Goal: Task Accomplishment & Management: Use online tool/utility

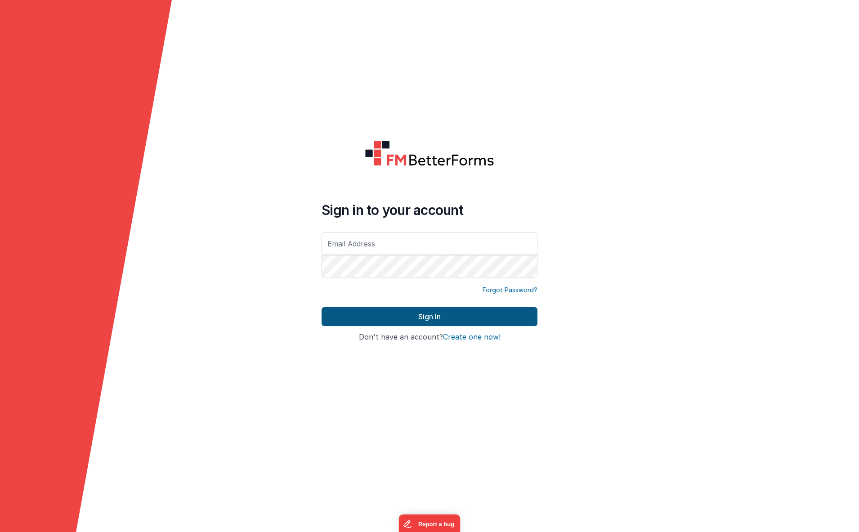
type input "[EMAIL_ADDRESS][DOMAIN_NAME]"
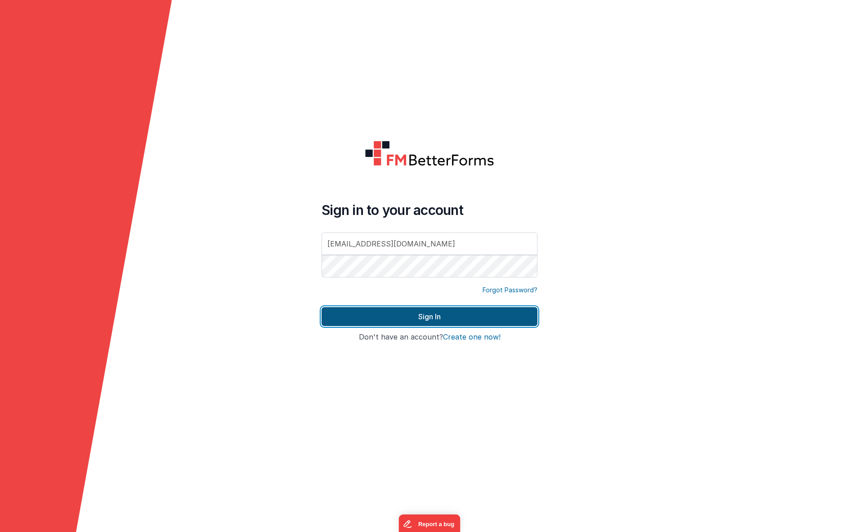
click at [454, 318] on button "Sign In" at bounding box center [430, 316] width 216 height 19
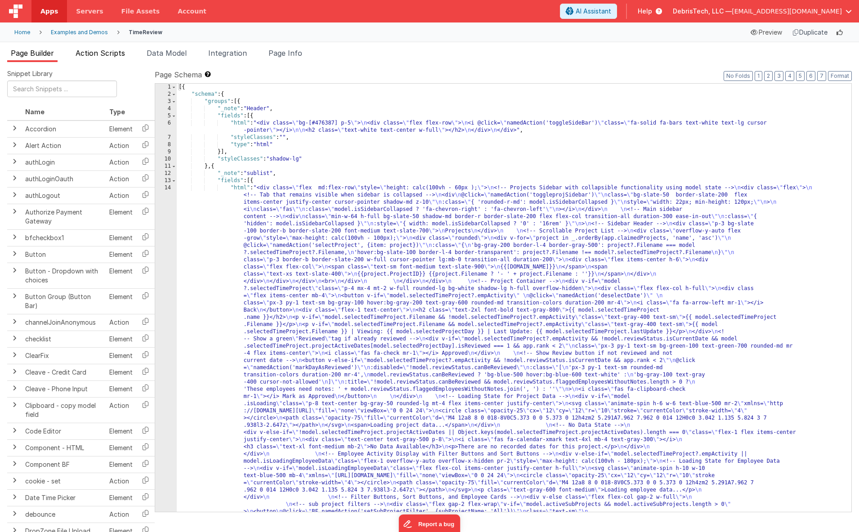
click at [108, 57] on span "Action Scripts" at bounding box center [100, 53] width 49 height 9
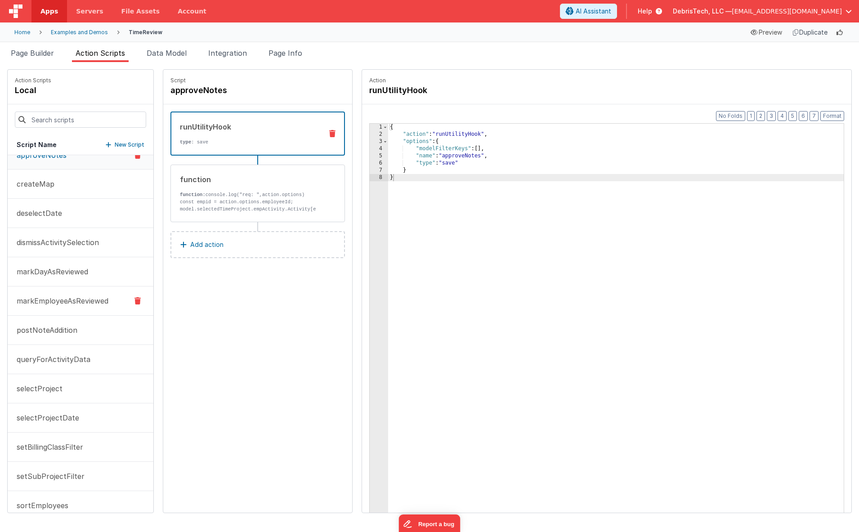
scroll to position [19, 0]
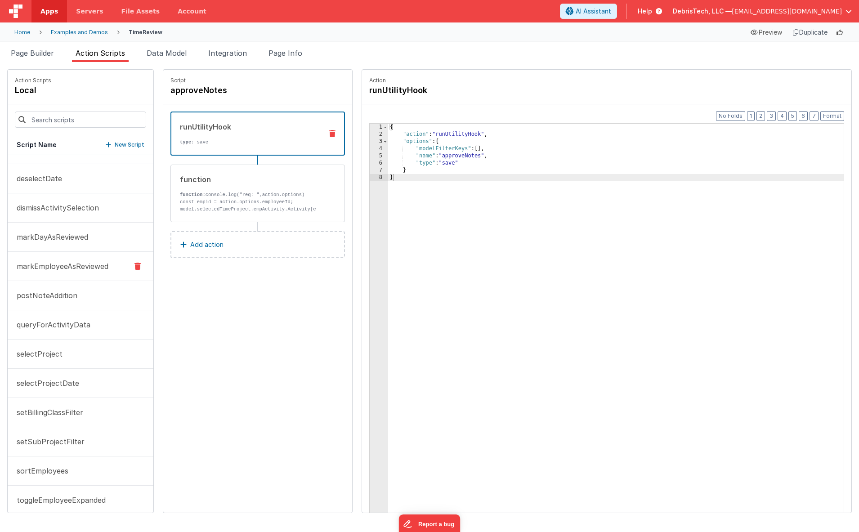
click at [71, 259] on button "markEmployeeAsReviewed" at bounding box center [81, 266] width 146 height 29
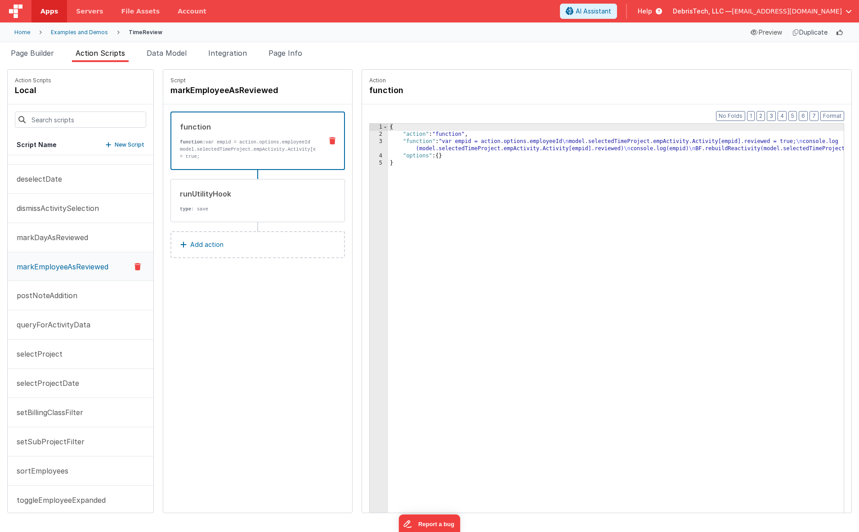
scroll to position [49, 0]
click at [206, 189] on div "runUtilityHook" at bounding box center [248, 194] width 136 height 11
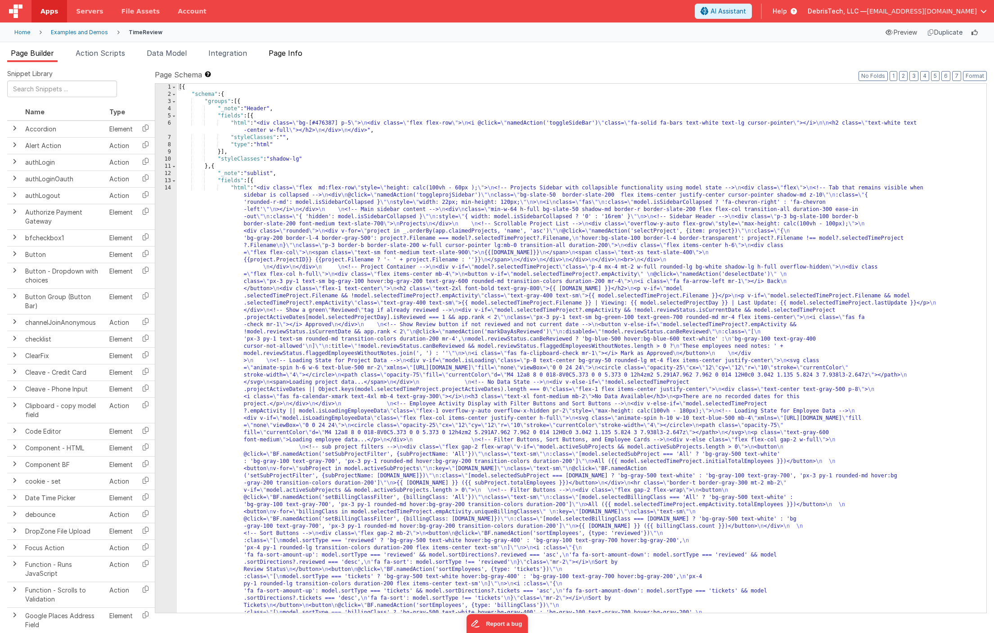
click at [281, 49] on span "Page Info" at bounding box center [286, 53] width 34 height 9
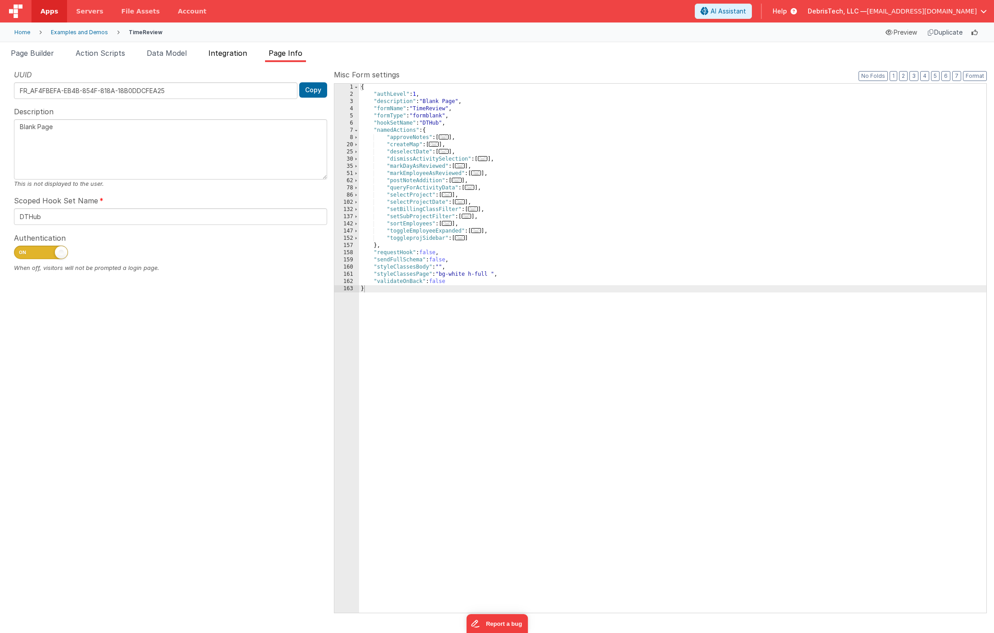
click at [231, 49] on span "Integration" at bounding box center [227, 53] width 39 height 9
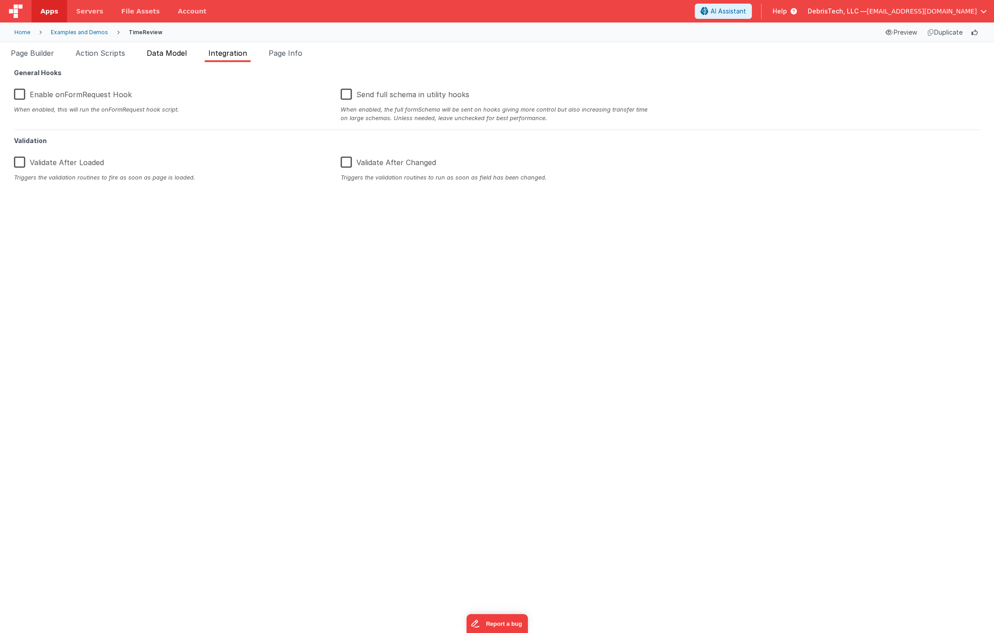
click at [167, 49] on span "Data Model" at bounding box center [167, 53] width 40 height 9
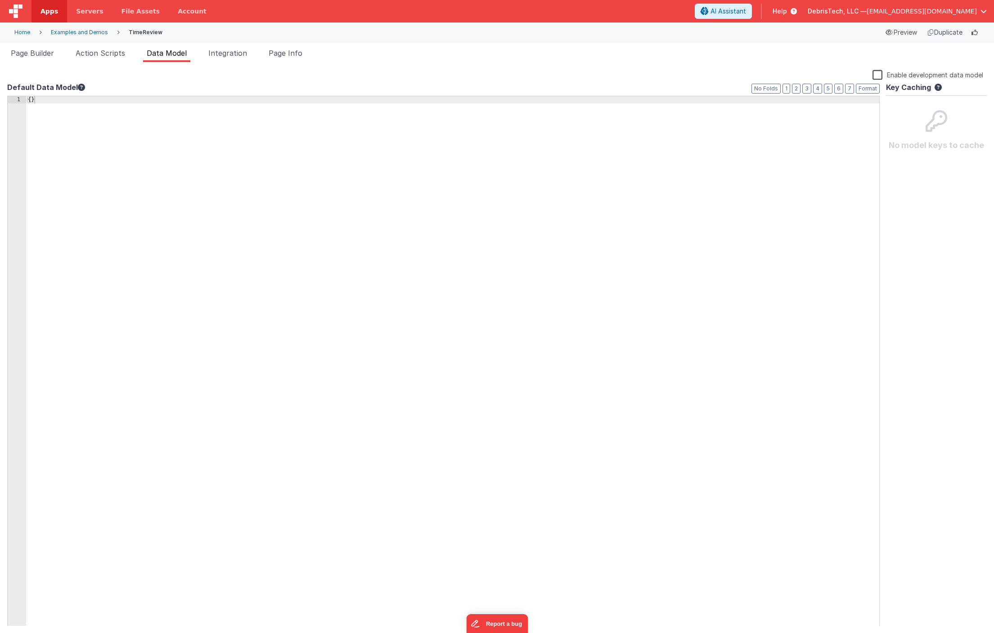
click at [97, 45] on div "Page Builder Action Scripts Data Model Integration Page Info Snippet Library Na…" at bounding box center [497, 337] width 994 height 591
click at [97, 54] on span "Action Scripts" at bounding box center [100, 53] width 49 height 9
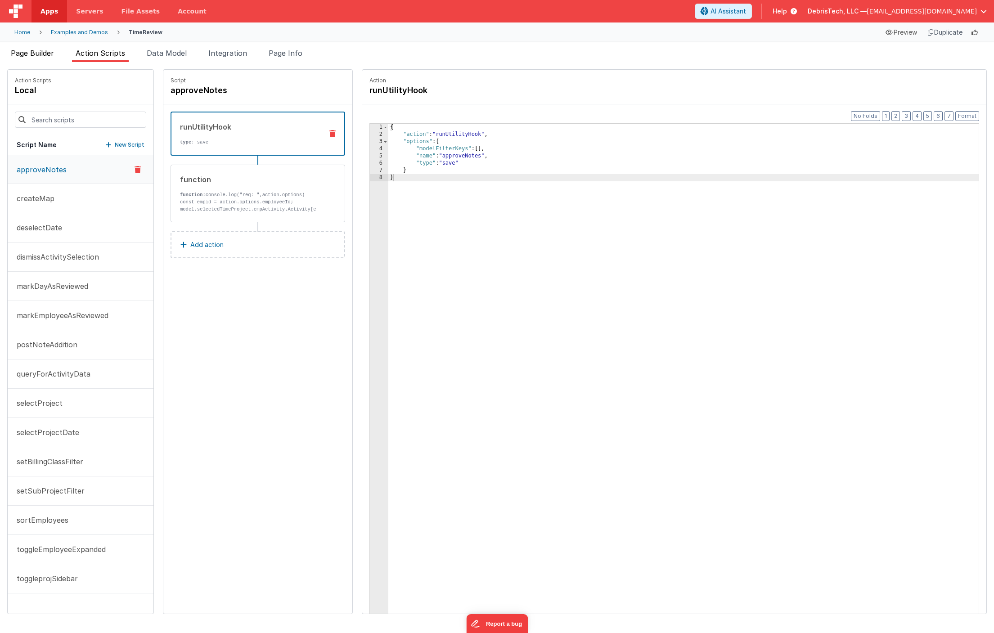
click at [51, 51] on span "Page Builder" at bounding box center [32, 53] width 43 height 9
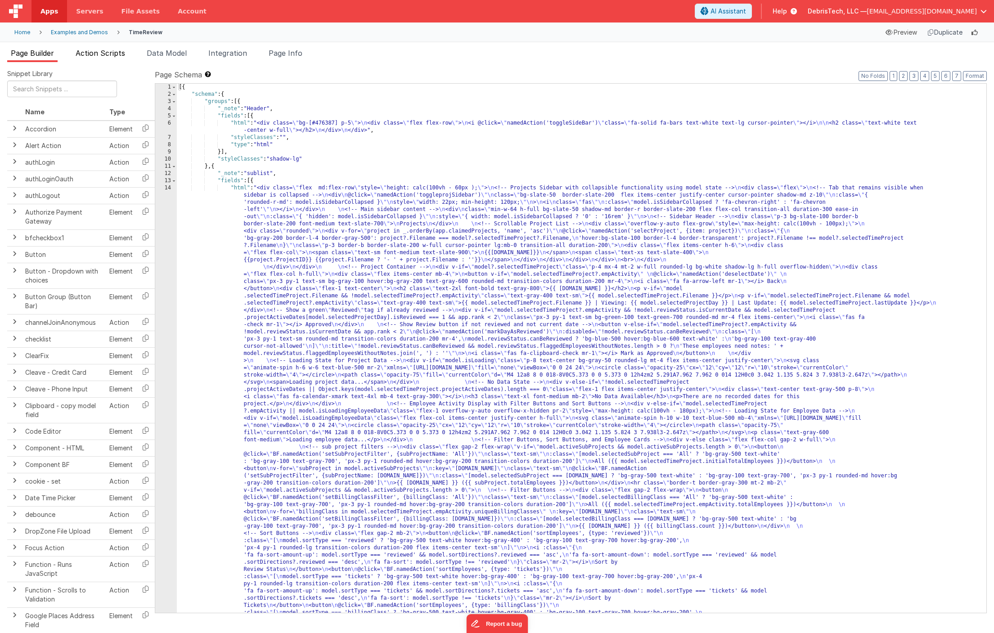
click at [99, 55] on span "Action Scripts" at bounding box center [100, 53] width 49 height 9
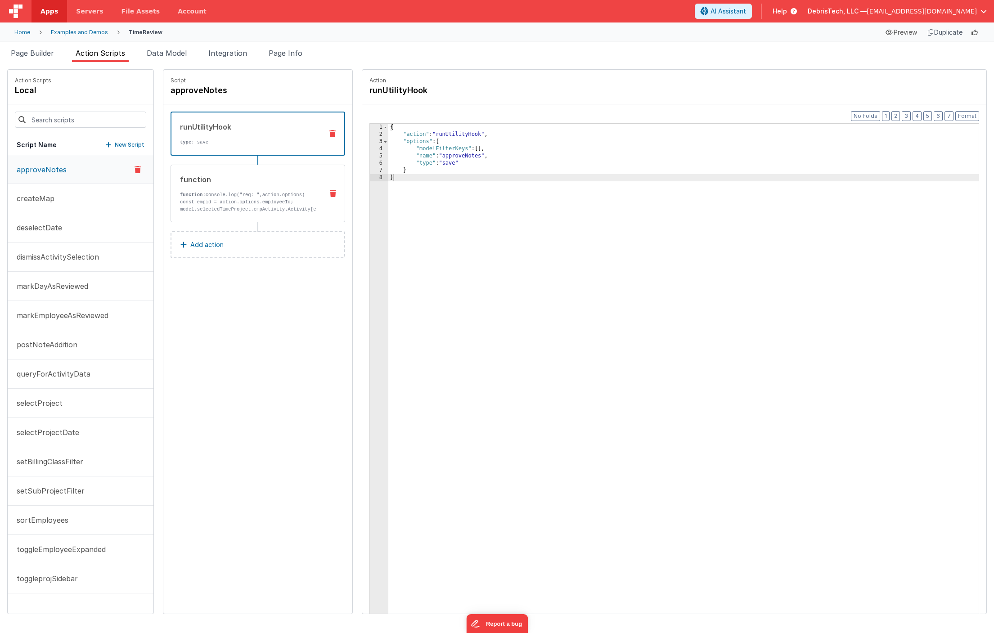
click at [243, 179] on div "function" at bounding box center [248, 179] width 136 height 11
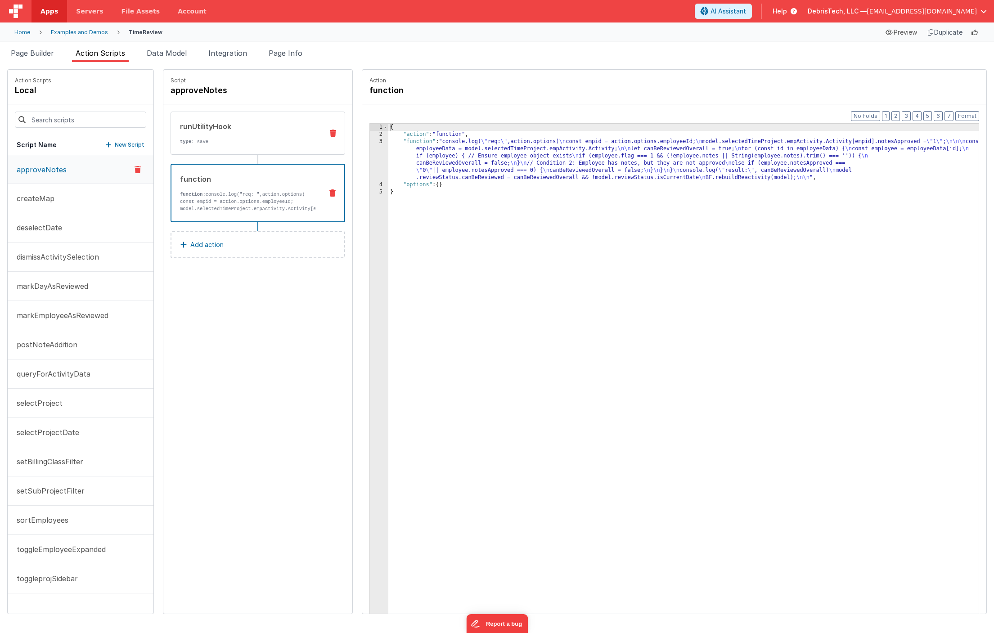
click at [235, 136] on div "runUtilityHook type : save" at bounding box center [243, 133] width 145 height 24
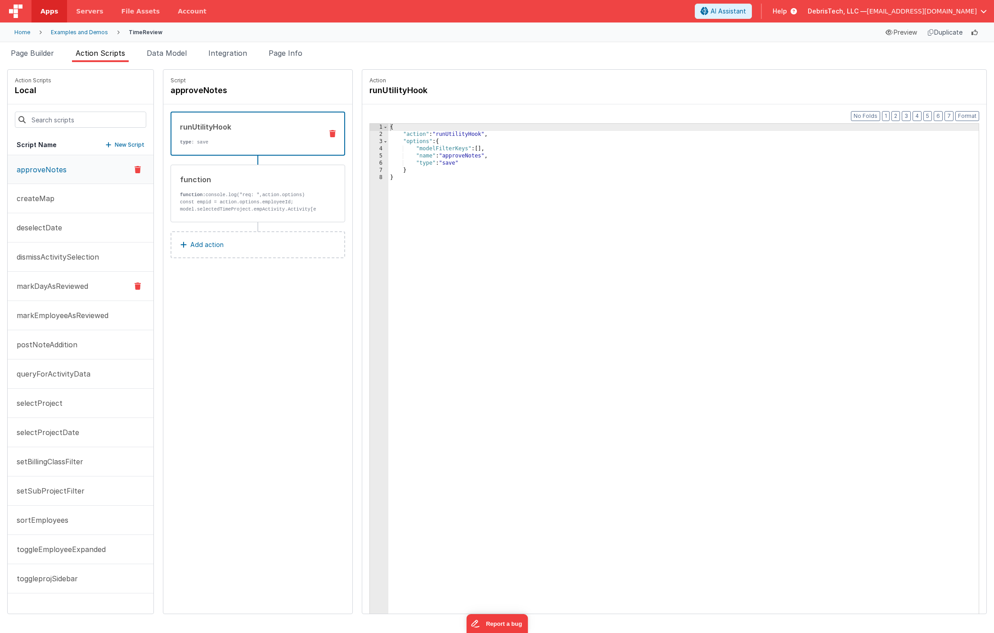
click at [71, 290] on p "markDayAsReviewed" at bounding box center [49, 286] width 77 height 11
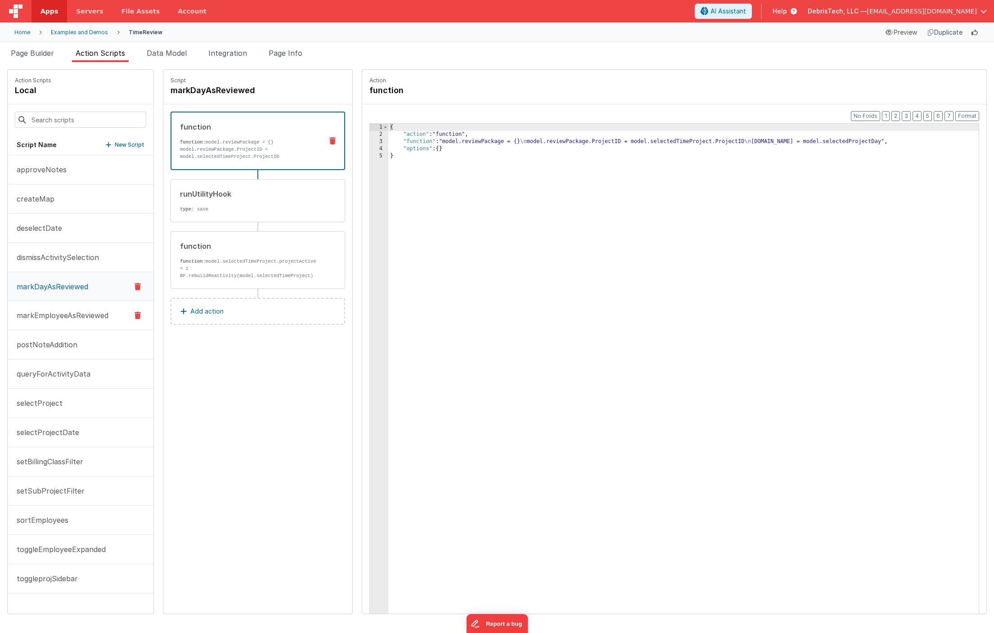
click at [62, 323] on button "markEmployeeAsReviewed" at bounding box center [81, 315] width 146 height 29
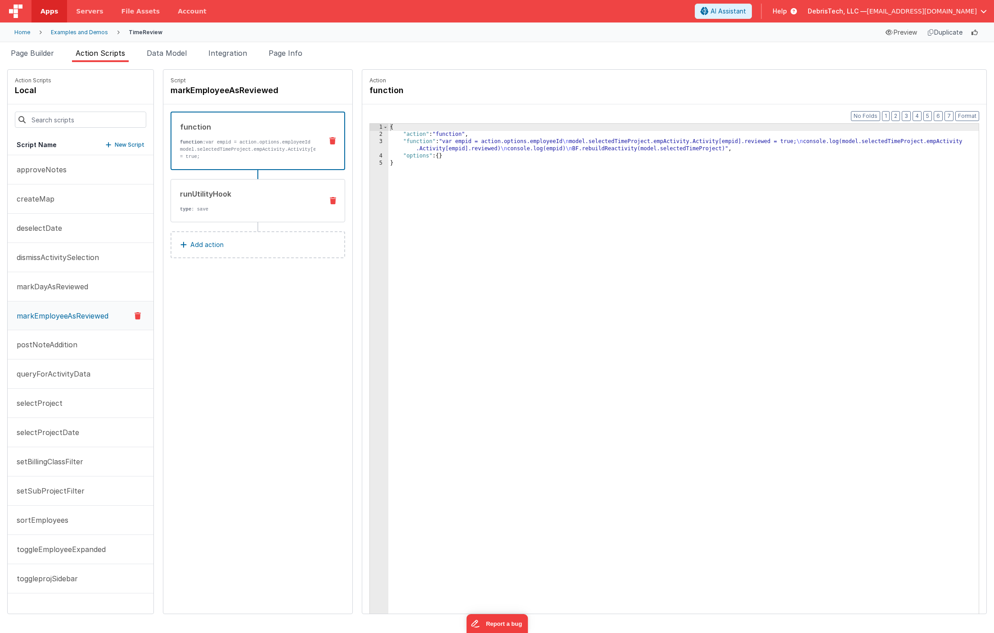
click at [218, 206] on p "type : save" at bounding box center [248, 209] width 136 height 7
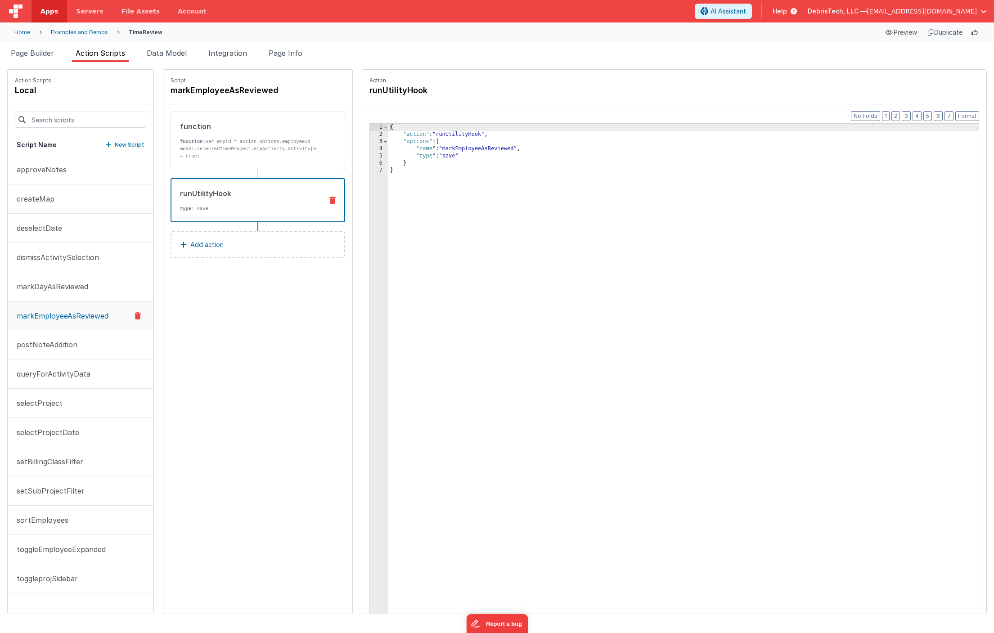
click at [69, 33] on div "Examples and Demos" at bounding box center [79, 32] width 57 height 7
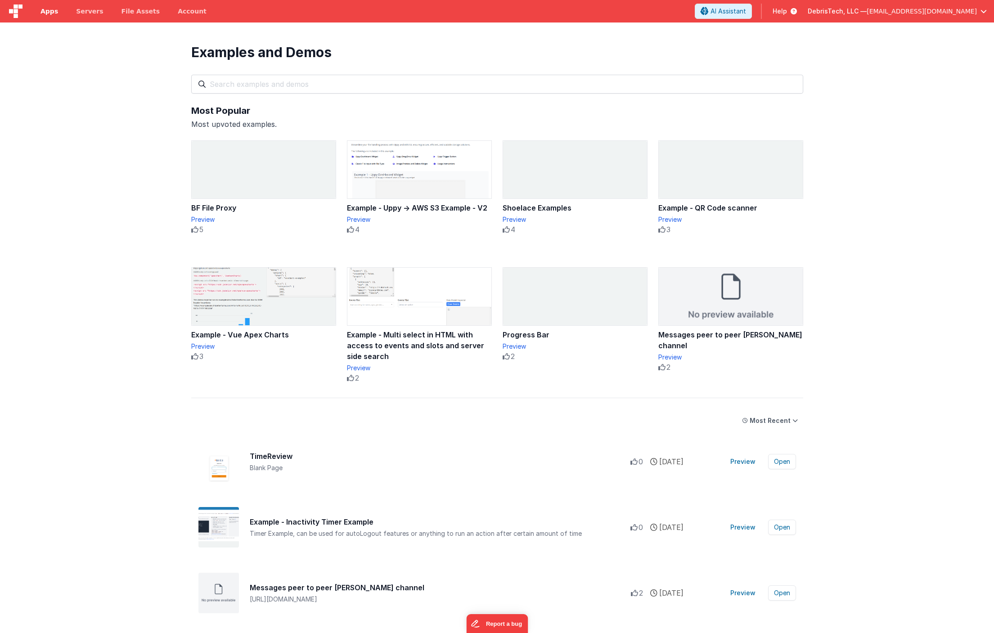
click at [52, 14] on span "Apps" at bounding box center [49, 11] width 18 height 9
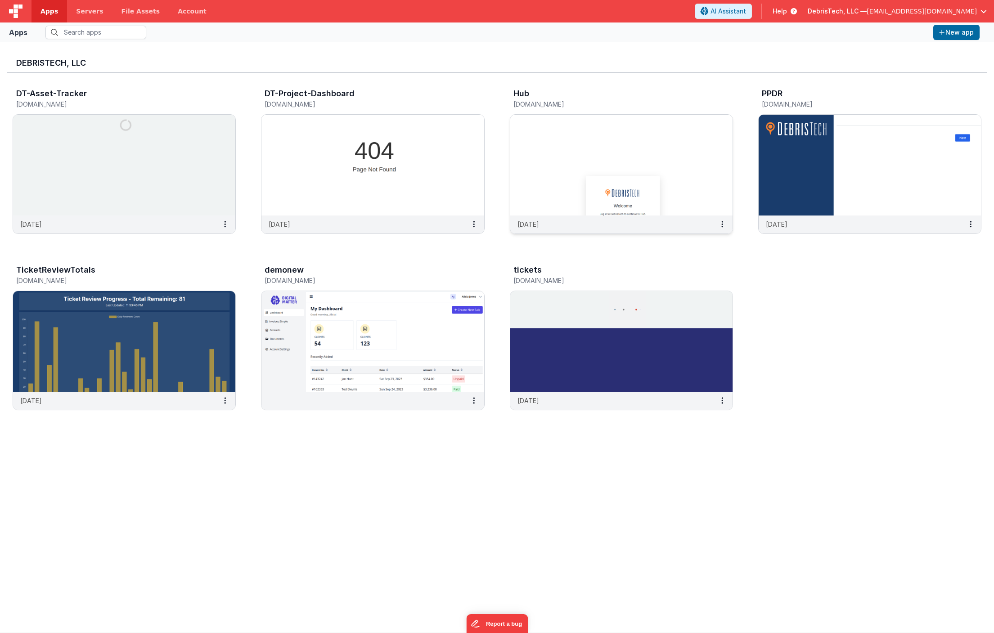
click at [536, 149] on img at bounding box center [621, 165] width 222 height 101
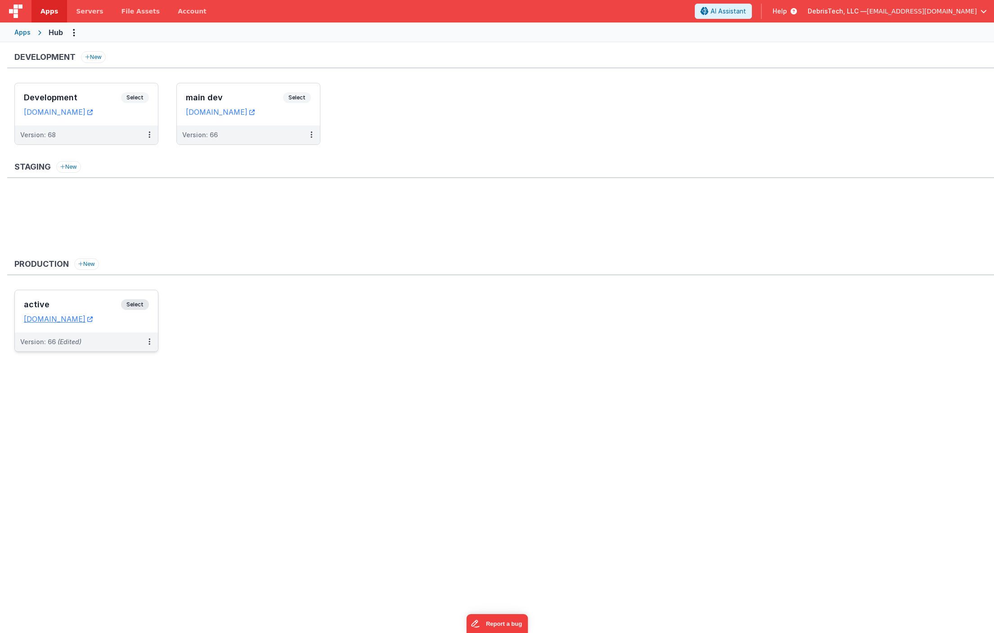
click at [83, 298] on div "active Select URLs hub.debristech.com" at bounding box center [86, 311] width 143 height 42
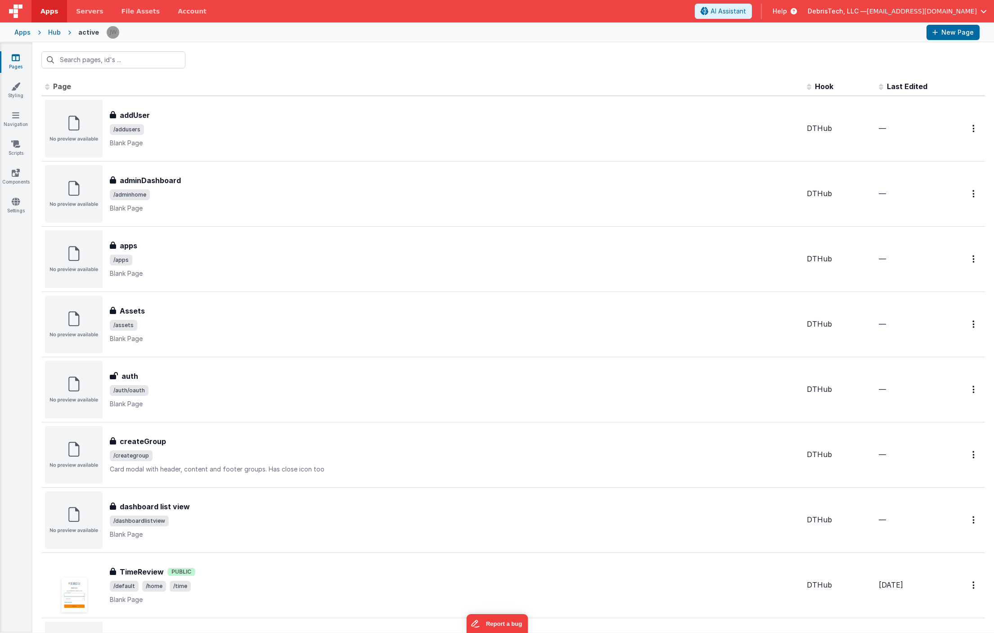
click at [51, 31] on div "Hub" at bounding box center [54, 32] width 13 height 9
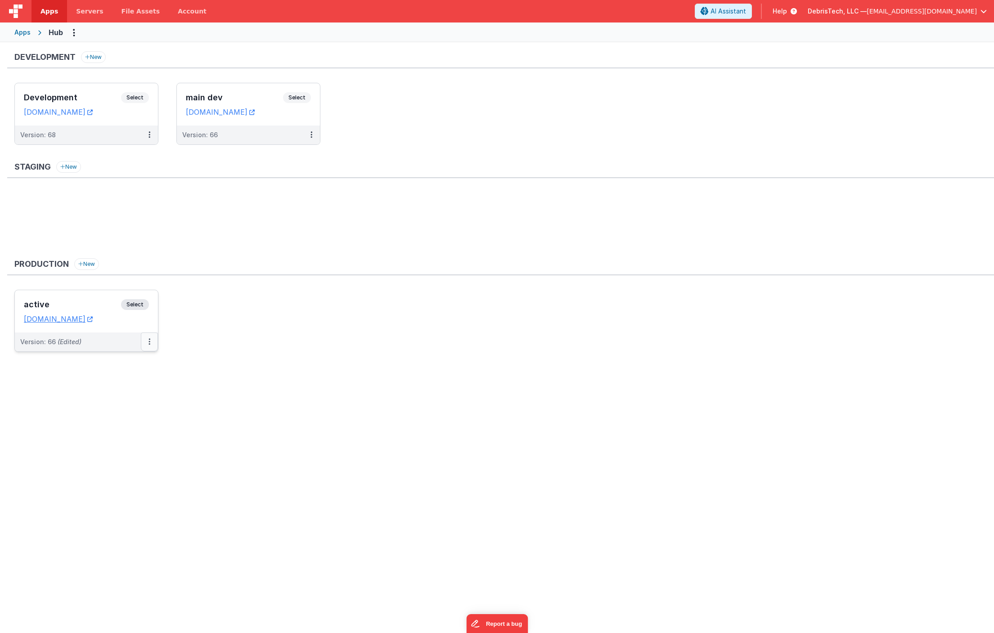
click at [151, 346] on button at bounding box center [149, 342] width 17 height 19
click at [126, 361] on link "Edit" at bounding box center [118, 362] width 79 height 16
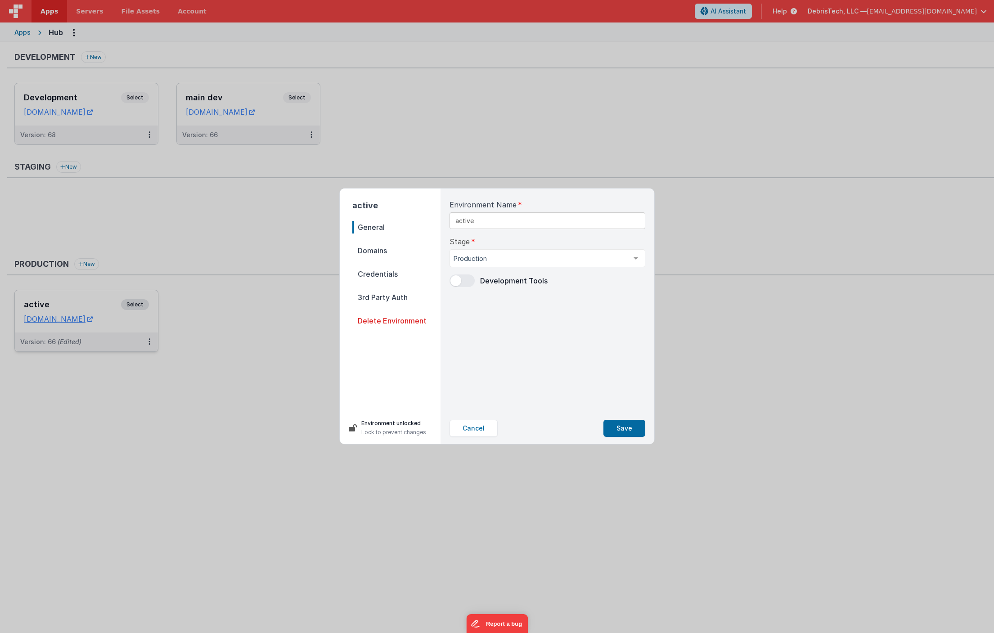
click at [382, 252] on span "Domains" at bounding box center [396, 250] width 88 height 13
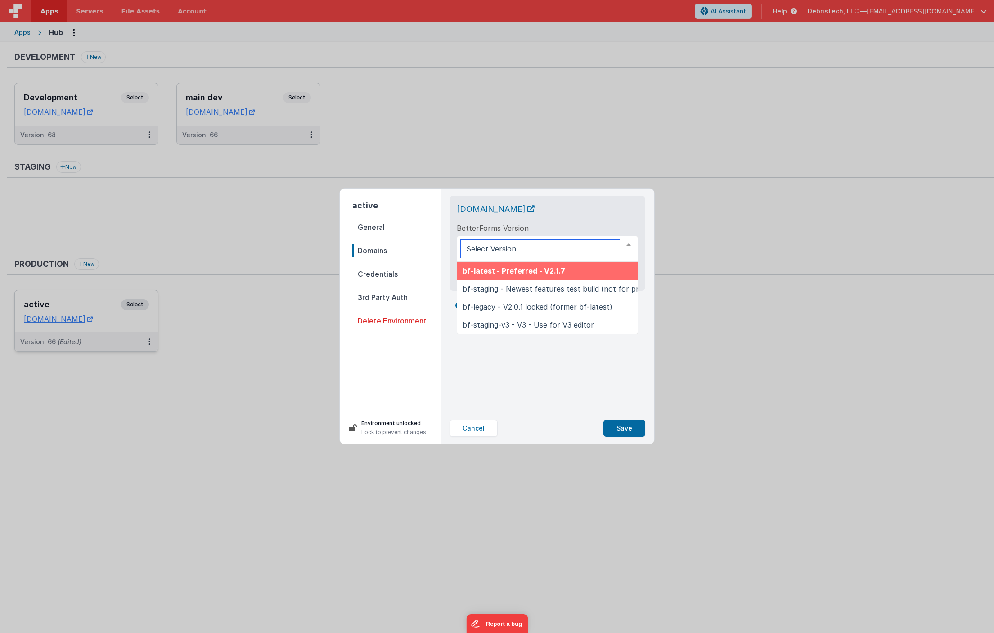
click at [556, 252] on div at bounding box center [547, 249] width 181 height 26
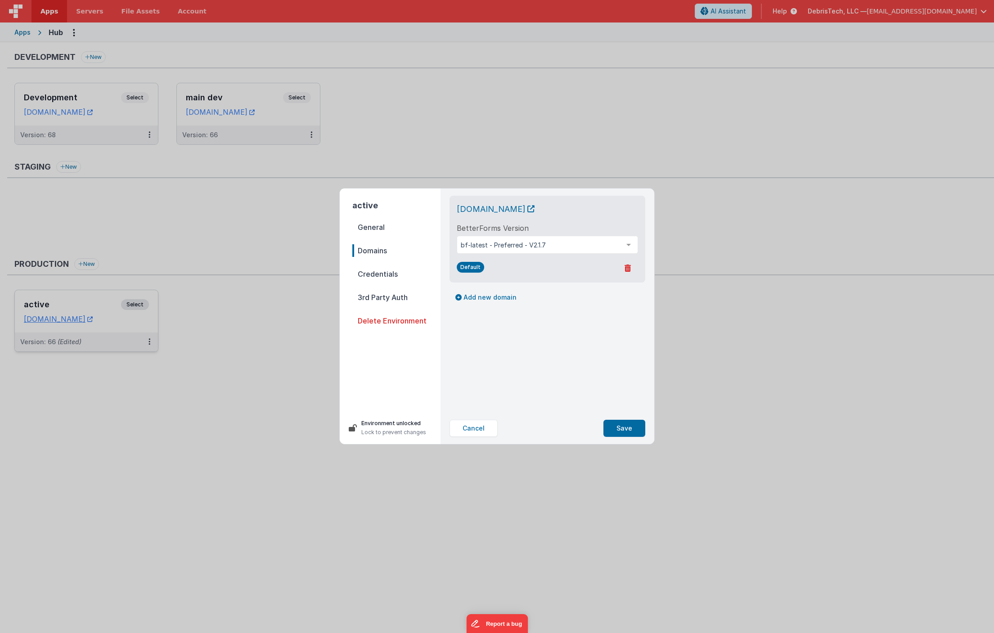
click at [567, 204] on div "hub.debristech.com" at bounding box center [547, 209] width 181 height 13
click at [393, 273] on span "Credentials" at bounding box center [396, 274] width 88 height 13
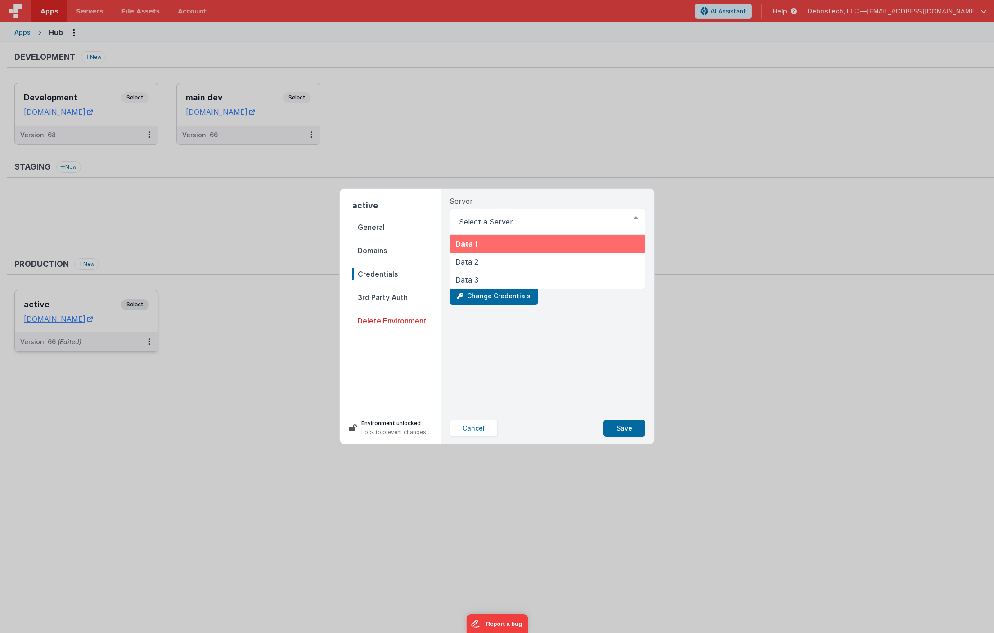
click at [507, 199] on div "Server Data 1 Data 2 Data 3 List is empty." at bounding box center [548, 215] width 196 height 39
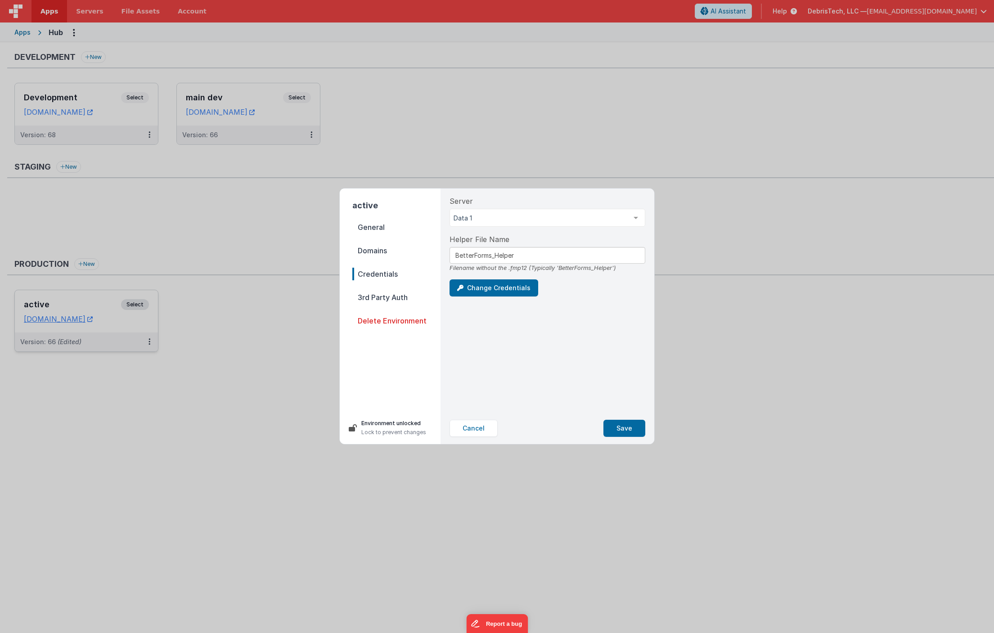
click at [138, 181] on div "active General Domains Credentials 3rd Party Auth Delete Environment Environmen…" at bounding box center [497, 316] width 994 height 633
click at [463, 431] on button "Cancel" at bounding box center [474, 428] width 48 height 17
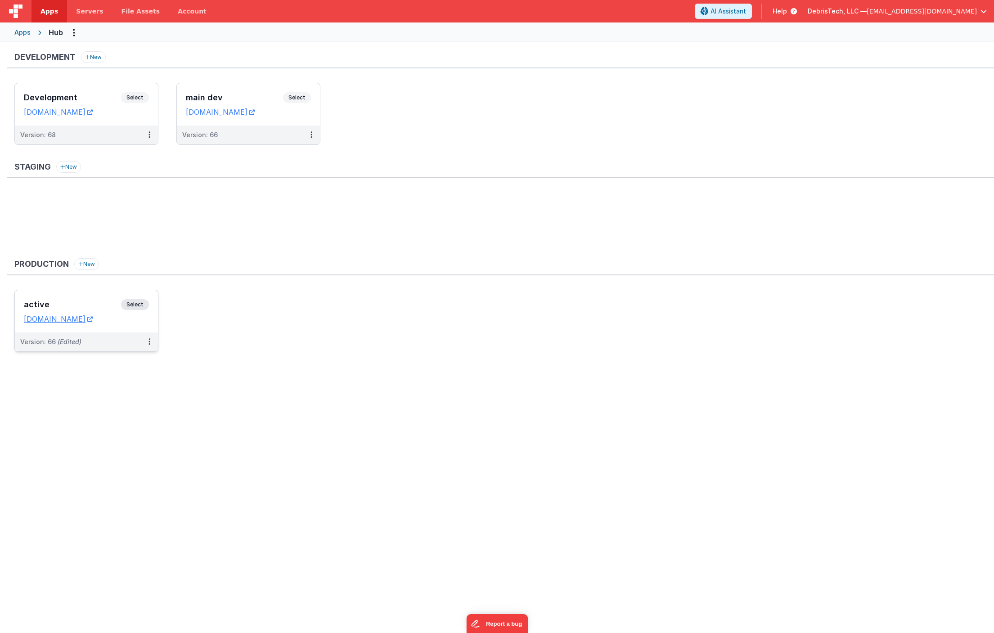
click at [72, 295] on div "active Select URLs hub.debristech.com" at bounding box center [86, 311] width 143 height 42
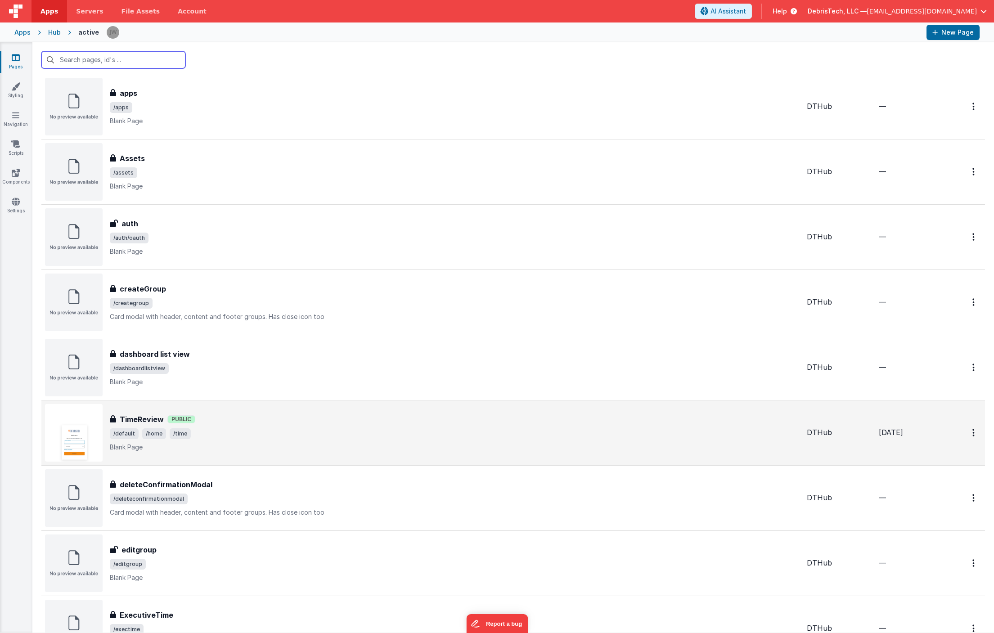
scroll to position [168, 0]
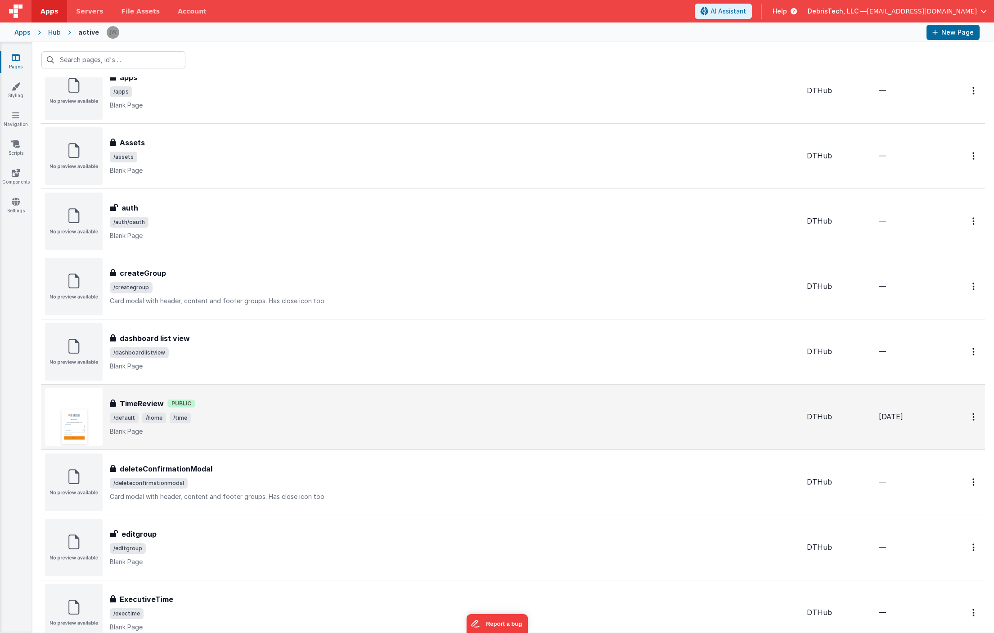
click at [248, 413] on span "/default /home /time" at bounding box center [455, 418] width 690 height 11
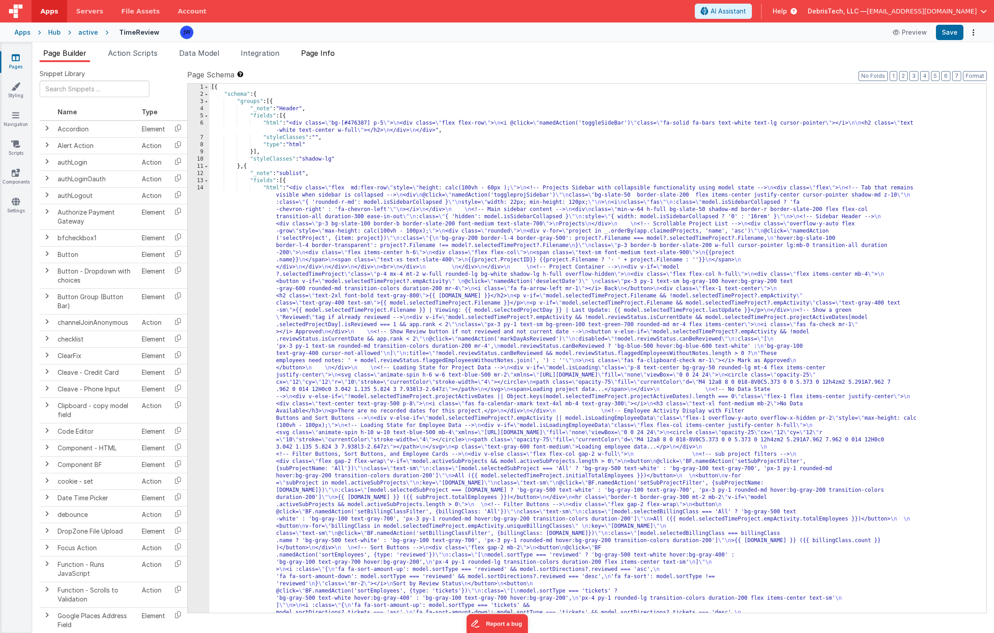
click at [328, 55] on span "Page Info" at bounding box center [318, 53] width 34 height 9
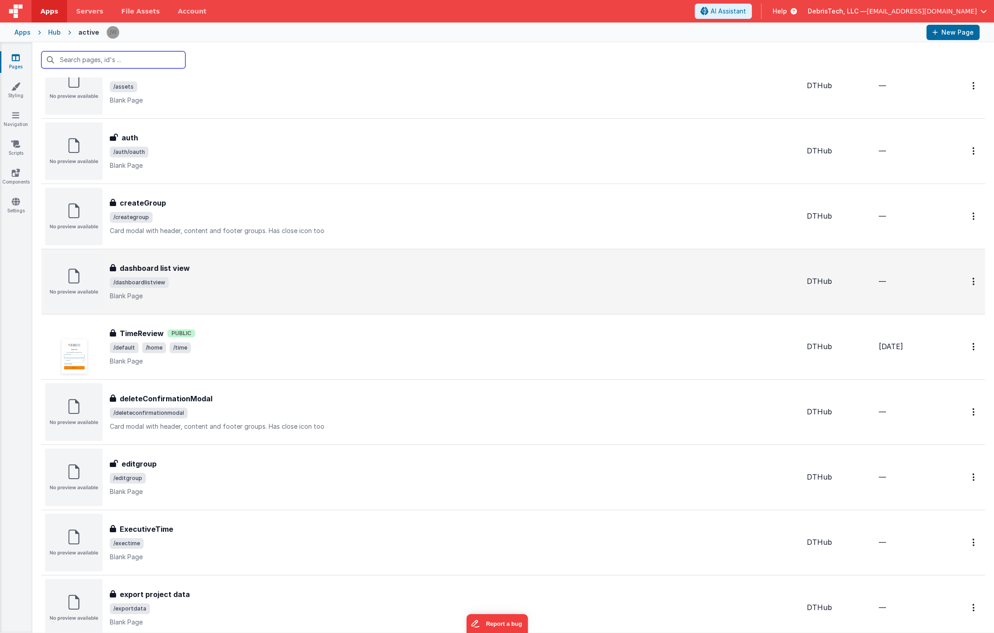
scroll to position [281, 0]
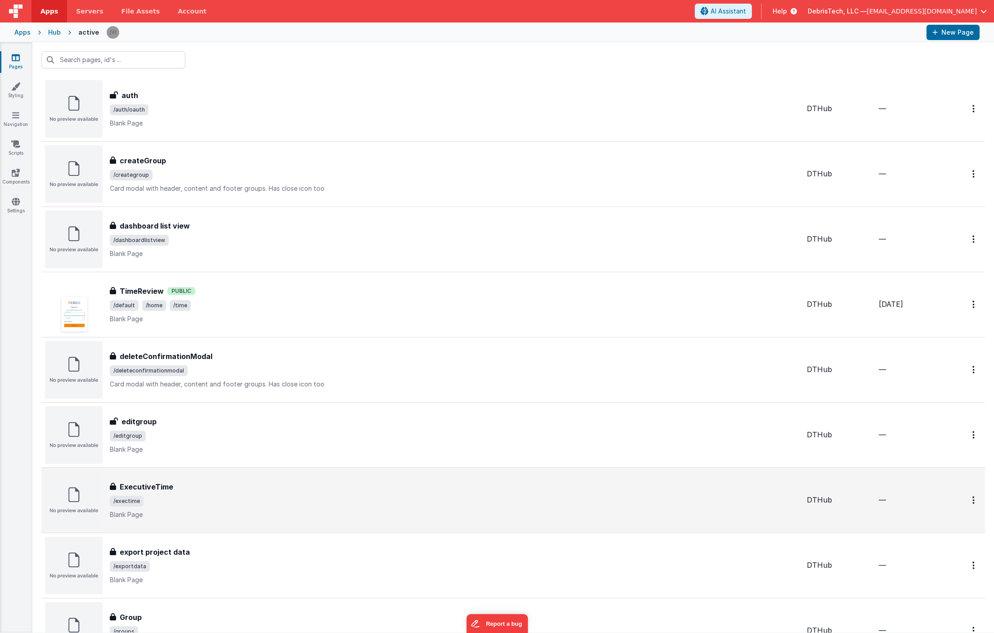
click at [242, 506] on span "/exectime" at bounding box center [455, 501] width 690 height 11
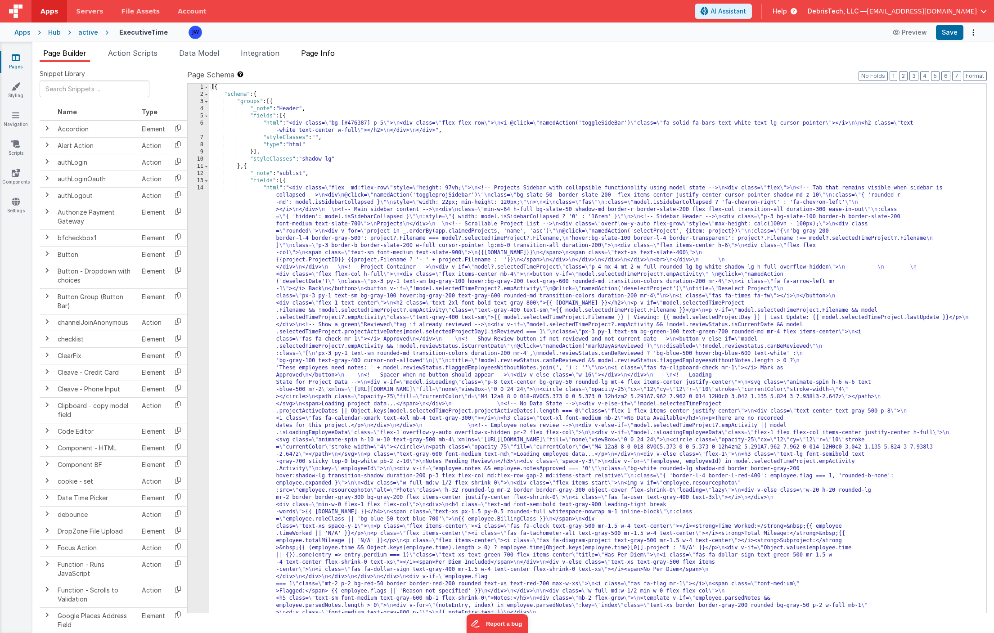
click at [314, 53] on span "Page Info" at bounding box center [318, 53] width 34 height 9
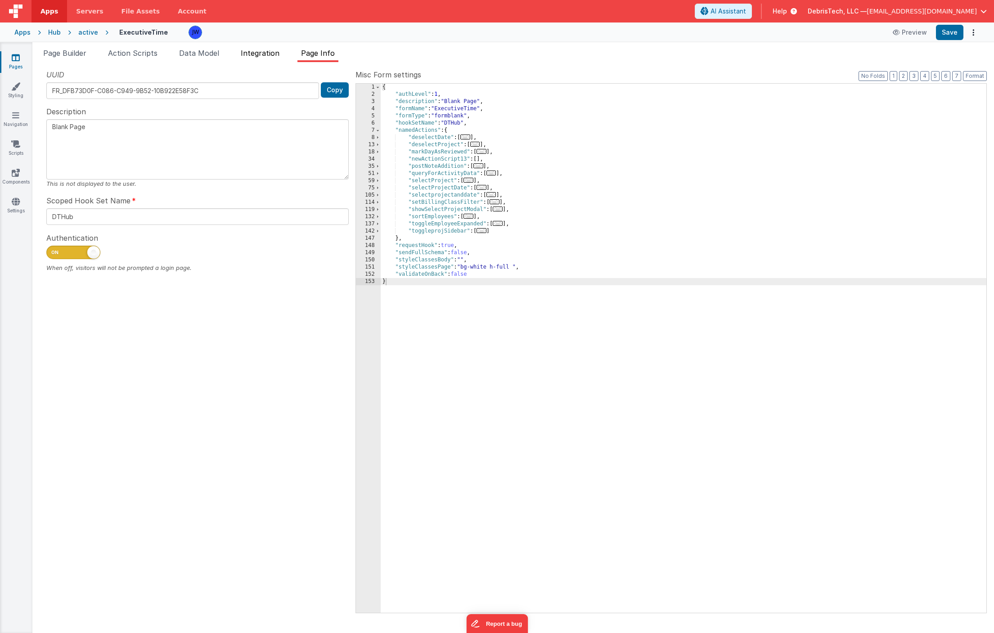
click at [259, 50] on span "Integration" at bounding box center [260, 53] width 39 height 9
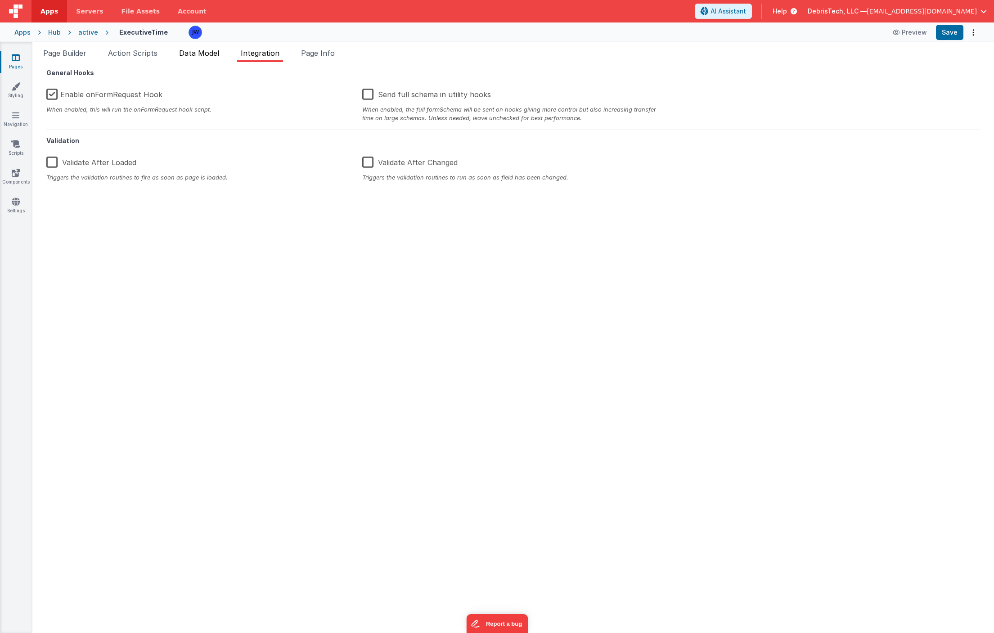
click at [201, 53] on span "Data Model" at bounding box center [199, 53] width 40 height 9
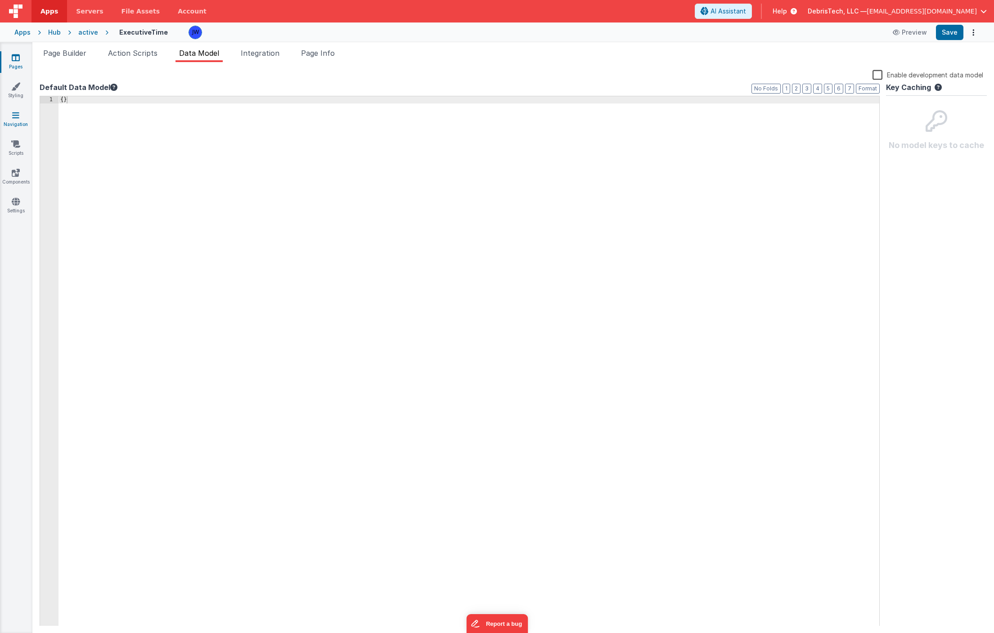
click at [11, 119] on link "Navigation" at bounding box center [16, 120] width 32 height 18
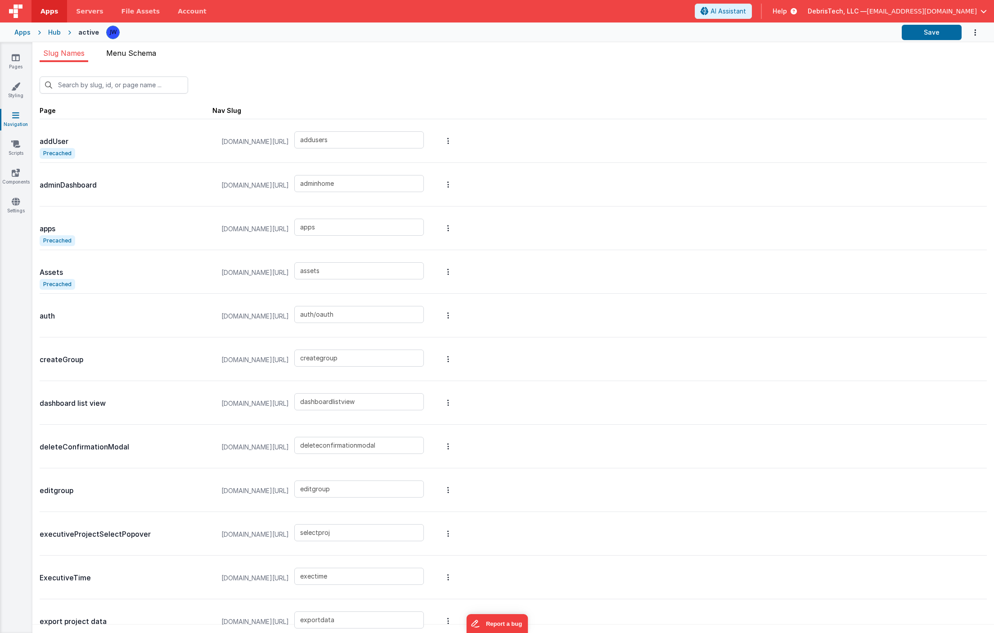
click at [129, 49] on span "Menu Schema" at bounding box center [131, 53] width 50 height 9
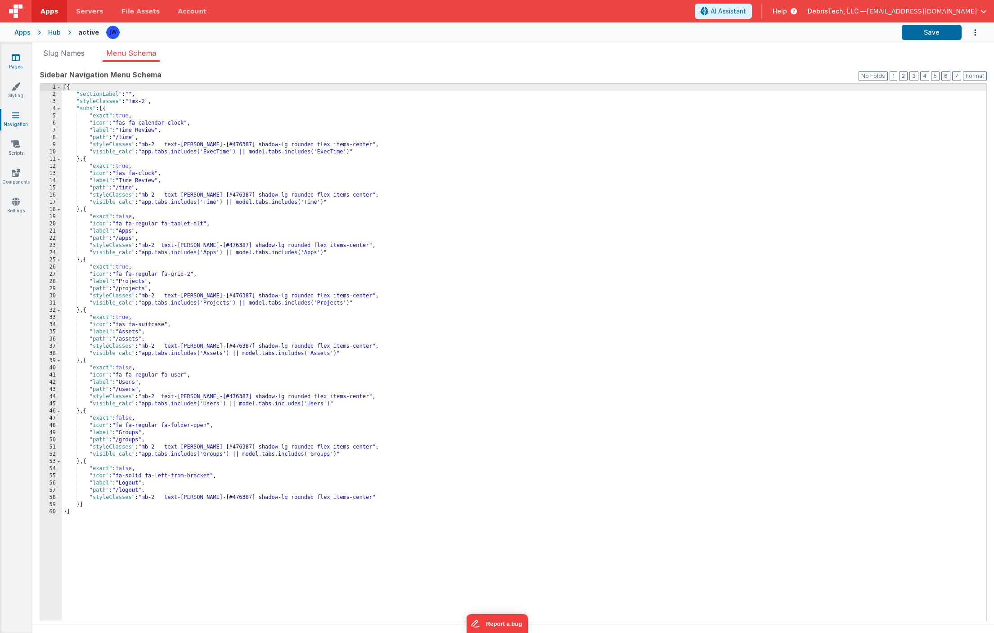
click at [10, 56] on link "Pages" at bounding box center [16, 62] width 32 height 18
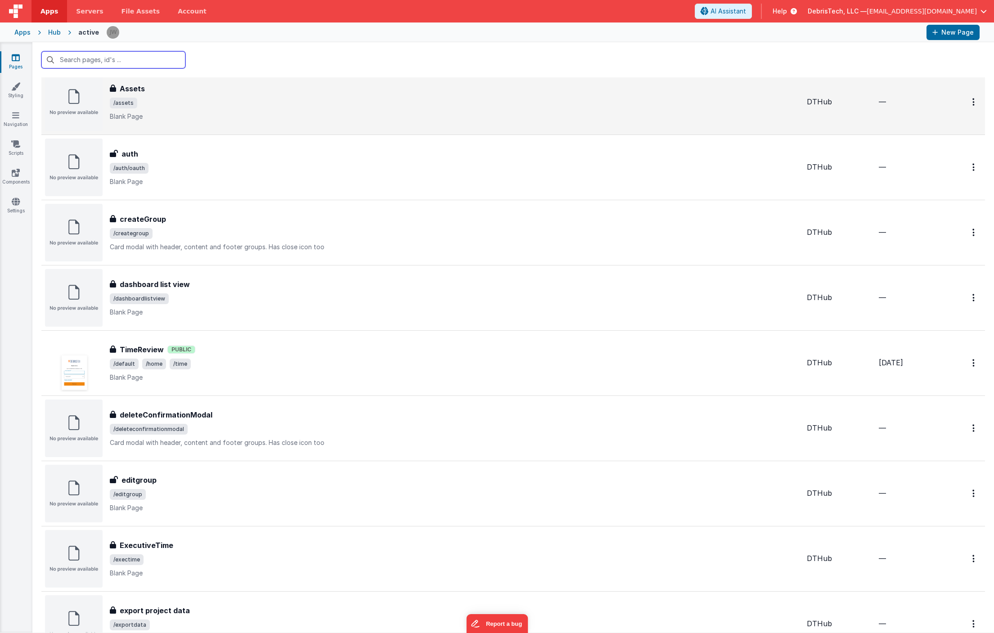
scroll to position [237, 0]
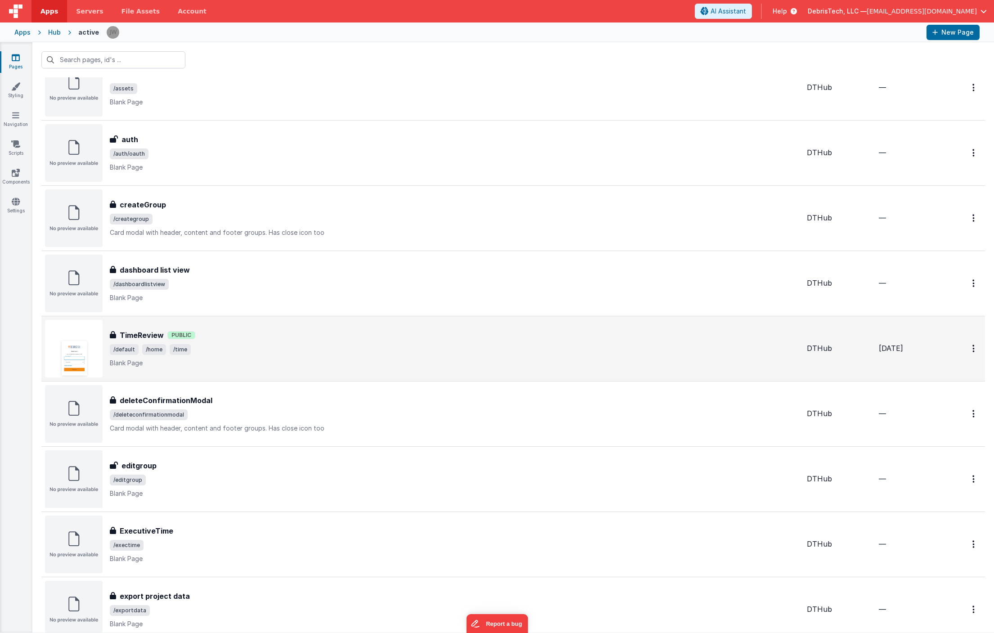
click at [228, 338] on div "TimeReview Public" at bounding box center [455, 335] width 690 height 11
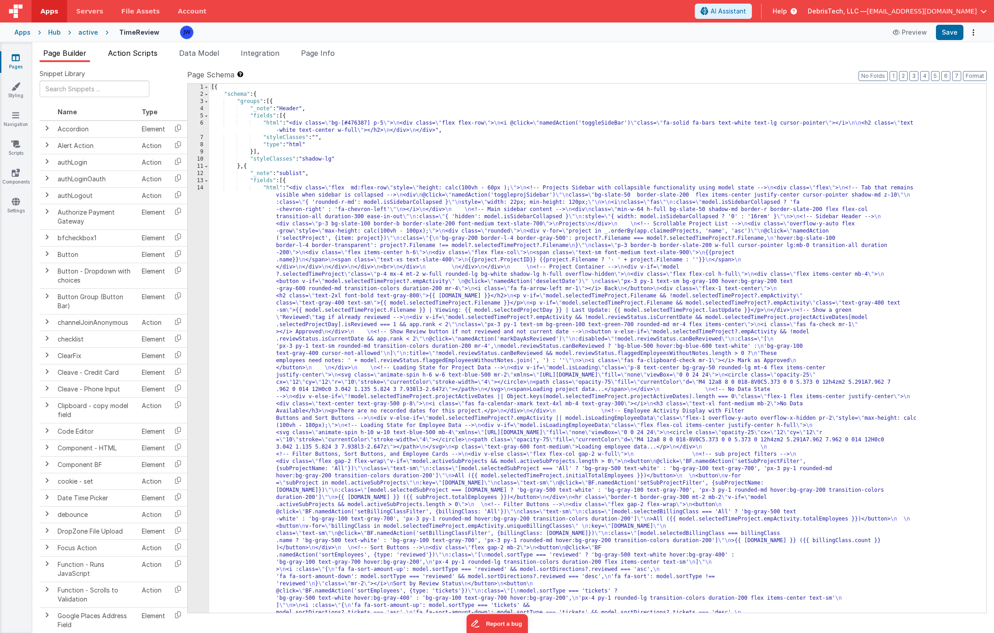
click at [122, 57] on span "Action Scripts" at bounding box center [132, 53] width 49 height 9
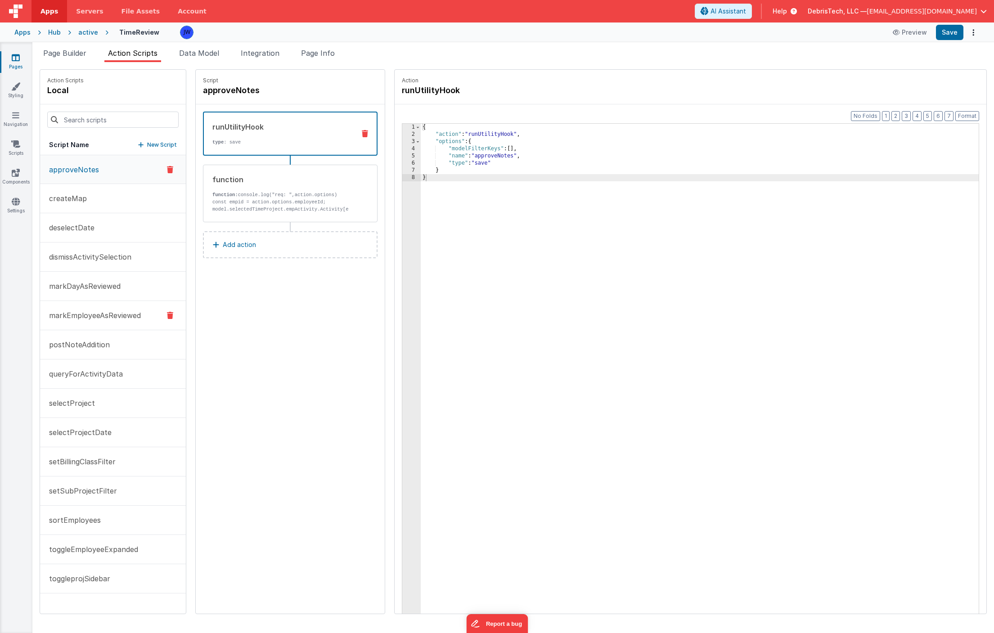
click at [102, 320] on p "markEmployeeAsReviewed" at bounding box center [92, 315] width 97 height 11
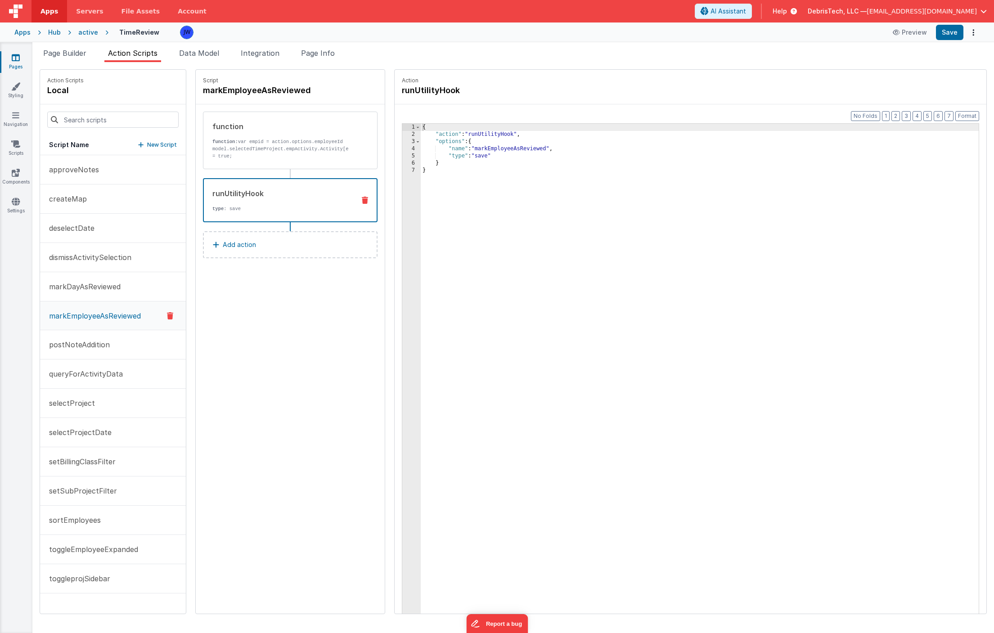
click at [233, 202] on div "runUtilityHook type : save" at bounding box center [276, 200] width 144 height 24
click at [239, 157] on p "function: var empid = action.options.employeeId model.selectedTimeProject.empAc…" at bounding box center [280, 159] width 136 height 43
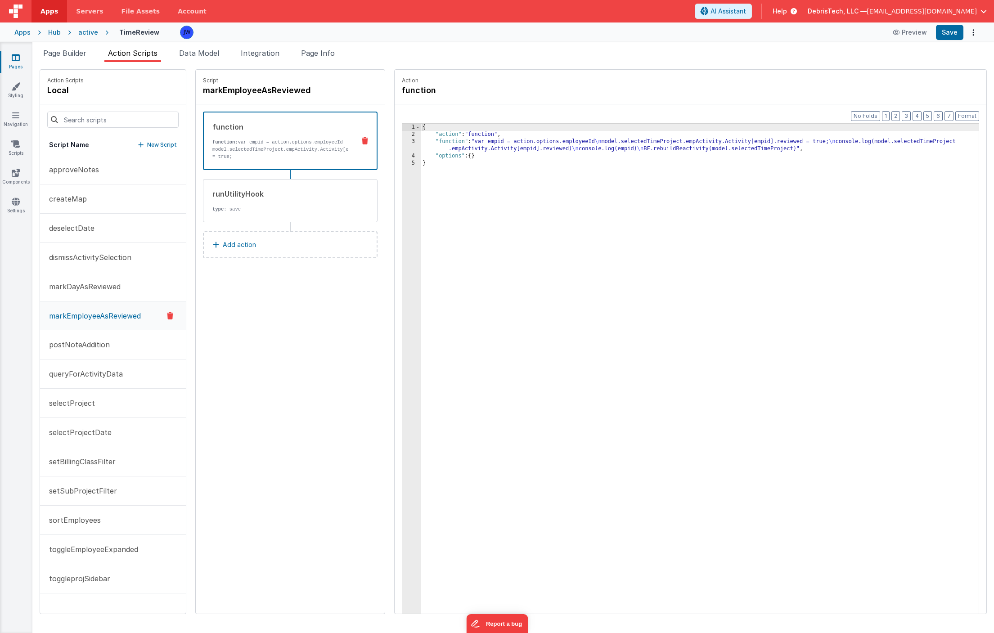
click at [436, 144] on div "{ "action" : "function" , "function" : "var empid = action.options.employeeId \…" at bounding box center [708, 390] width 575 height 532
click at [402, 144] on div "3" at bounding box center [411, 145] width 18 height 14
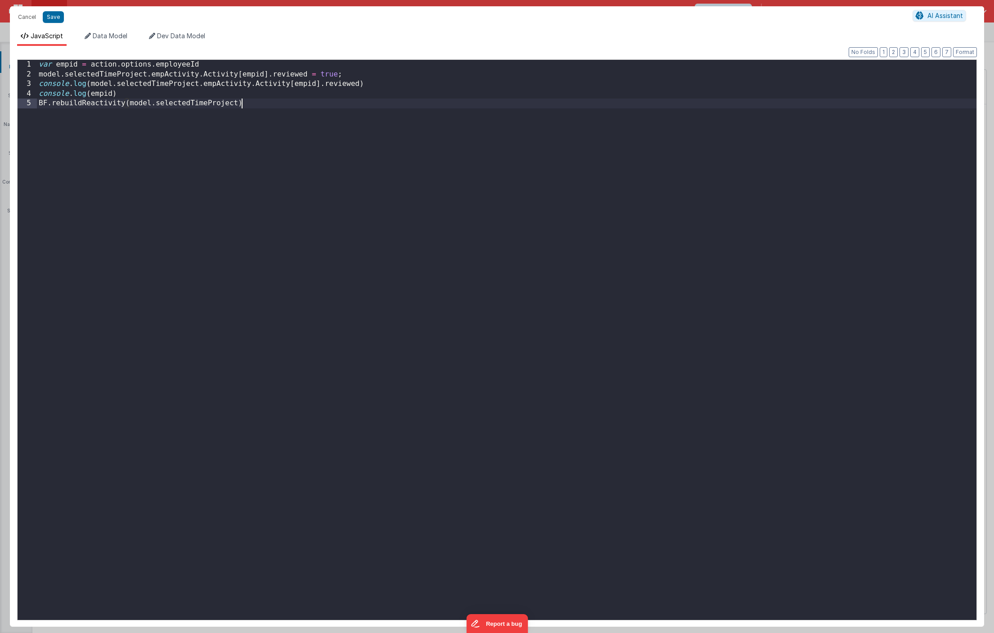
click at [311, 116] on div "var empid = action . options . employeeId model . selectedTimeProject . empActi…" at bounding box center [507, 349] width 940 height 579
click at [389, 241] on div "var empid = action . options . employeeId model . selectedTimeProject . empActi…" at bounding box center [507, 349] width 940 height 579
click at [58, 18] on button "Save" at bounding box center [53, 17] width 21 height 12
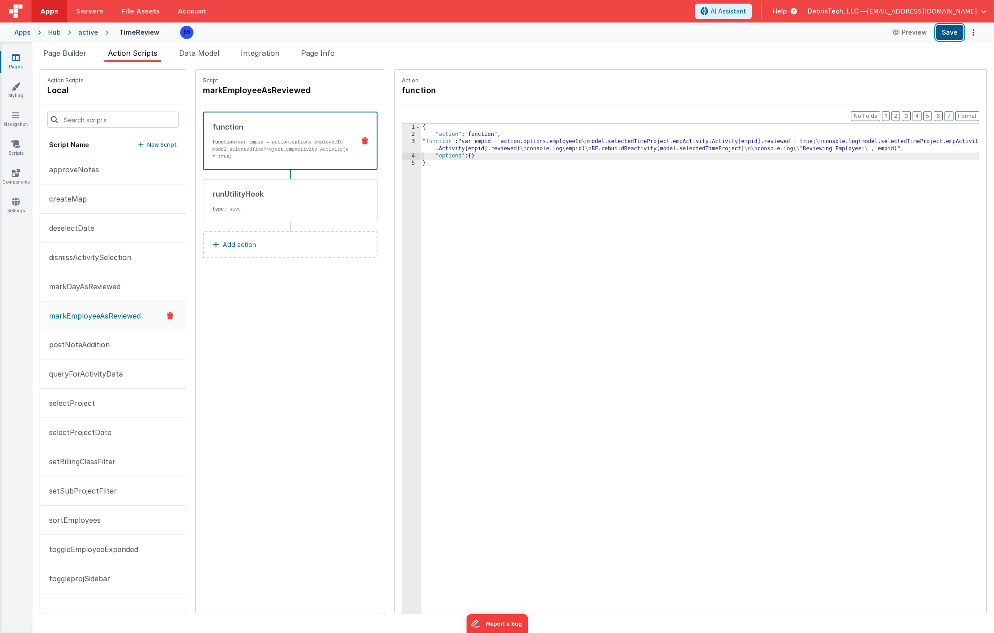
click at [859, 37] on button "Save" at bounding box center [949, 32] width 27 height 15
click at [14, 146] on icon at bounding box center [15, 143] width 9 height 9
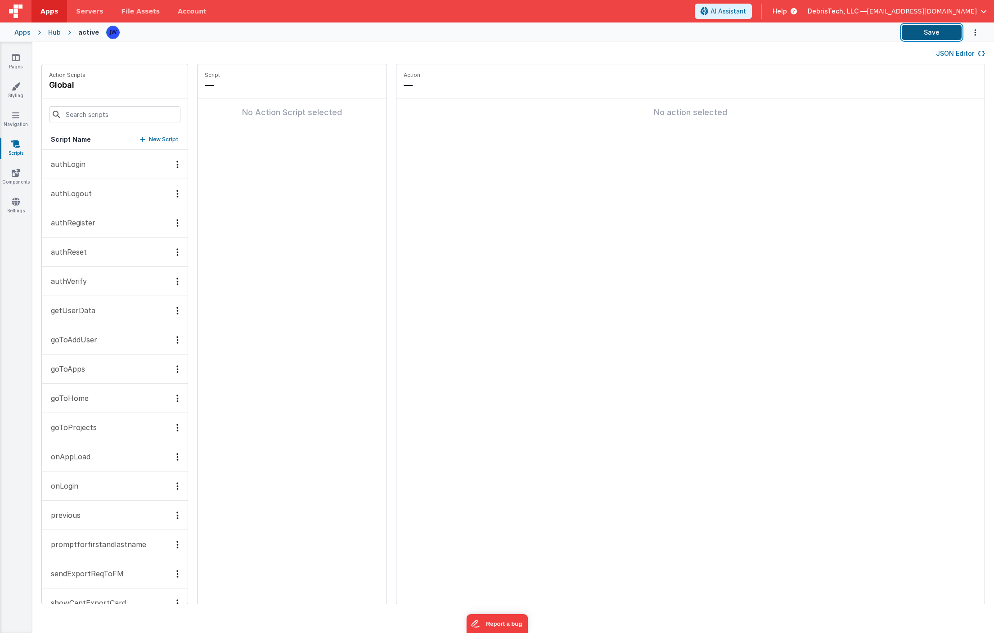
click at [859, 30] on button "Save" at bounding box center [932, 32] width 60 height 15
click at [20, 53] on link "Pages" at bounding box center [16, 62] width 32 height 18
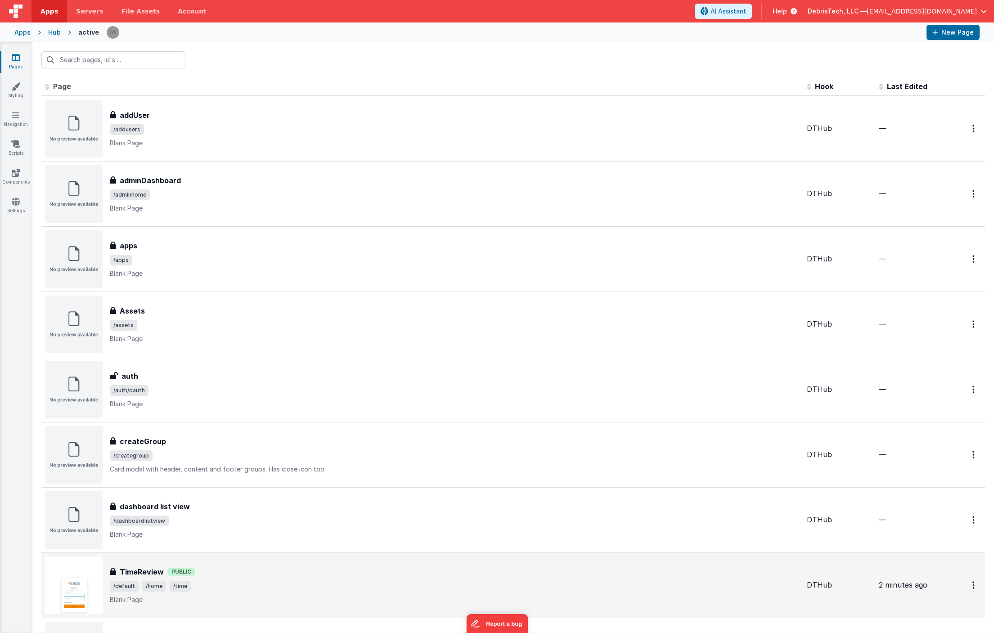
click at [274, 532] on div "TimeReview Public" at bounding box center [455, 572] width 690 height 11
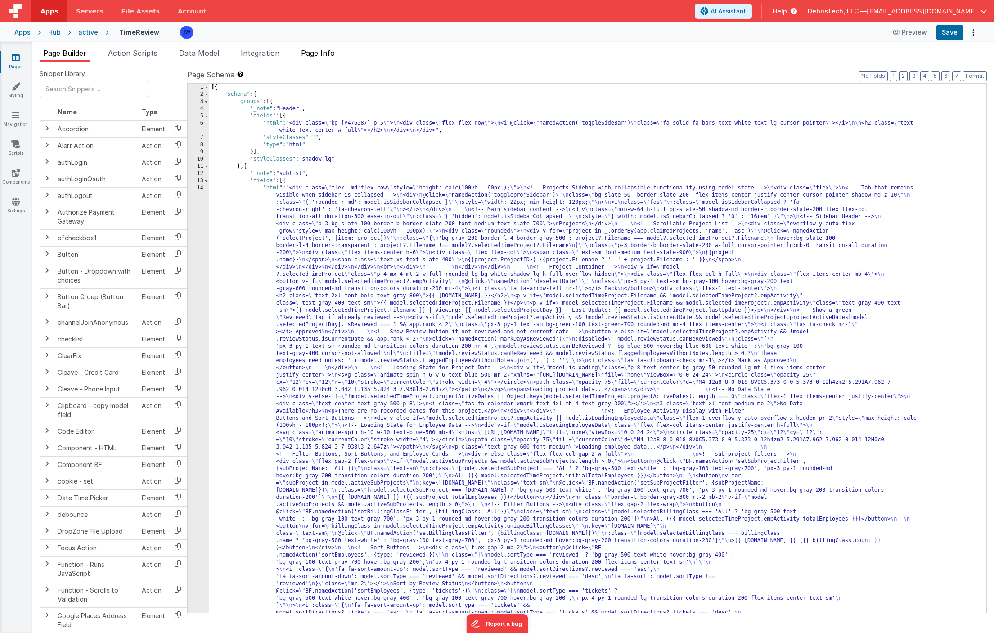
click at [305, 51] on span "Page Info" at bounding box center [318, 53] width 34 height 9
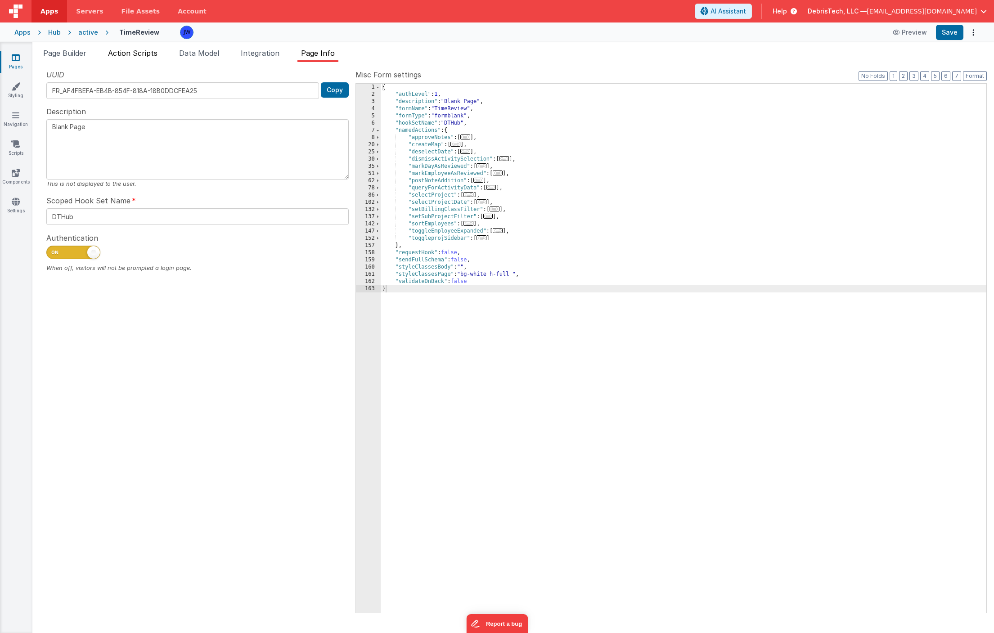
click at [146, 55] on span "Action Scripts" at bounding box center [132, 53] width 49 height 9
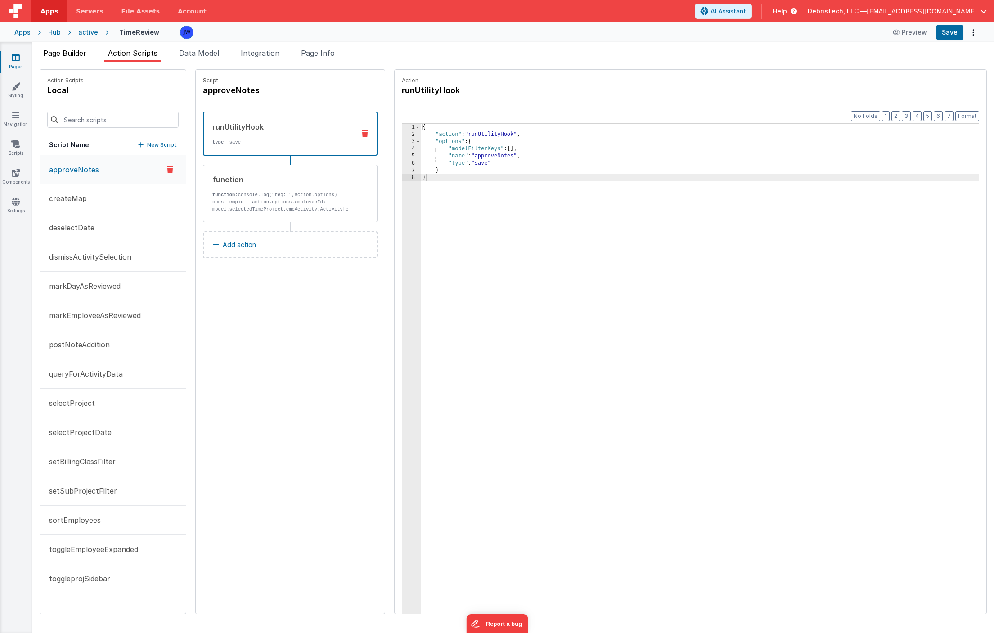
click at [62, 56] on span "Page Builder" at bounding box center [64, 53] width 43 height 9
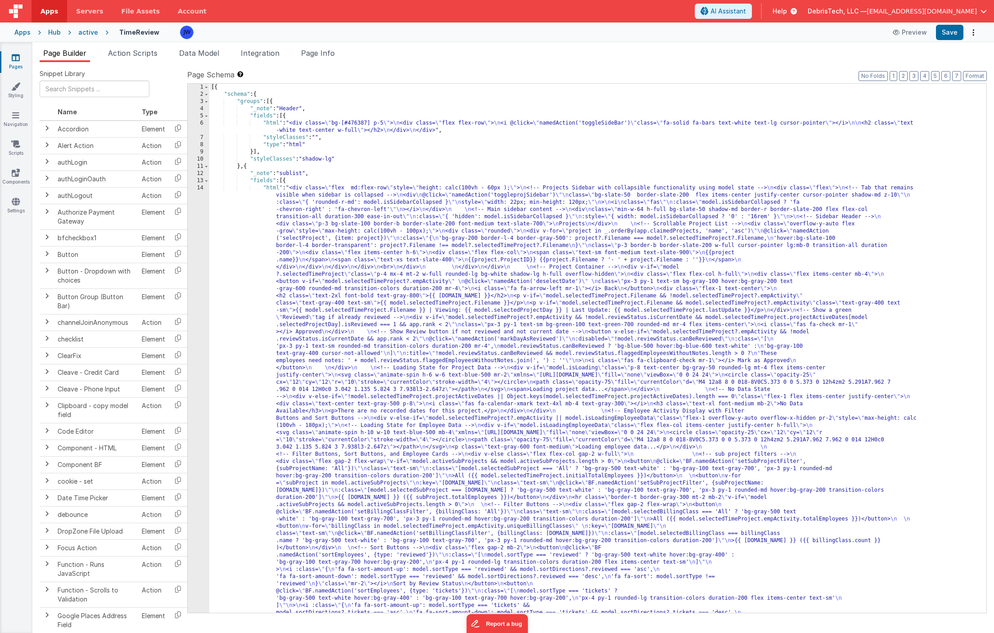
click at [21, 60] on link "Pages" at bounding box center [16, 62] width 32 height 18
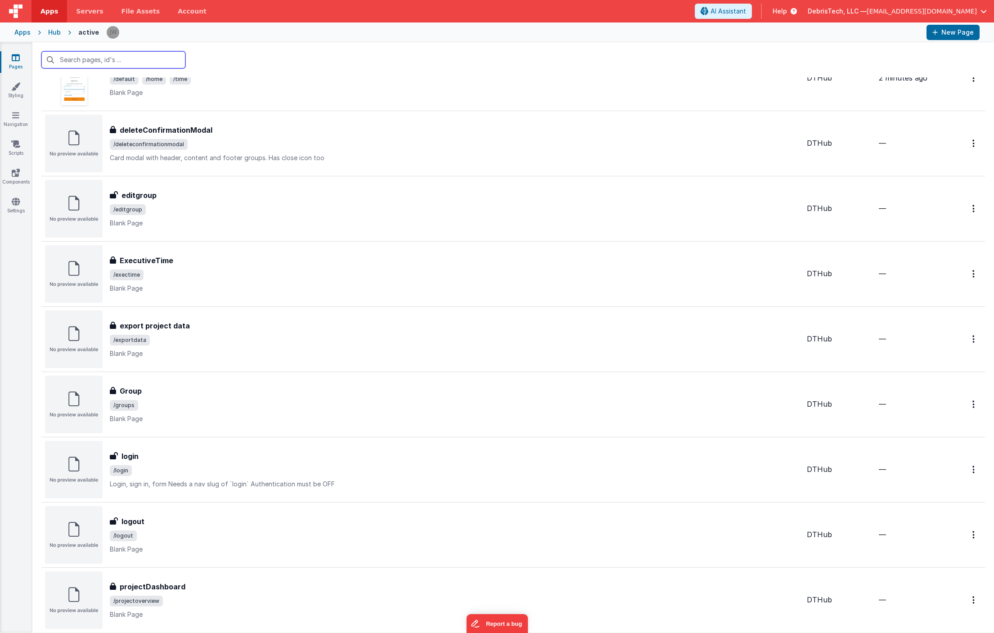
scroll to position [502, 0]
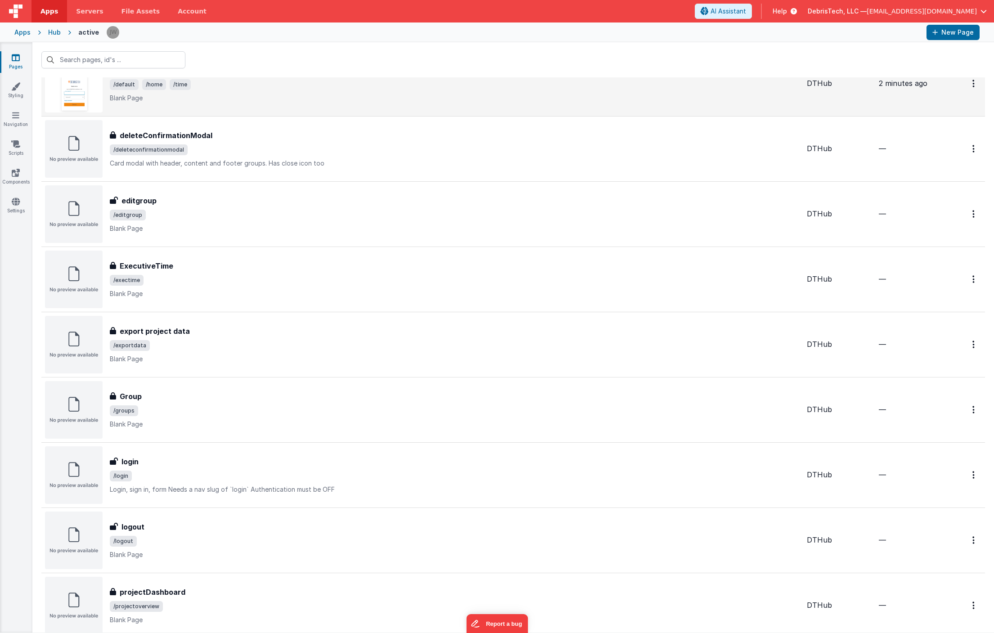
click at [254, 95] on p "Blank Page" at bounding box center [455, 98] width 690 height 9
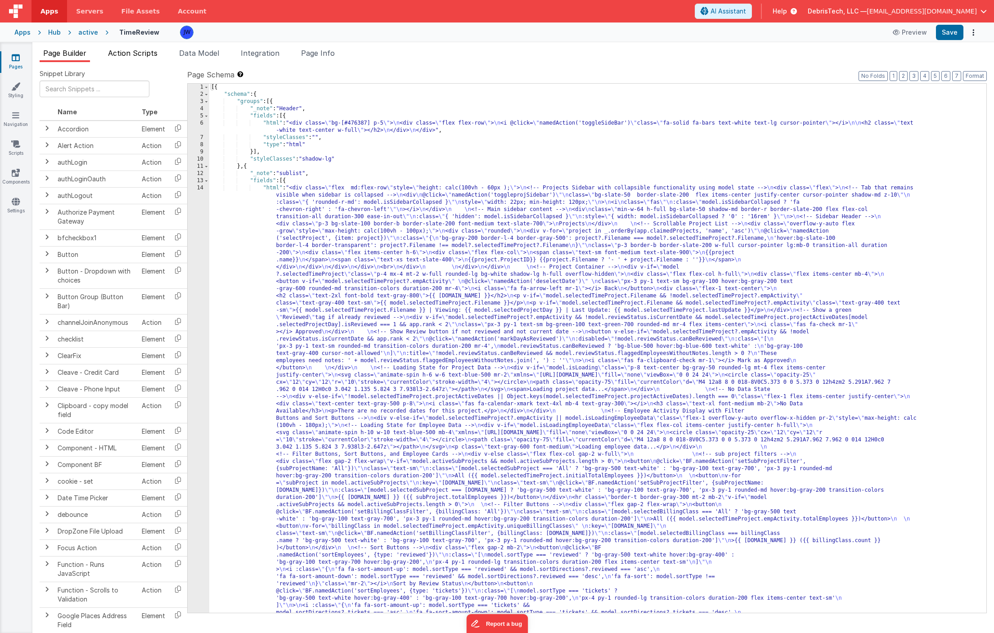
click at [133, 48] on li "Action Scripts" at bounding box center [132, 55] width 57 height 14
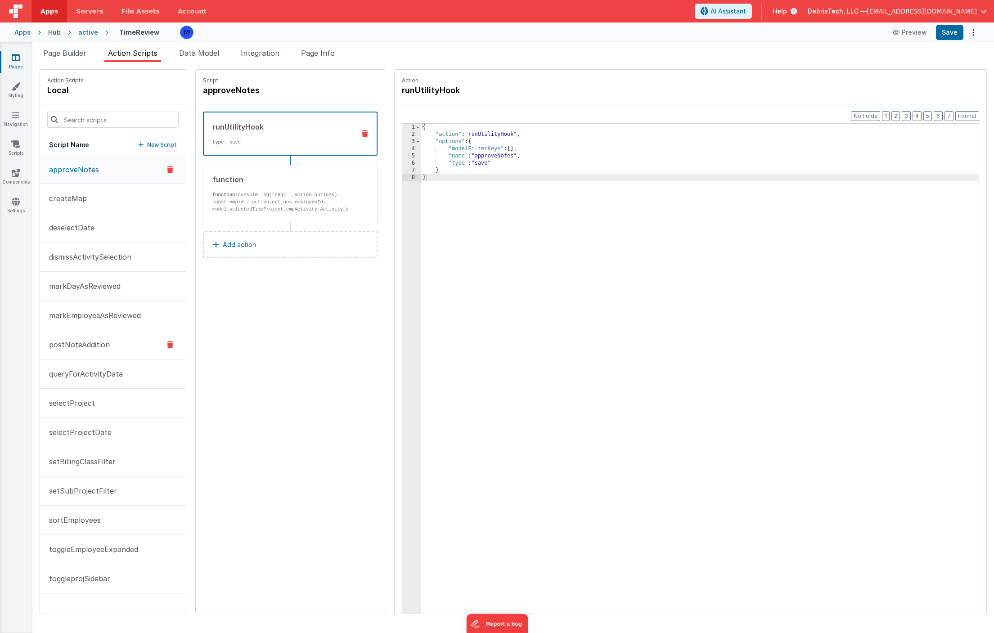
click at [106, 345] on p "postNoteAddition" at bounding box center [77, 344] width 66 height 11
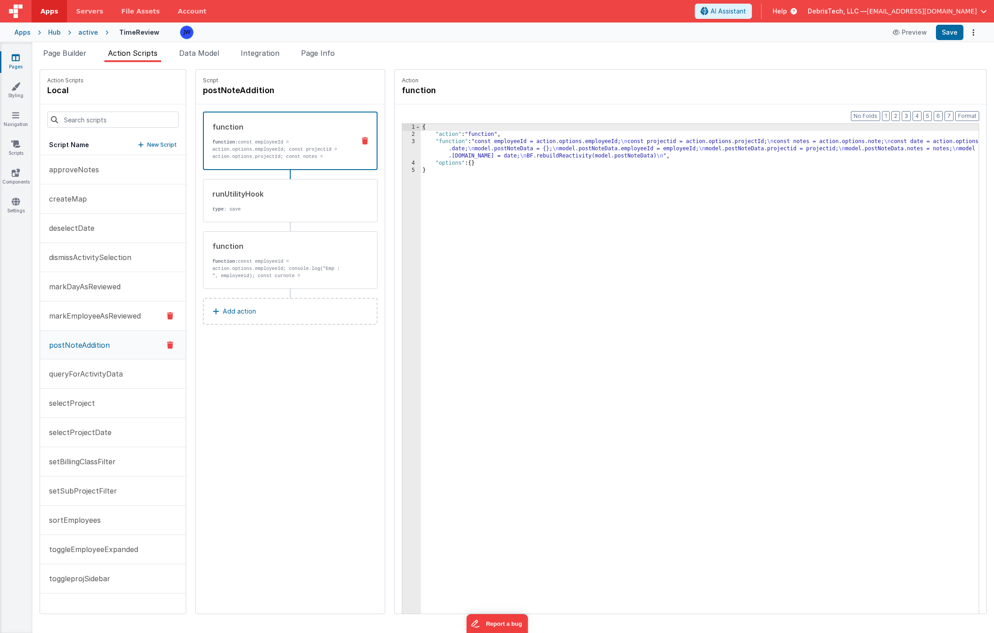
click at [109, 316] on p "markEmployeeAsReviewed" at bounding box center [92, 315] width 97 height 11
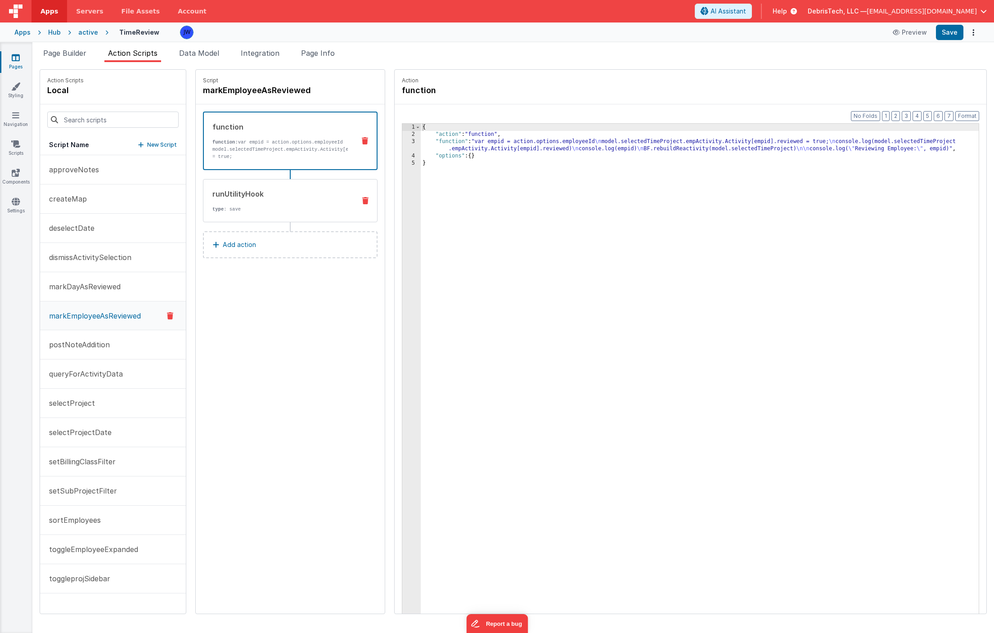
click at [234, 198] on div "runUtilityHook" at bounding box center [280, 194] width 136 height 11
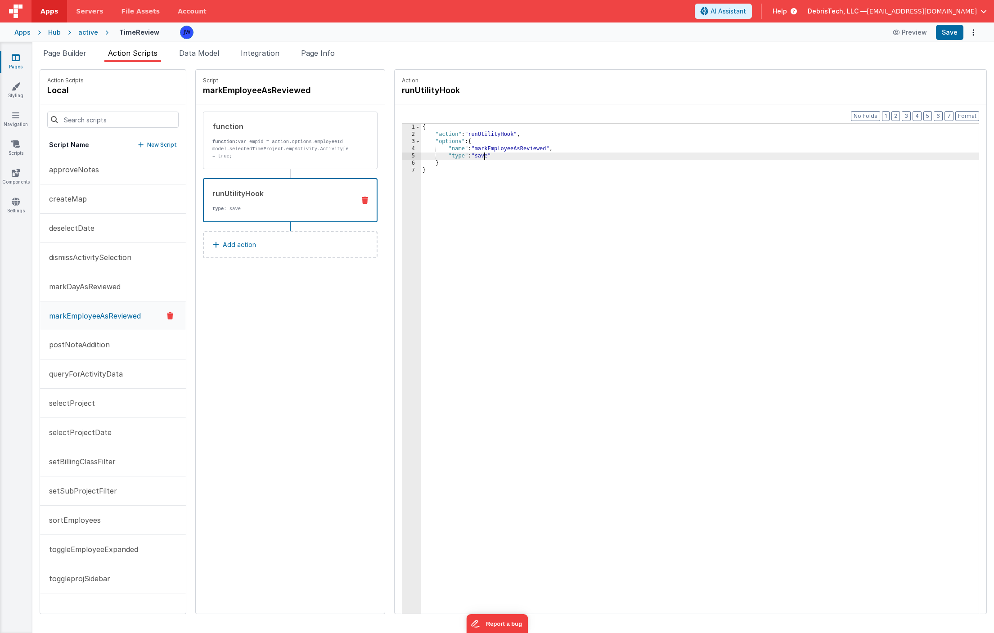
click at [467, 157] on div "{ "action" : "runUtilityHook" , "options" : { "name" : "markEmployeeAsReviewed"…" at bounding box center [708, 390] width 575 height 532
click at [328, 49] on span "Page Info" at bounding box center [318, 53] width 34 height 9
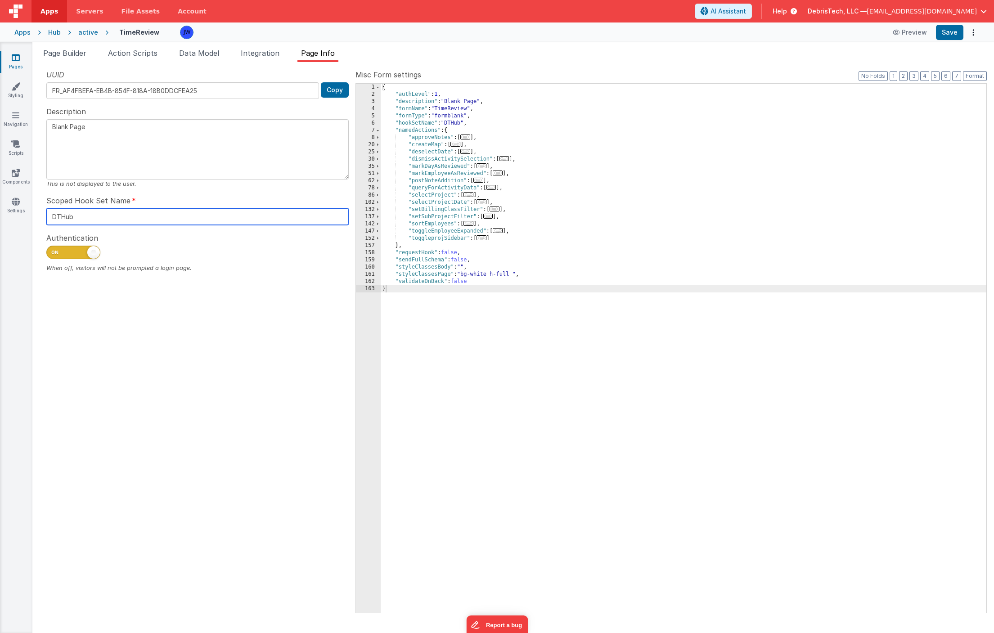
click at [127, 216] on input "DTHub" at bounding box center [197, 216] width 302 height 17
click at [140, 52] on span "Action Scripts" at bounding box center [132, 53] width 49 height 9
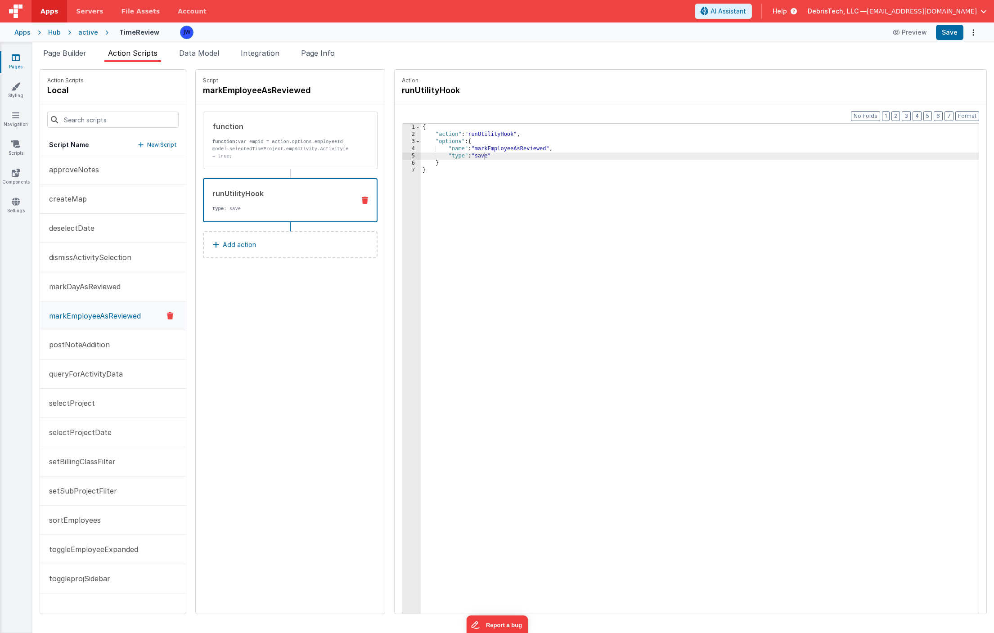
click at [314, 70] on div "Script markEmployeeAsReviewed" at bounding box center [290, 87] width 189 height 35
click at [319, 60] on li "Page Info" at bounding box center [317, 55] width 41 height 14
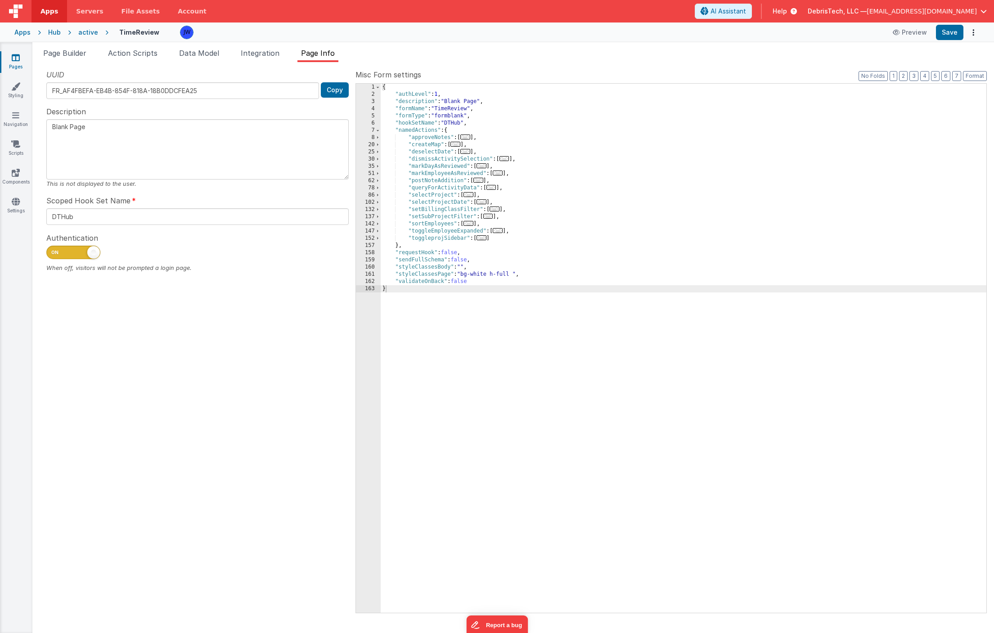
click at [132, 40] on div "Apps Hub active TimeReview Preview Save" at bounding box center [497, 32] width 994 height 20
click at [135, 49] on span "Action Scripts" at bounding box center [132, 53] width 49 height 9
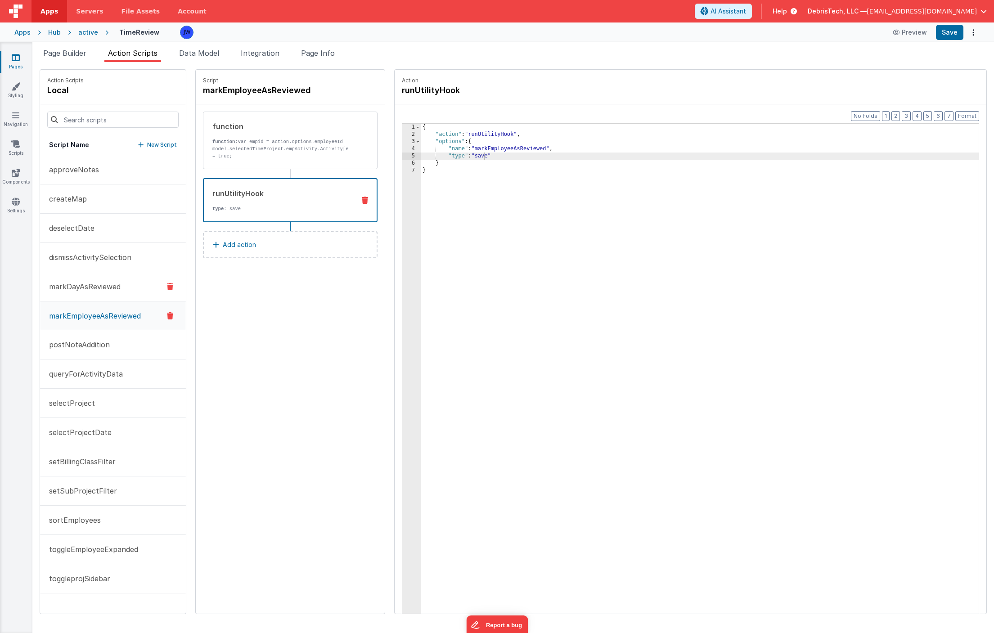
click at [99, 281] on p "markDayAsReviewed" at bounding box center [82, 286] width 77 height 11
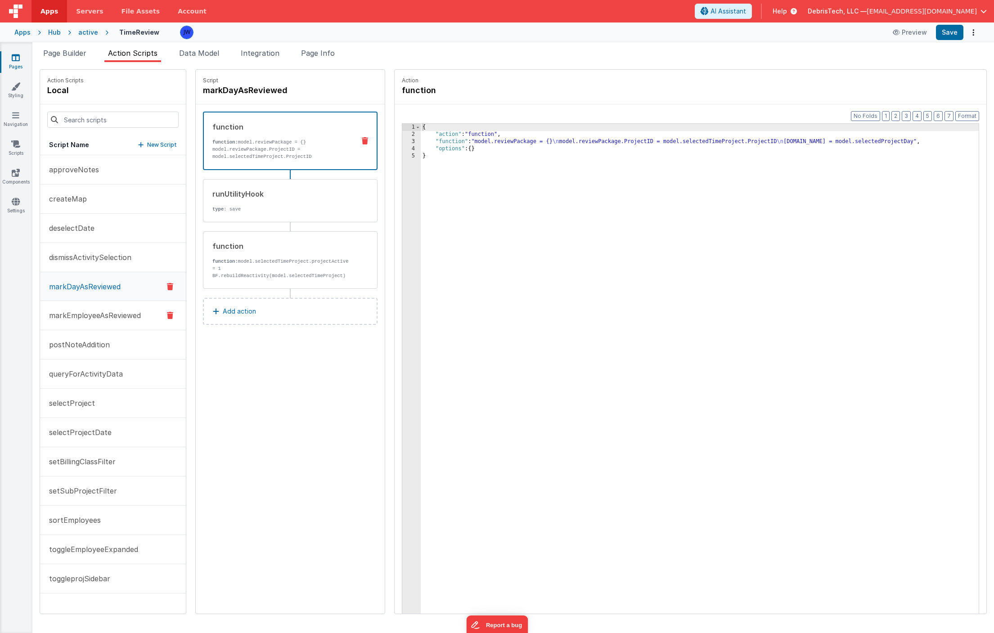
click at [95, 311] on p "markEmployeeAsReviewed" at bounding box center [92, 315] width 97 height 11
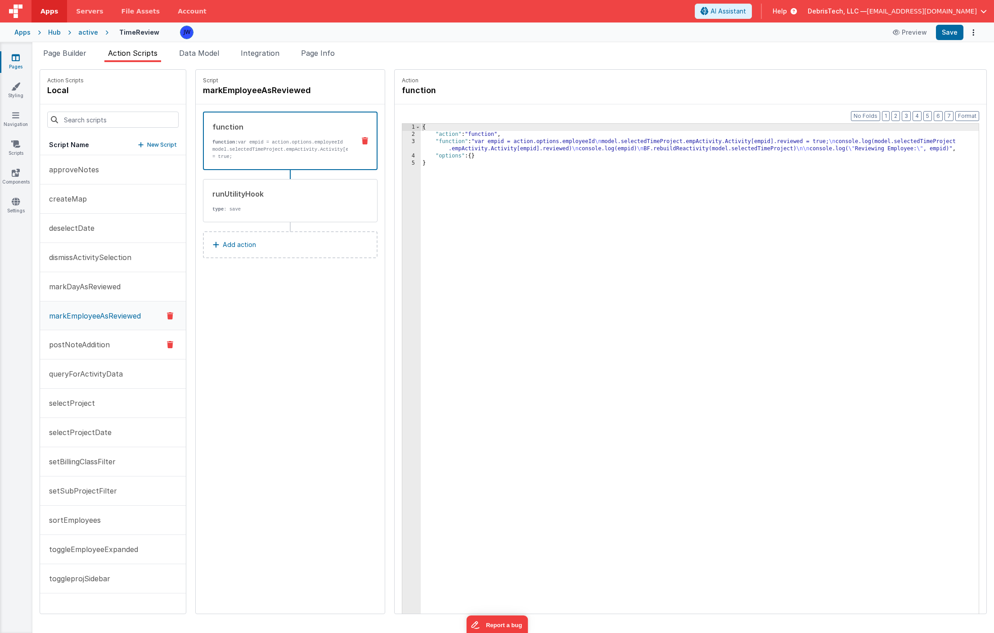
click at [87, 348] on p "postNoteAddition" at bounding box center [77, 344] width 66 height 11
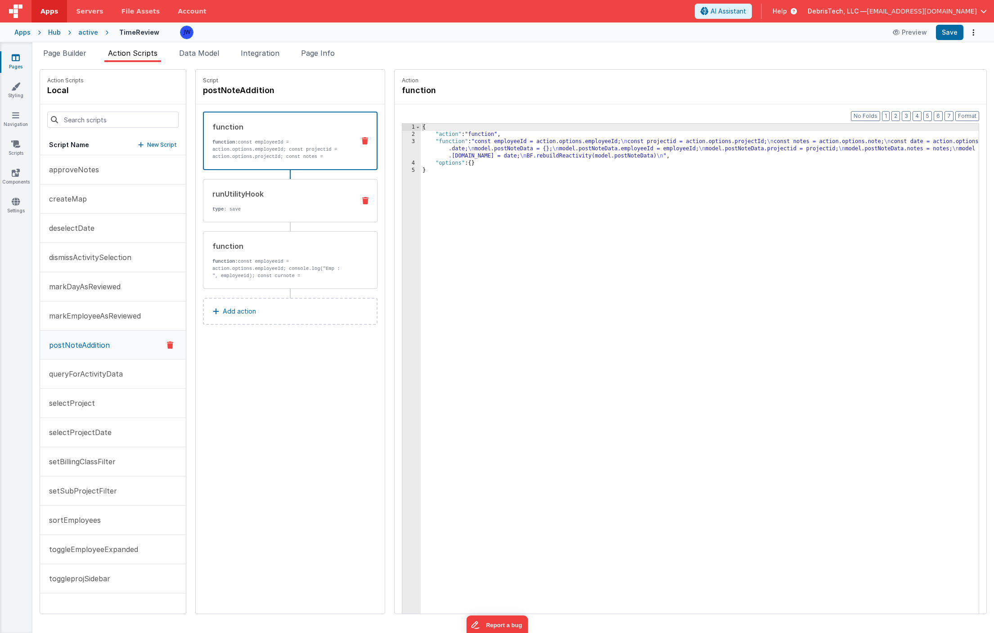
click at [225, 210] on p "type : save" at bounding box center [280, 209] width 136 height 7
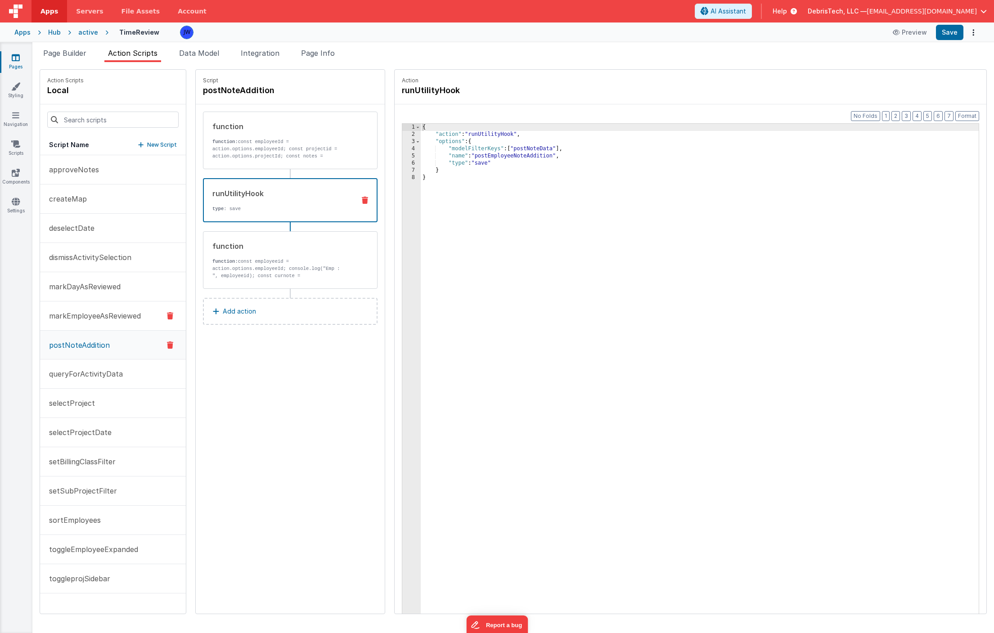
click at [96, 311] on p "markEmployeeAsReviewed" at bounding box center [92, 315] width 97 height 11
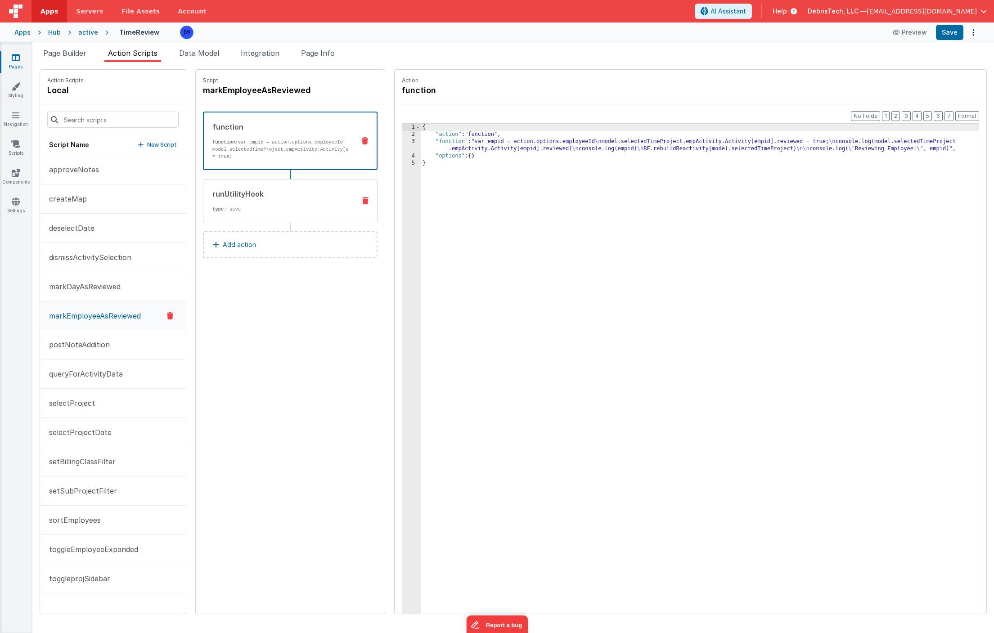
click at [229, 202] on div "runUtilityHook type : save" at bounding box center [275, 201] width 145 height 24
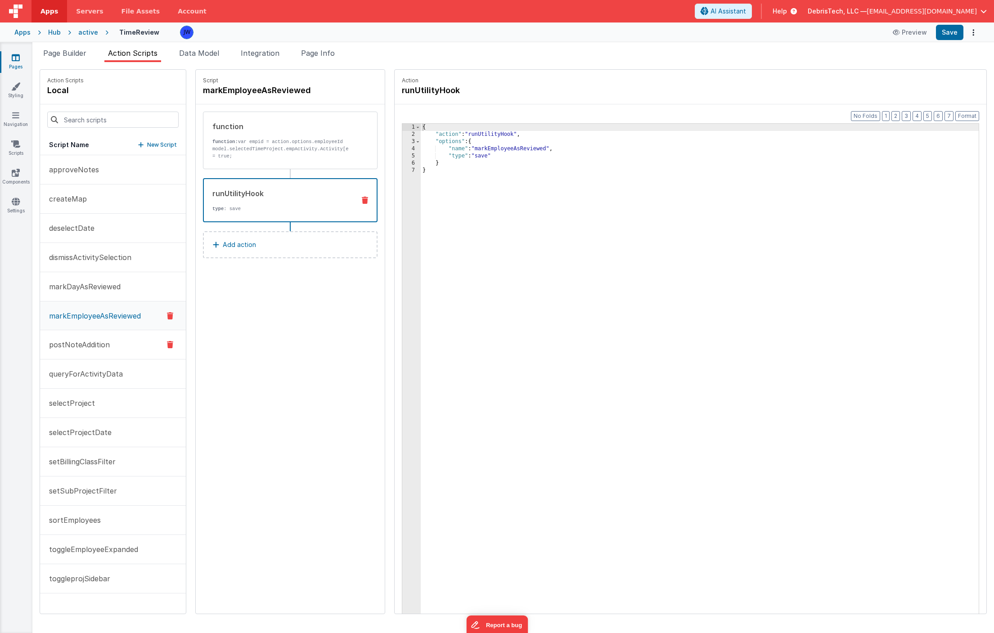
click at [90, 349] on p "postNoteAddition" at bounding box center [77, 344] width 66 height 11
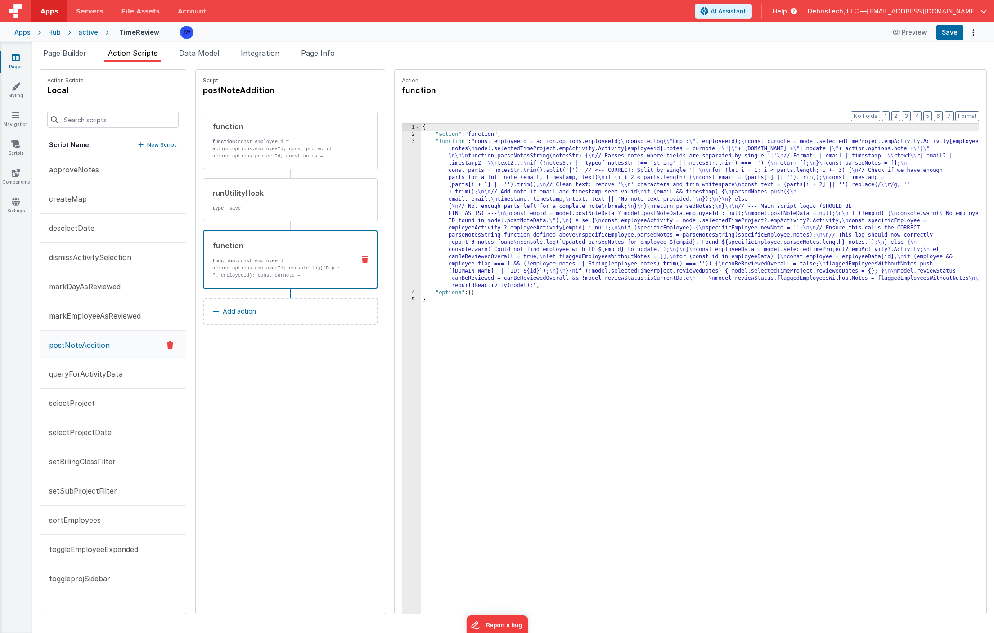
click at [240, 233] on div "function function: const employeeid = action.options.employeeId; console.log("E…" at bounding box center [290, 259] width 175 height 58
click at [240, 203] on div "runUtilityHook type : save" at bounding box center [275, 200] width 145 height 24
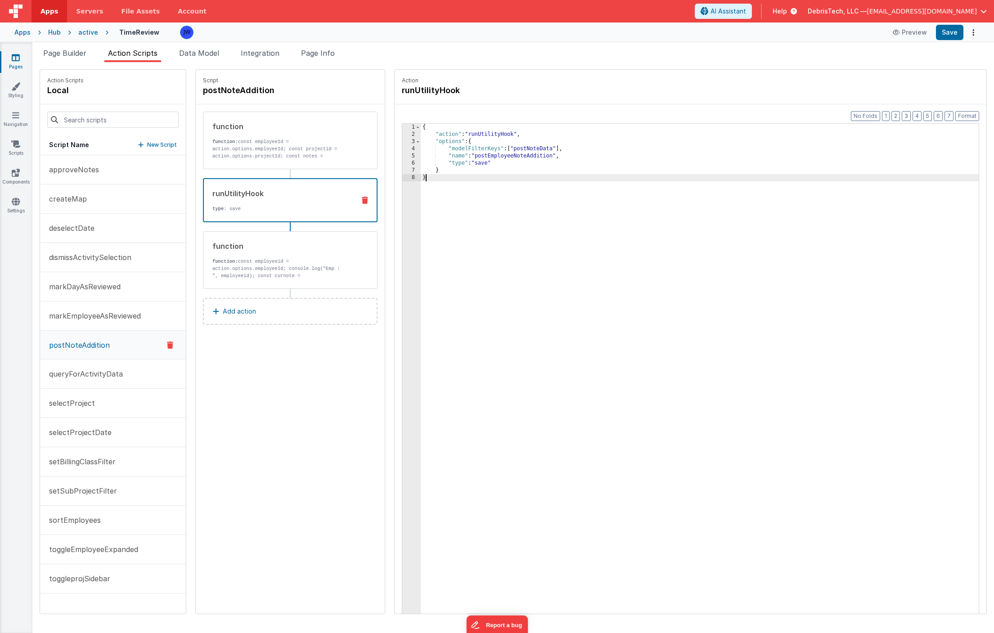
click at [424, 223] on div "{ "action" : "runUtilityHook" , "options" : { "modelFilterKeys" : [ "postNoteDa…" at bounding box center [708, 390] width 575 height 532
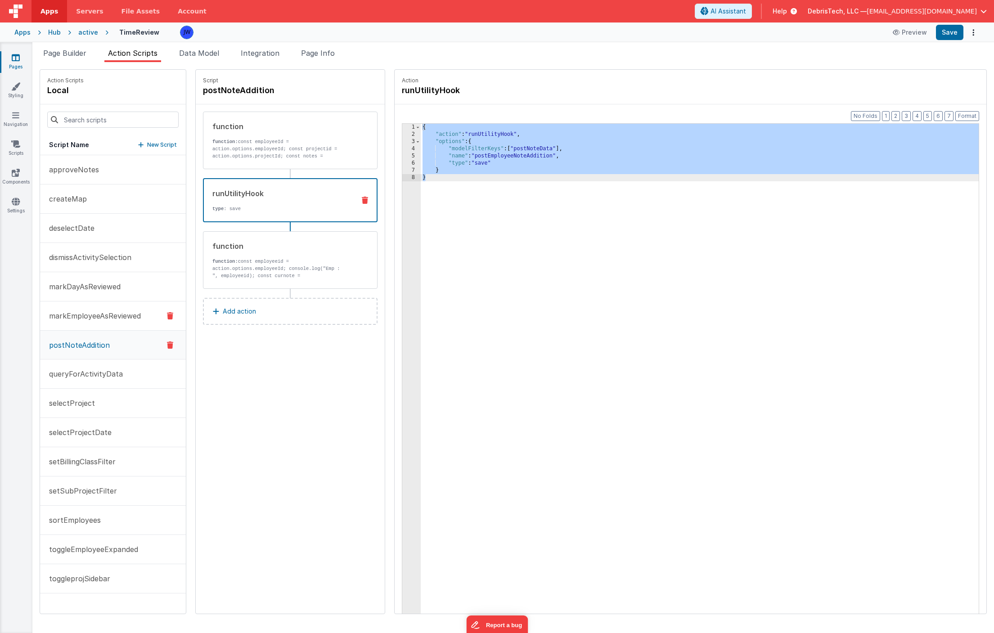
click at [97, 314] on p "markEmployeeAsReviewed" at bounding box center [92, 315] width 97 height 11
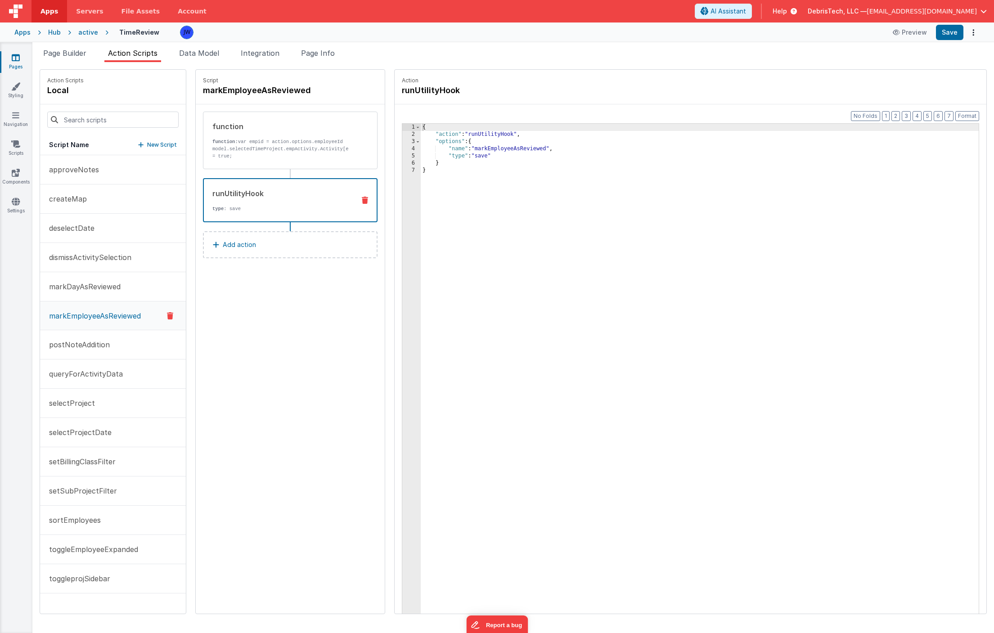
click at [228, 217] on div "runUtilityHook type : save" at bounding box center [290, 200] width 175 height 44
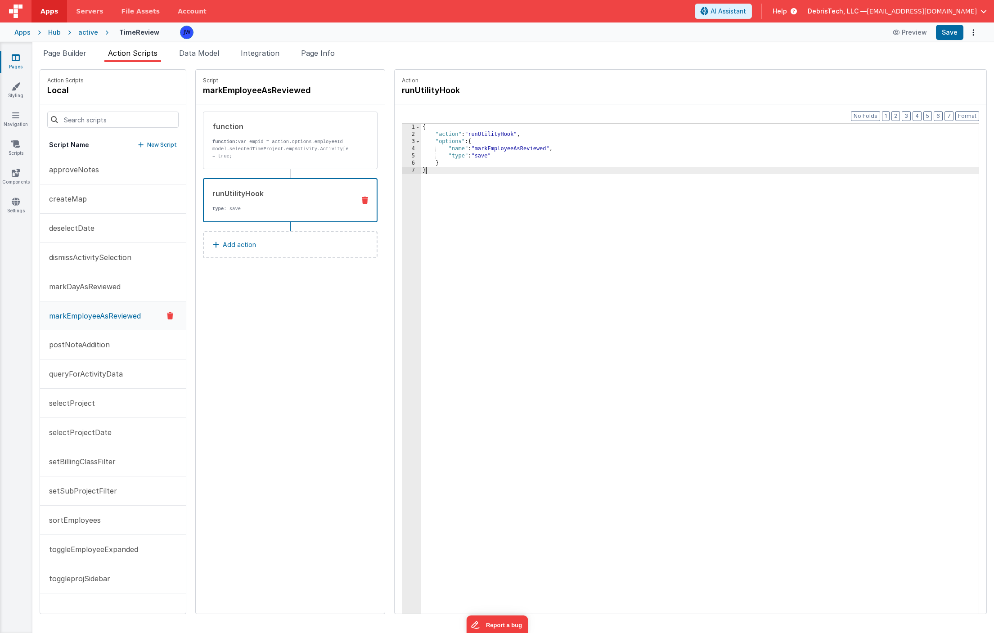
click at [484, 211] on div "{ "action" : "runUtilityHook" , "options" : { "name" : "markEmployeeAsReviewed"…" at bounding box center [708, 390] width 575 height 532
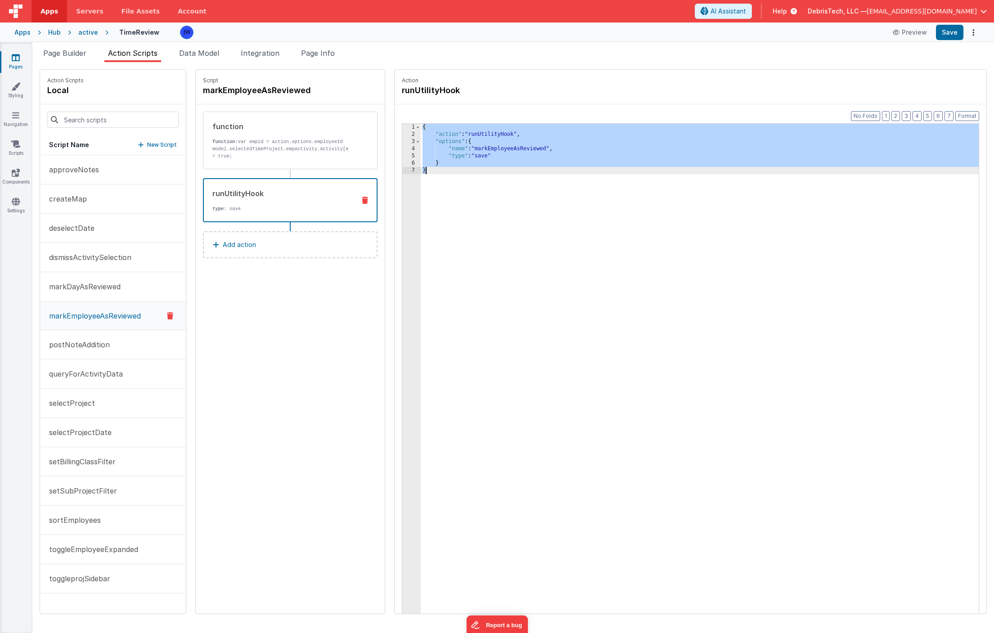
click at [531, 150] on div "{ "action" : "runUtilityHook" , "options" : { "name" : "markEmployeeAsReviewed"…" at bounding box center [708, 390] width 575 height 532
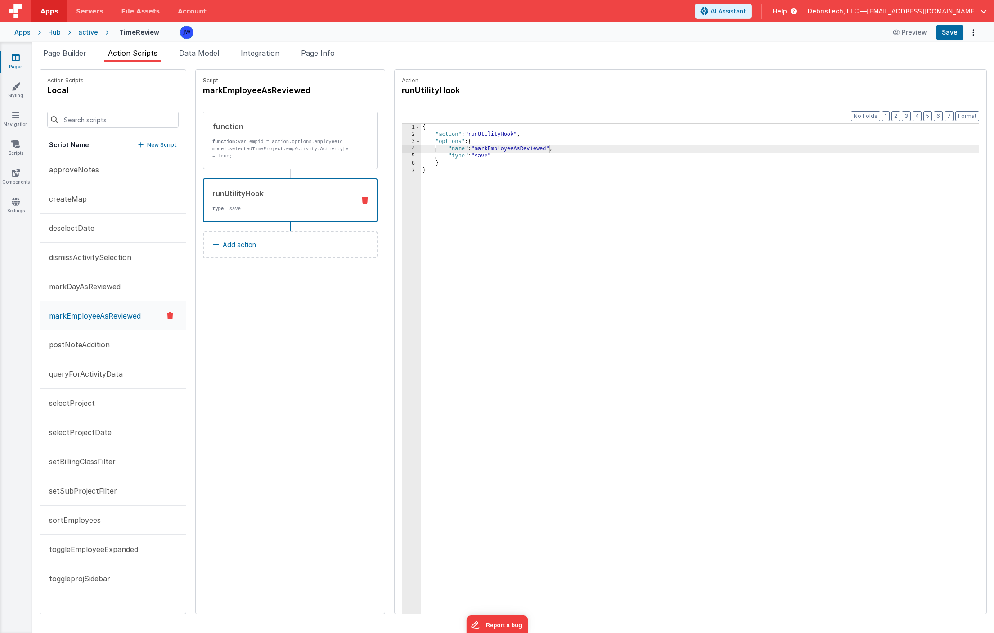
click at [290, 242] on button "Add action" at bounding box center [290, 244] width 175 height 27
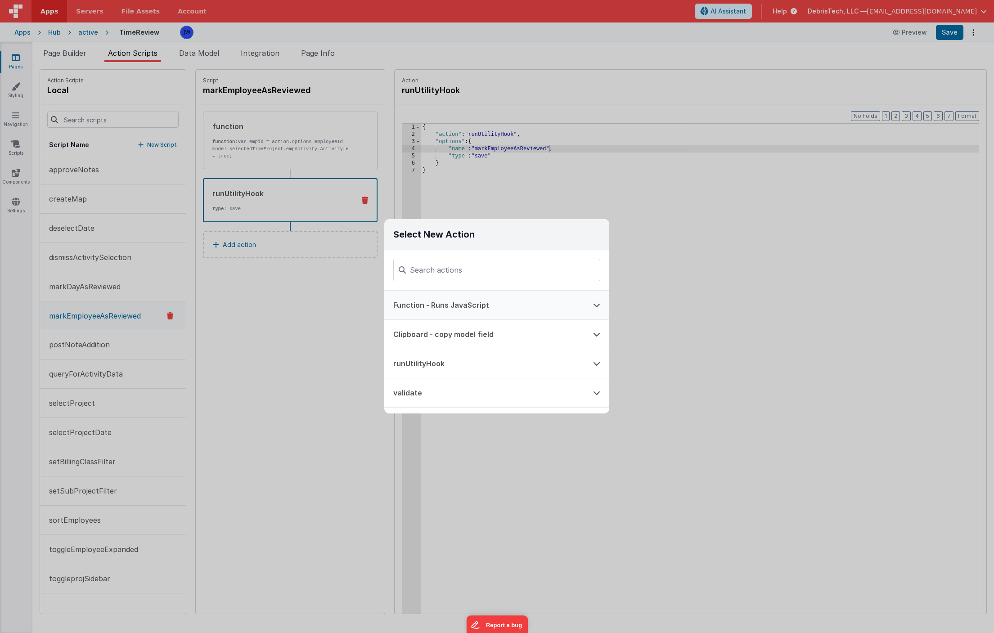
click at [414, 306] on button "Function - Runs JavaScript" at bounding box center [484, 305] width 200 height 29
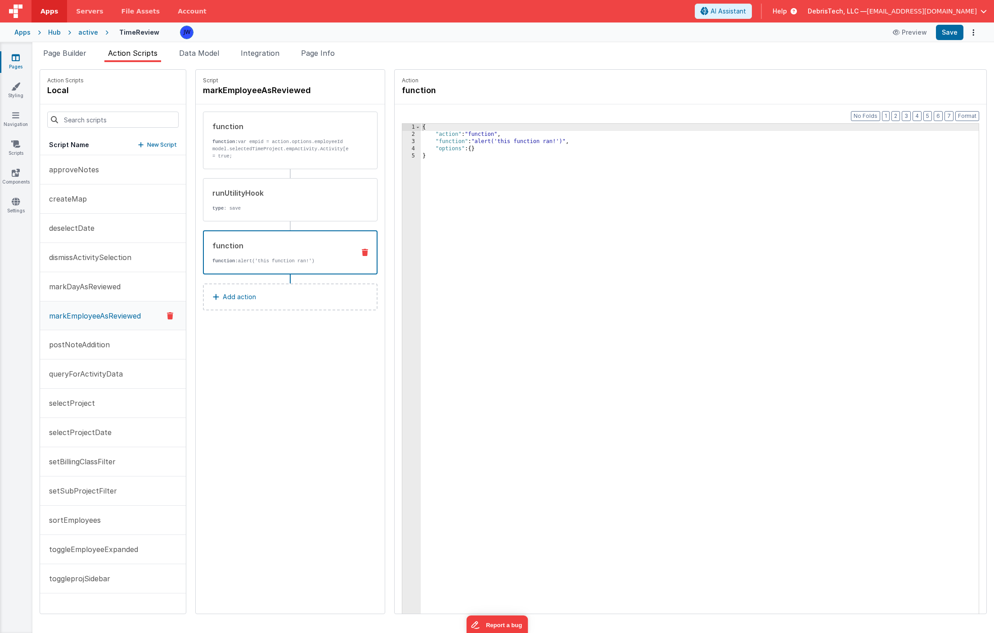
click at [306, 251] on div "function function: alert('this function ran!')" at bounding box center [276, 252] width 144 height 24
click at [515, 142] on div "{ "action" : "function" , "function" : "alert('this function ran!')" , "options…" at bounding box center [708, 390] width 575 height 532
drag, startPoint x: 548, startPoint y: 141, endPoint x: 460, endPoint y: 141, distance: 87.7
click at [460, 141] on div "{ "action" : "function" , "function" : "alert('this function ran!')" , "options…" at bounding box center [708, 390] width 575 height 532
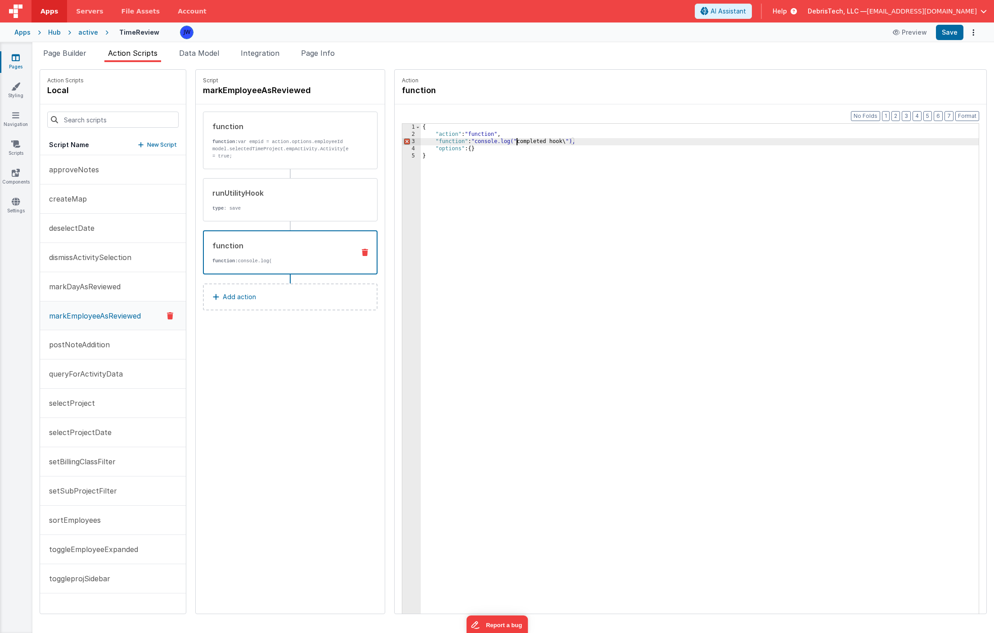
click at [500, 142] on div "{ "action" : "function" , "function" : "console.log(" completed hook\ "), "opti…" at bounding box center [708, 390] width 575 height 532
click at [576, 144] on div "{ "action" : "function" , "function" : "console.log( \" completed hook \" ), "o…" at bounding box center [708, 390] width 575 height 532
click at [402, 140] on div "3" at bounding box center [411, 141] width 18 height 7
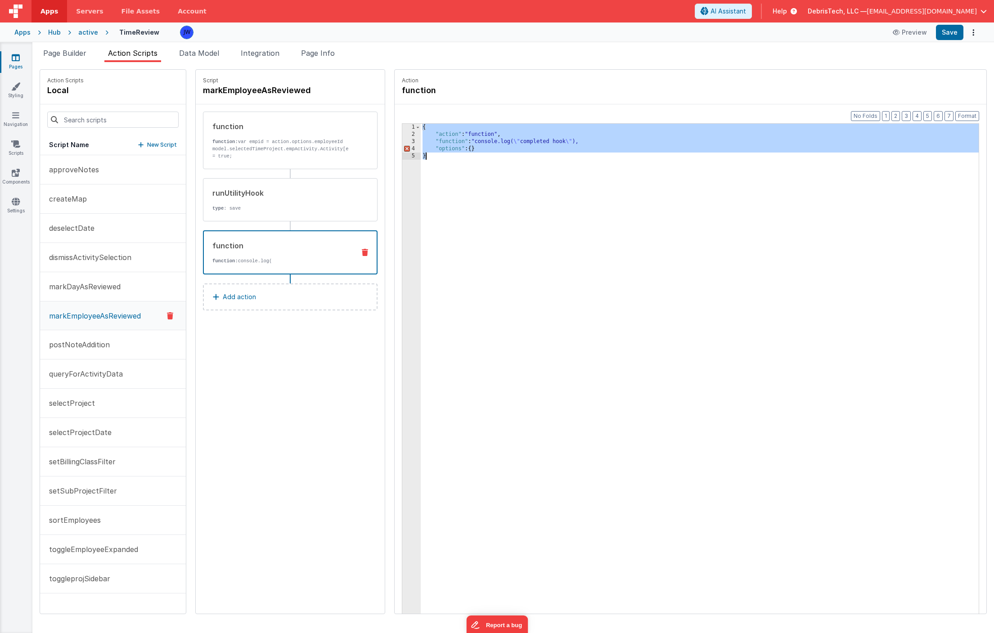
click at [402, 140] on div "3" at bounding box center [411, 141] width 18 height 7
click at [507, 146] on div "{ "action" : "function" , "function" : "console.log( \" completed hook \" ), "o…" at bounding box center [708, 390] width 575 height 532
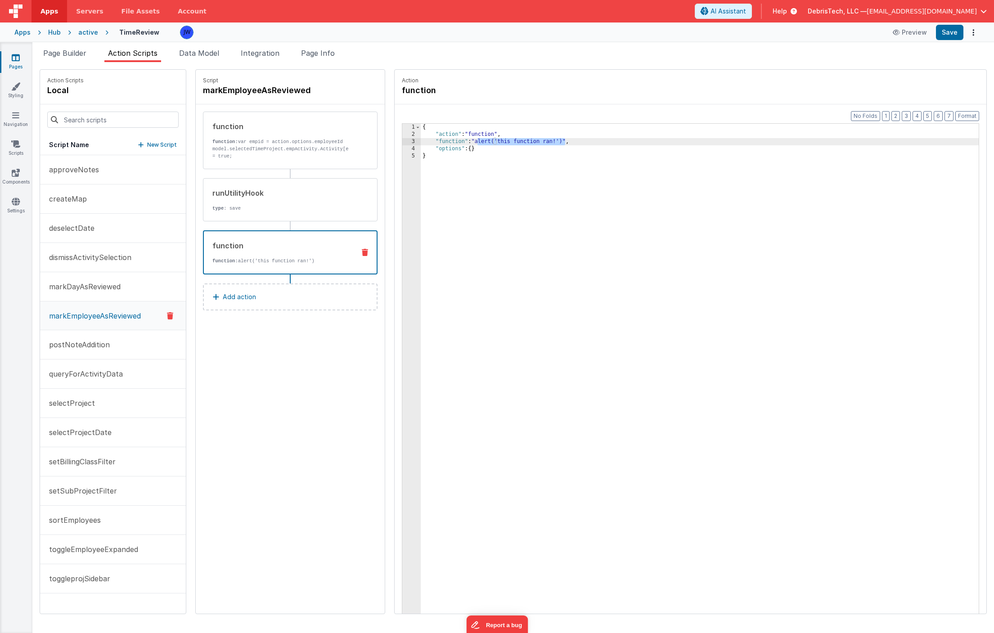
click at [402, 142] on div "3" at bounding box center [411, 141] width 18 height 7
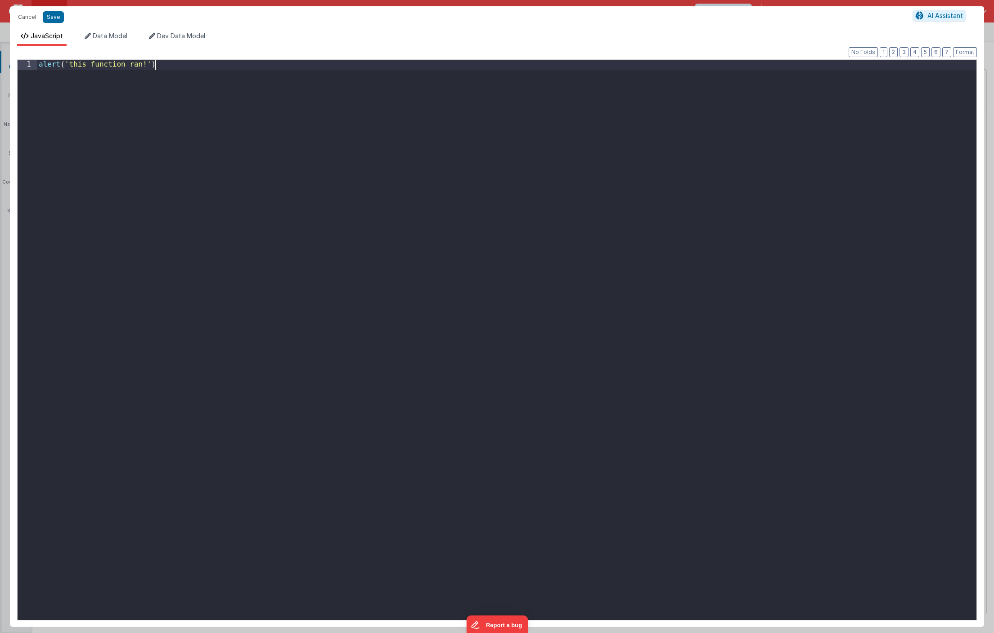
click at [374, 200] on div "alert ( 'this function ran!' )" at bounding box center [507, 350] width 940 height 580
click at [53, 22] on button "Save" at bounding box center [53, 17] width 21 height 12
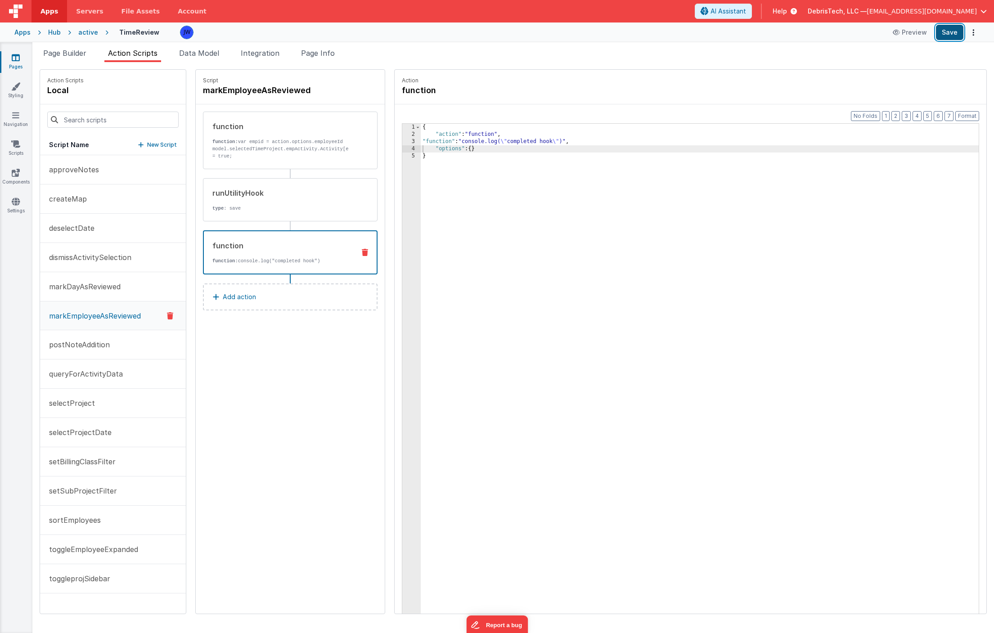
click at [859, 36] on button "Save" at bounding box center [949, 32] width 27 height 15
click at [19, 146] on icon at bounding box center [15, 143] width 9 height 9
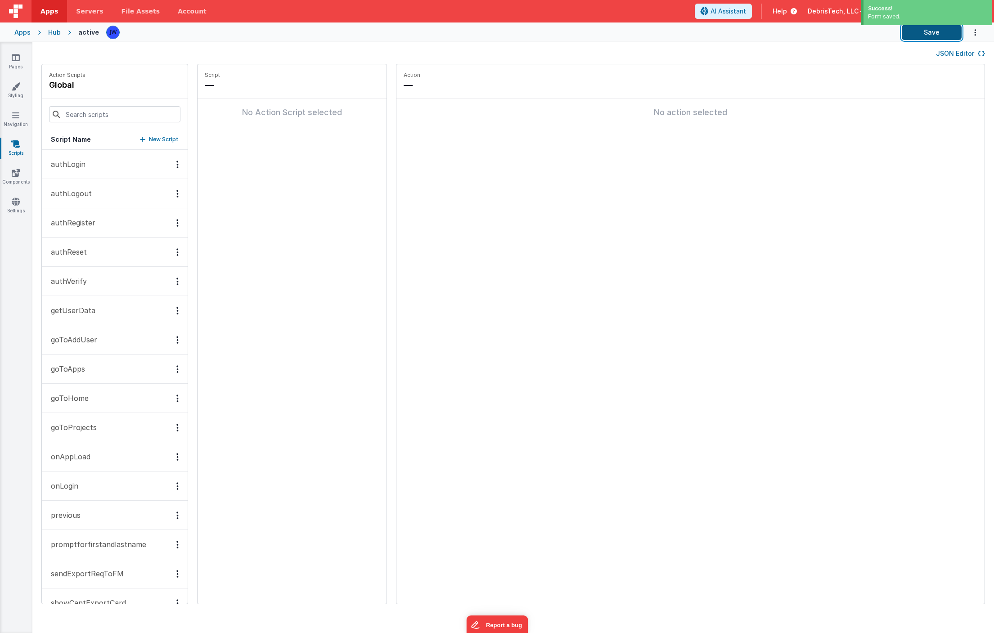
click at [859, 35] on button "Save" at bounding box center [932, 32] width 60 height 15
click at [5, 59] on link "Pages" at bounding box center [16, 62] width 32 height 18
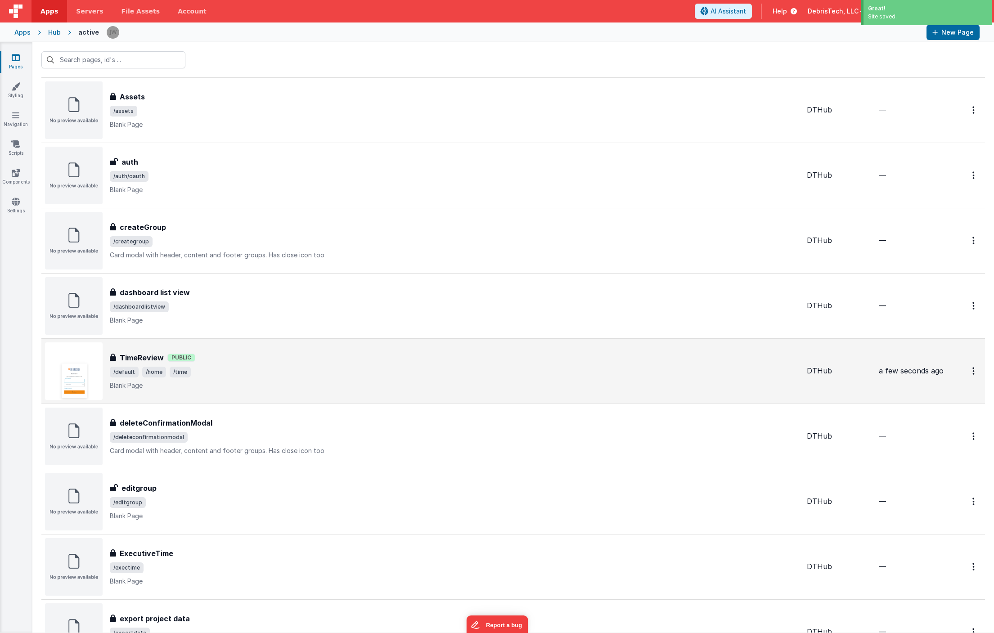
scroll to position [217, 0]
click at [279, 381] on p "Blank Page" at bounding box center [455, 382] width 690 height 9
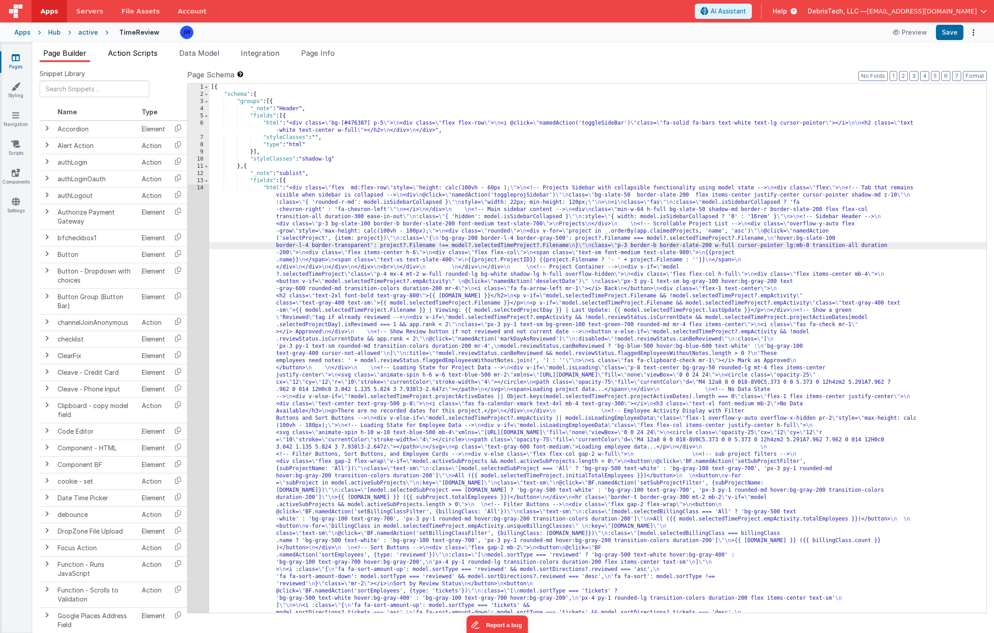
click at [140, 57] on span "Action Scripts" at bounding box center [132, 53] width 49 height 9
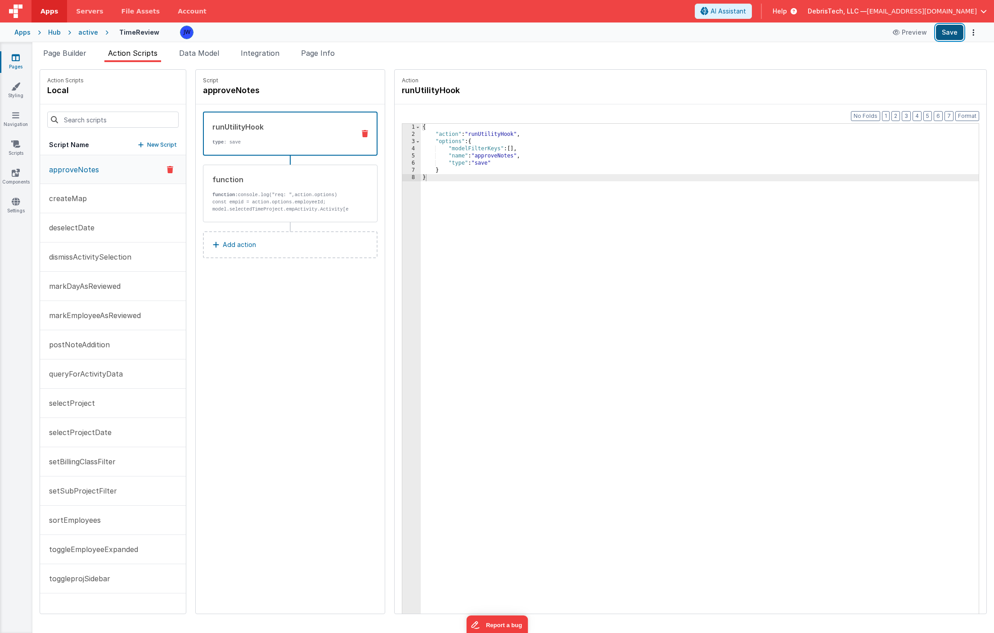
click at [859, 35] on button "Save" at bounding box center [949, 32] width 27 height 15
click at [15, 202] on icon at bounding box center [16, 201] width 8 height 9
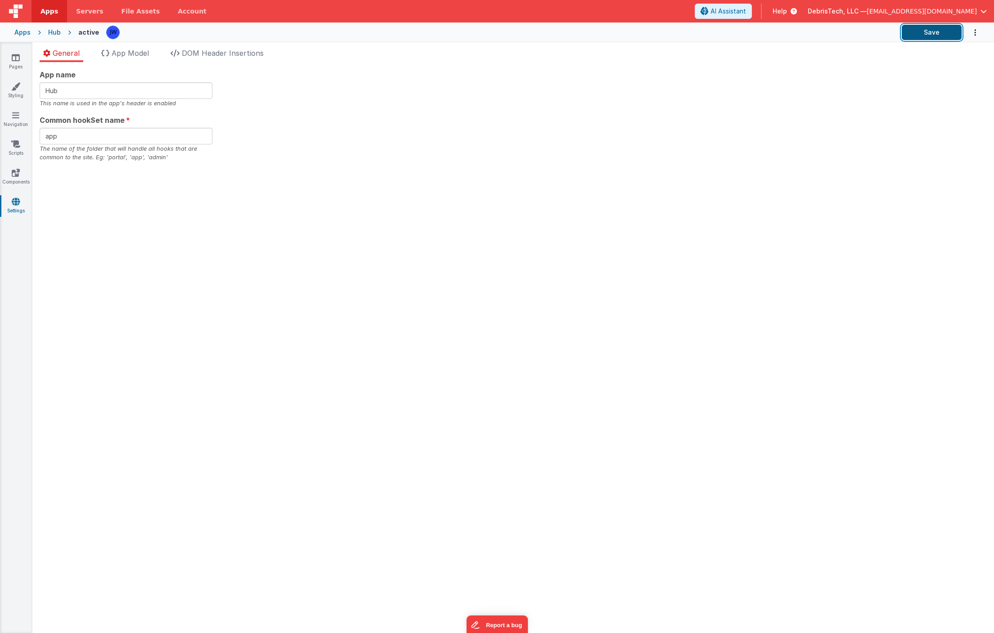
click at [859, 33] on button "Save" at bounding box center [932, 32] width 60 height 15
click at [20, 53] on div "Pages Styling Navigation Scripts Components Settings" at bounding box center [16, 337] width 32 height 591
click at [13, 62] on icon at bounding box center [16, 57] width 8 height 9
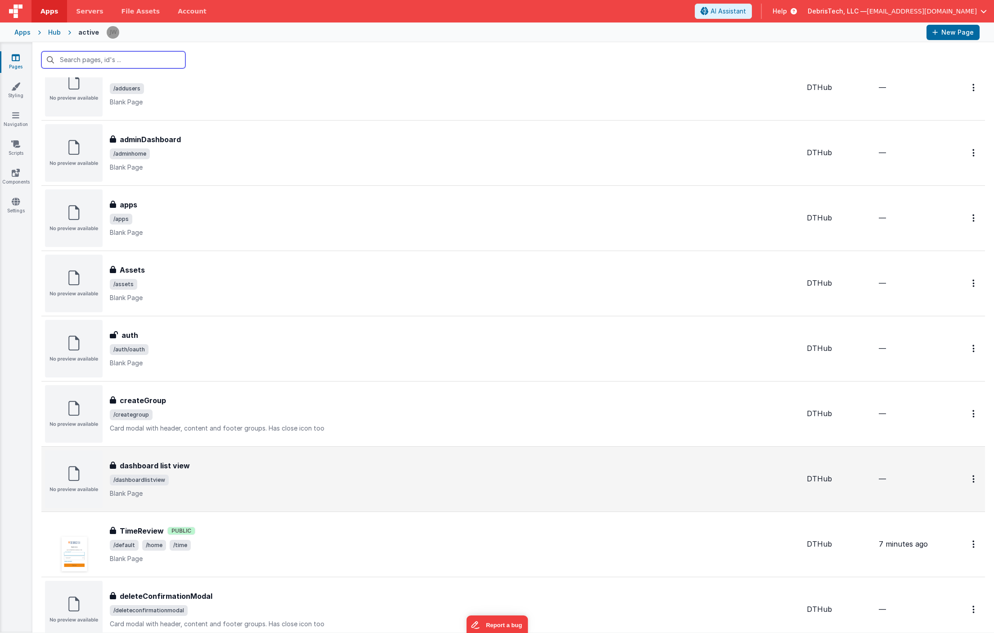
scroll to position [41, 0]
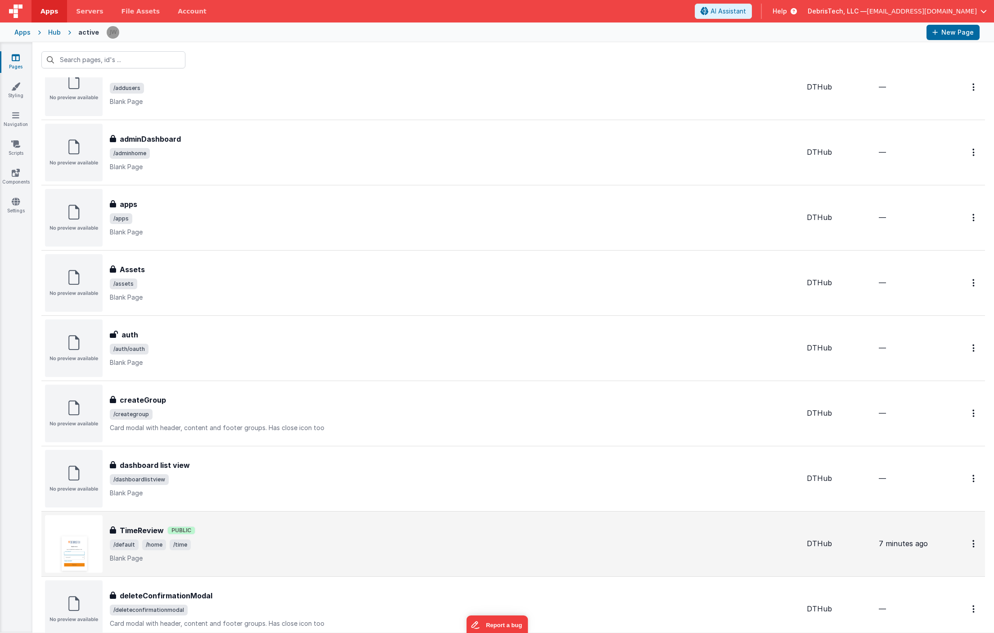
click at [229, 517] on div "TimeReview TimeReview Public /default /home /time Blank Page" at bounding box center [422, 544] width 755 height 58
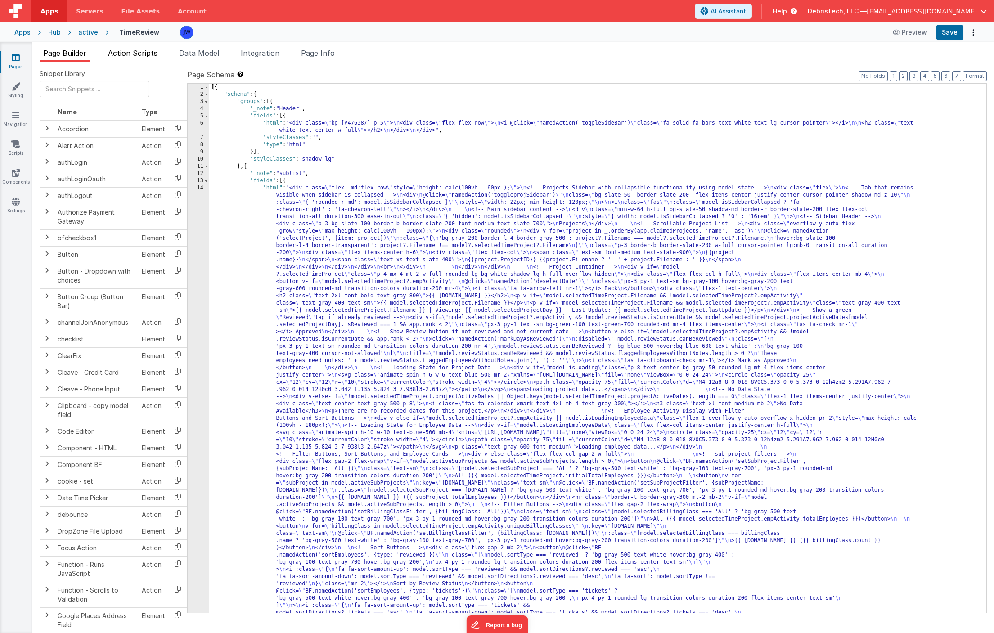
click at [141, 56] on span "Action Scripts" at bounding box center [132, 53] width 49 height 9
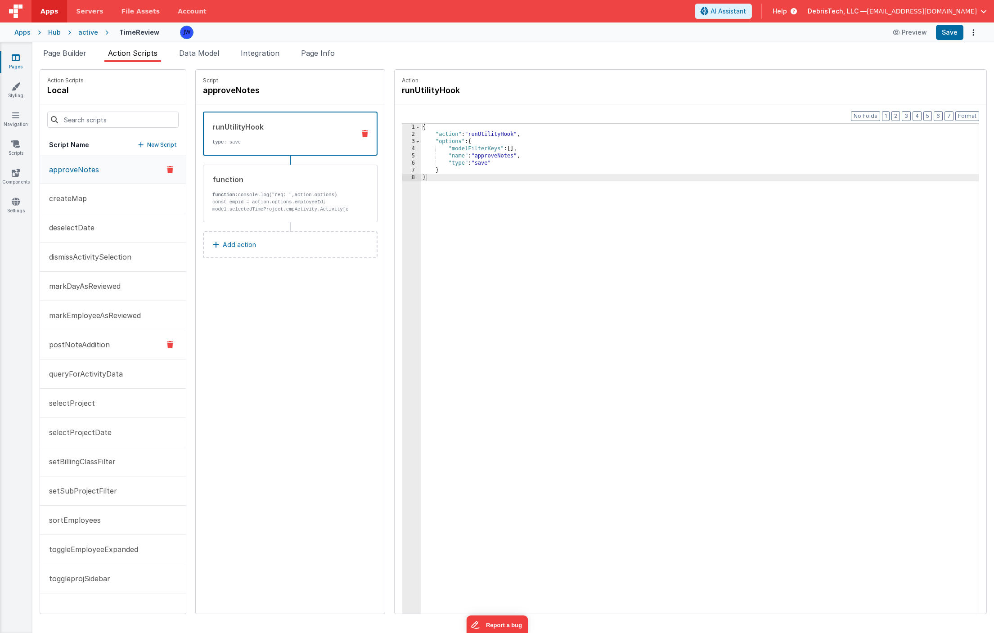
click at [92, 342] on p "postNoteAddition" at bounding box center [77, 344] width 66 height 11
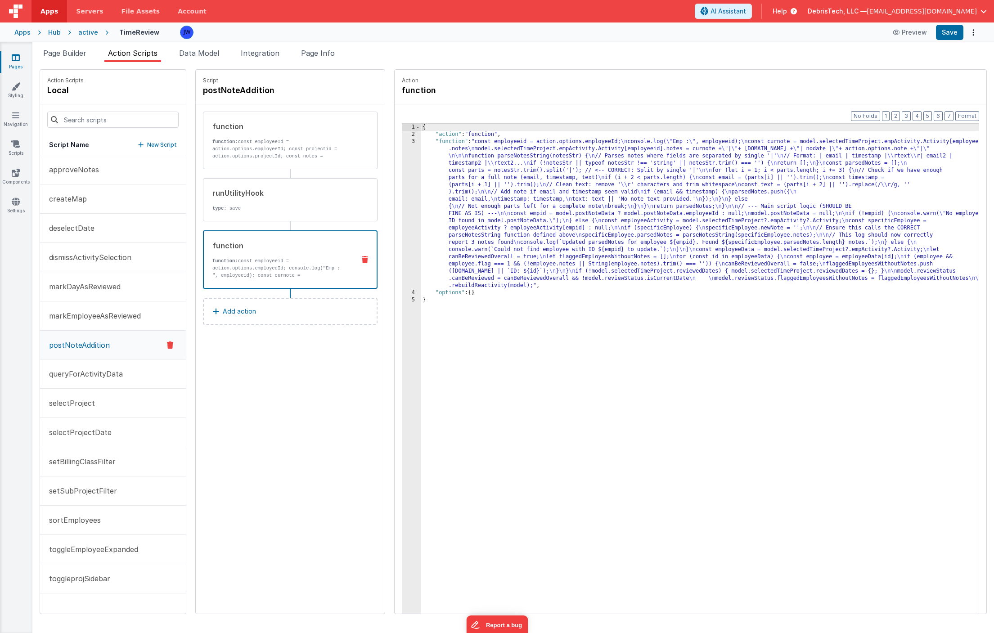
click at [236, 271] on p "function: const employeeid = action.options.employeeId; console.log("Emp : ", e…" at bounding box center [279, 282] width 135 height 50
click at [105, 319] on p "markEmployeeAsReviewed" at bounding box center [92, 315] width 97 height 11
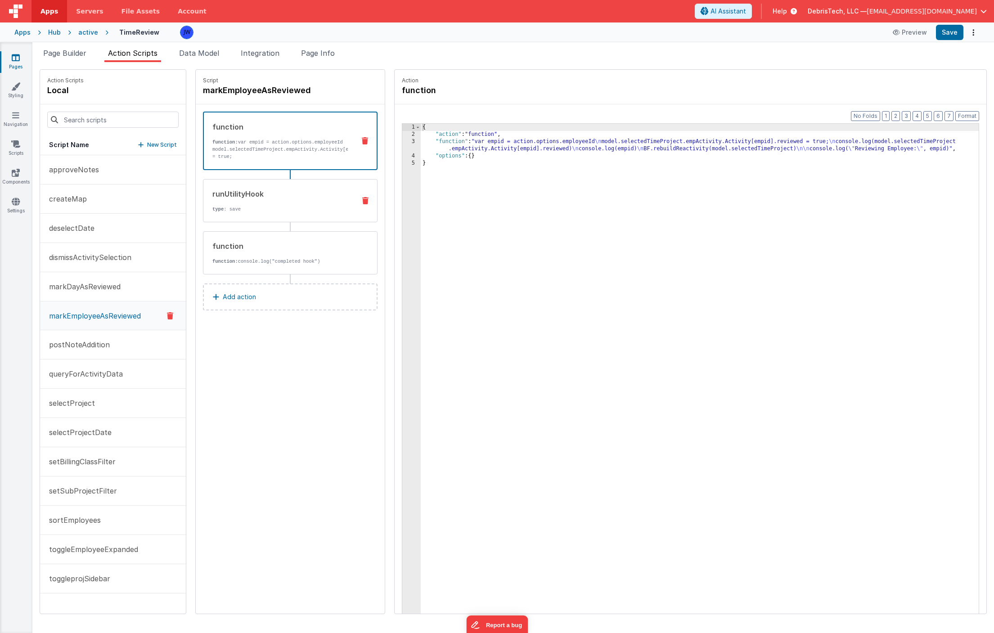
click at [232, 201] on div "runUtilityHook type : save" at bounding box center [275, 201] width 145 height 24
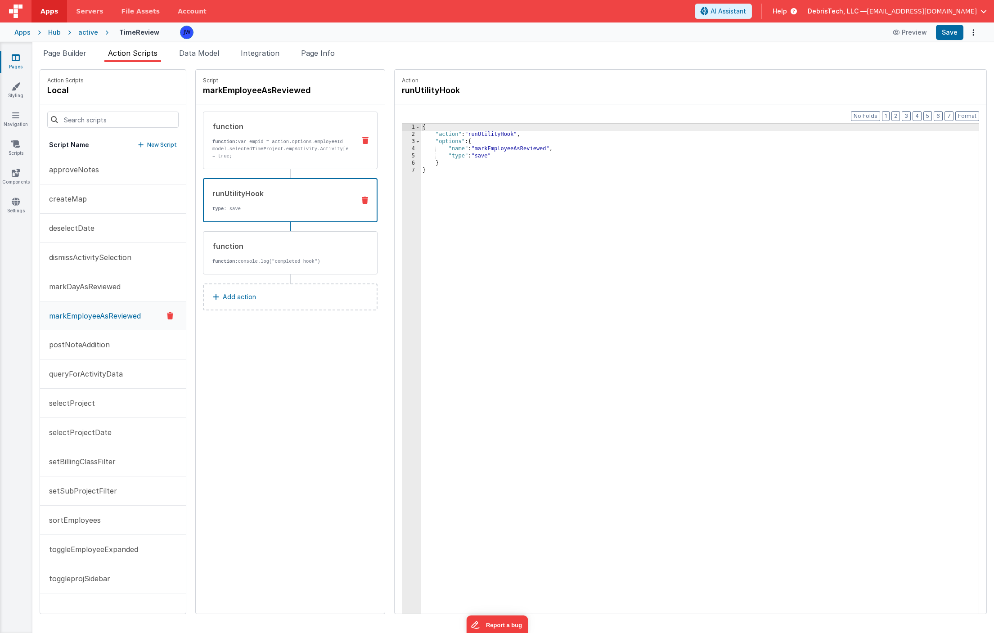
click at [233, 162] on div "function function: var empid = action.options.employeeId model.selectedTimeProj…" at bounding box center [290, 141] width 175 height 58
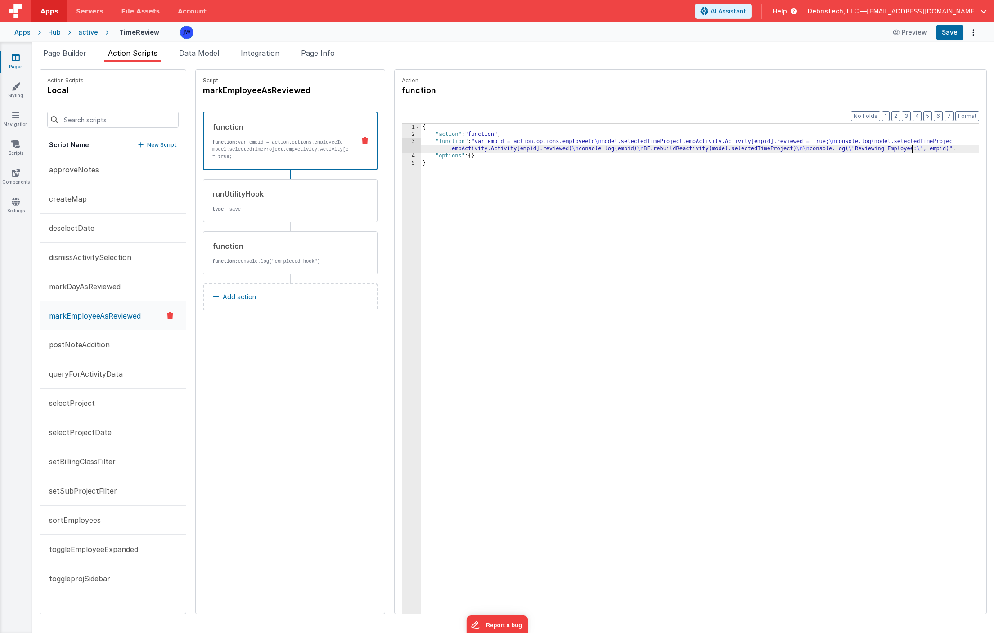
click at [859, 148] on div "{ "action" : "function" , "function" : "var empid = action.options.employeeId \…" at bounding box center [708, 390] width 575 height 532
click at [840, 187] on div "{ "action" : "function" , "function" : "var empid = action.options.employeeId \…" at bounding box center [708, 390] width 575 height 532
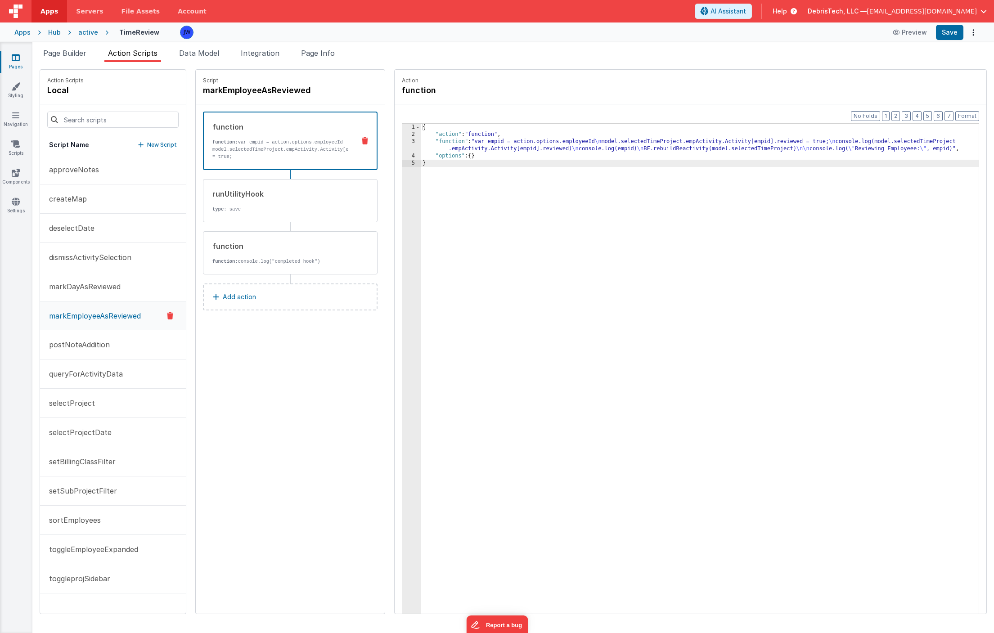
click at [859, 36] on div "Preview Save" at bounding box center [933, 32] width 92 height 15
click at [859, 37] on button "Save" at bounding box center [949, 32] width 27 height 15
click at [19, 205] on icon at bounding box center [16, 201] width 8 height 9
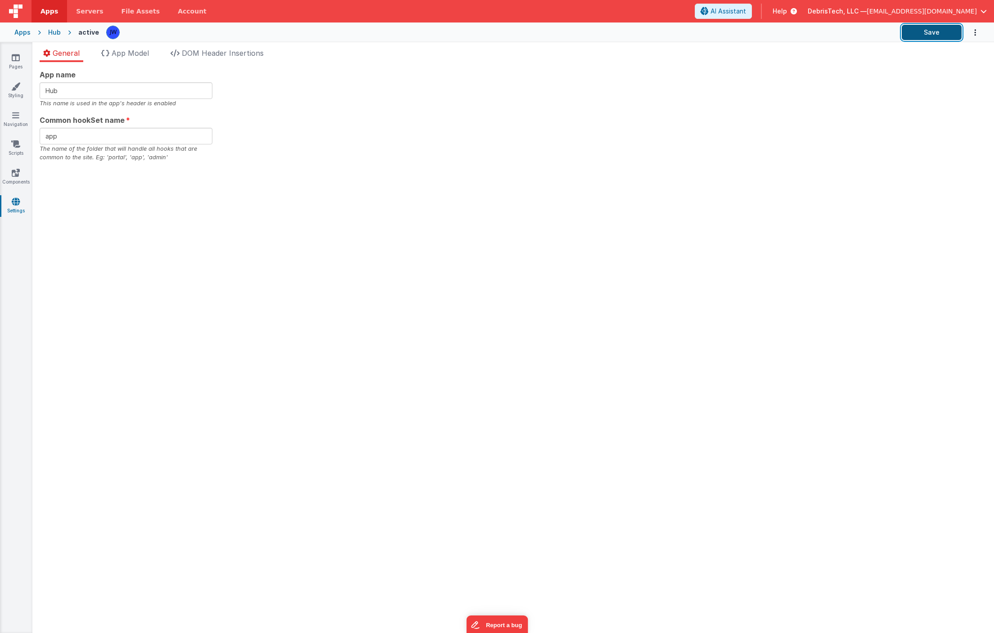
click at [859, 31] on button "Save" at bounding box center [932, 32] width 60 height 15
click at [17, 55] on icon at bounding box center [16, 57] width 8 height 9
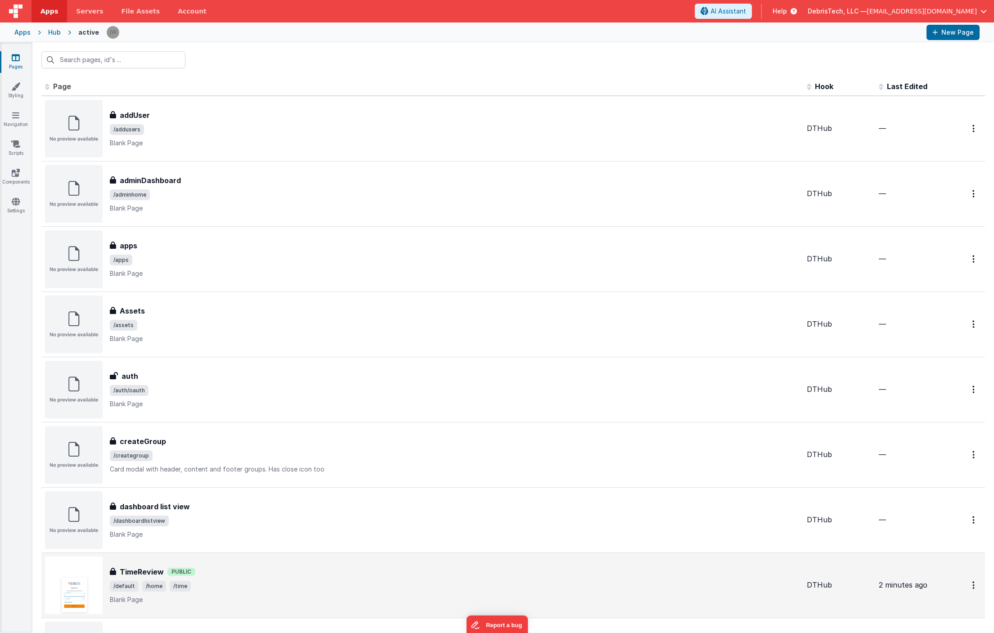
click at [247, 532] on div "TimeReview Public" at bounding box center [455, 572] width 690 height 11
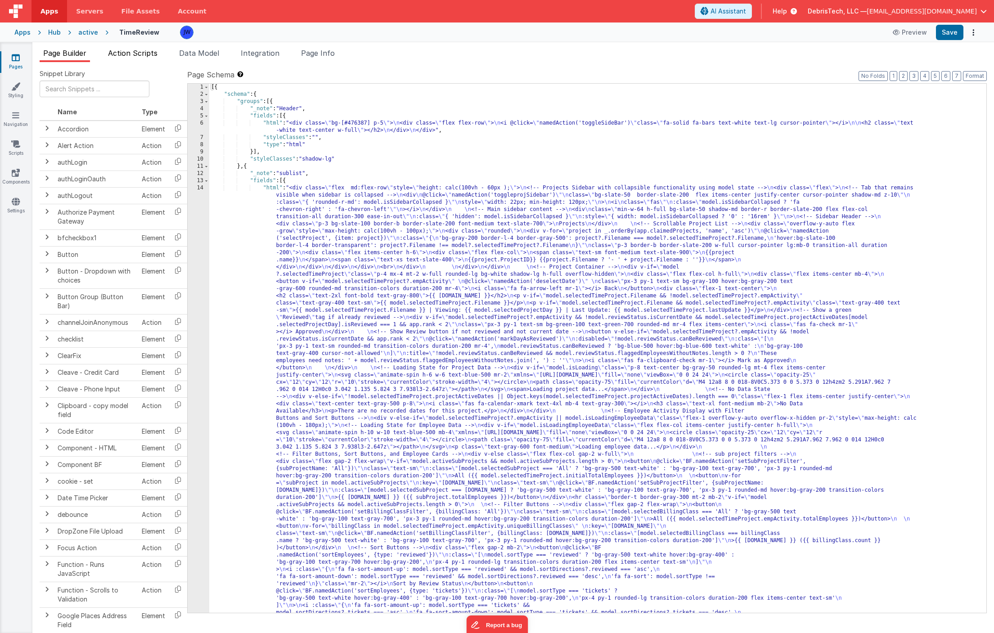
click at [148, 52] on span "Action Scripts" at bounding box center [132, 53] width 49 height 9
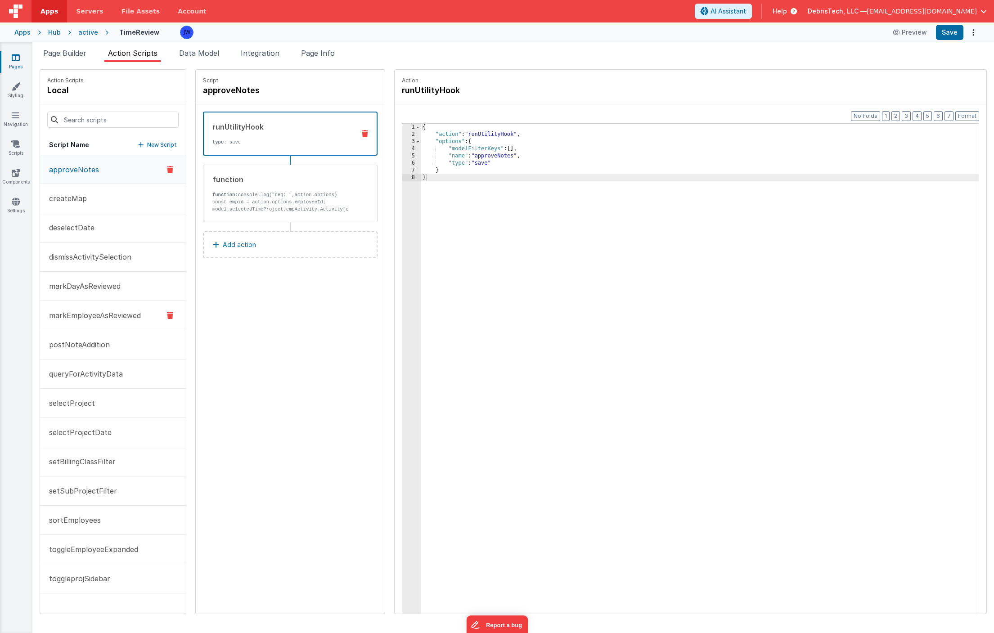
click at [95, 315] on p "markEmployeeAsReviewed" at bounding box center [92, 315] width 97 height 11
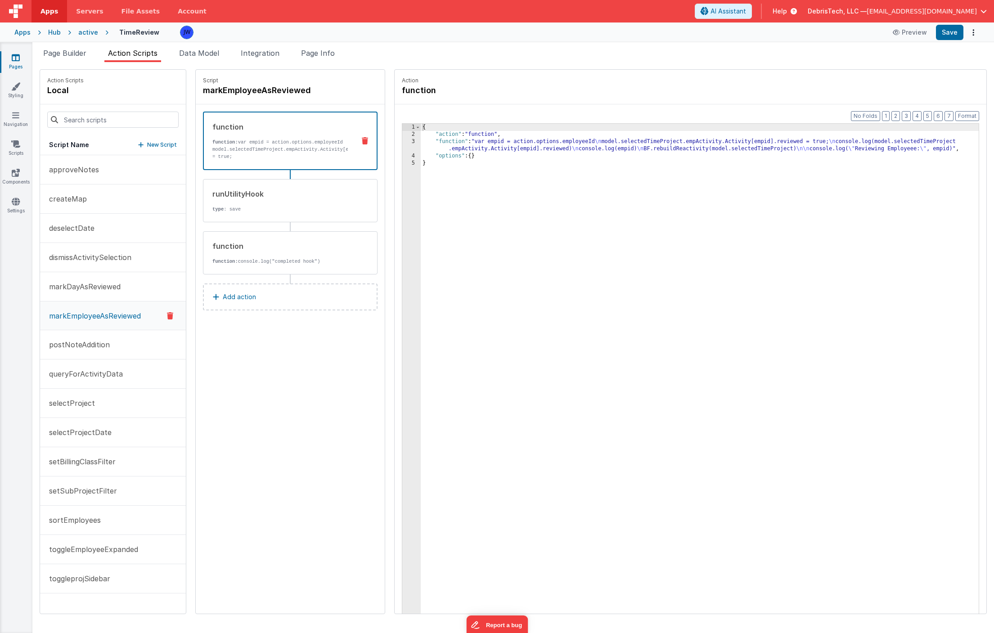
click at [464, 320] on div "{ "action" : "function" , "function" : "var empid = action.options.employeeId \…" at bounding box center [708, 390] width 575 height 532
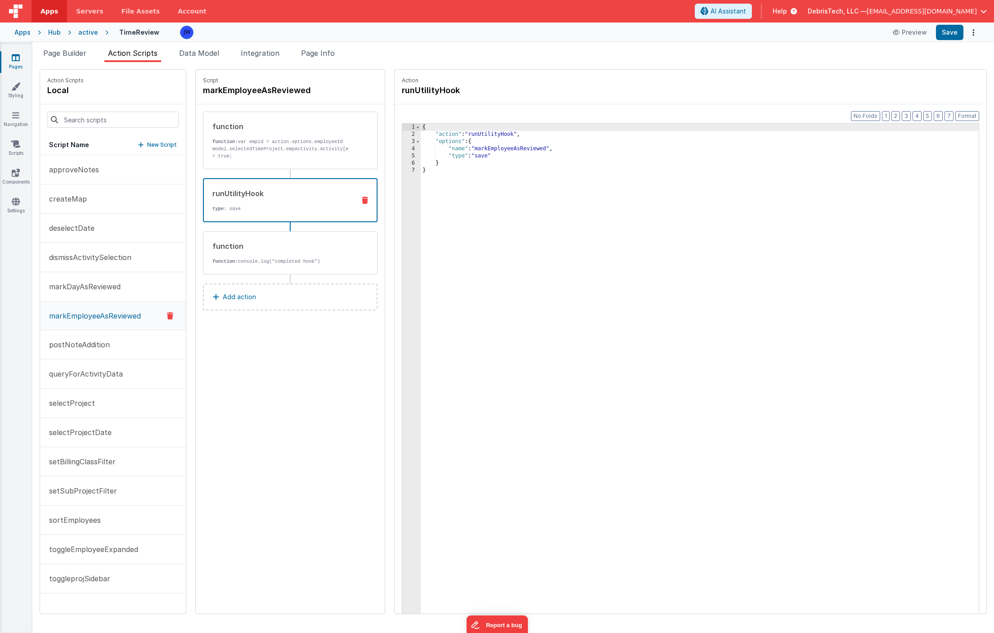
click at [256, 202] on div "runUtilityHook type : save" at bounding box center [276, 200] width 144 height 24
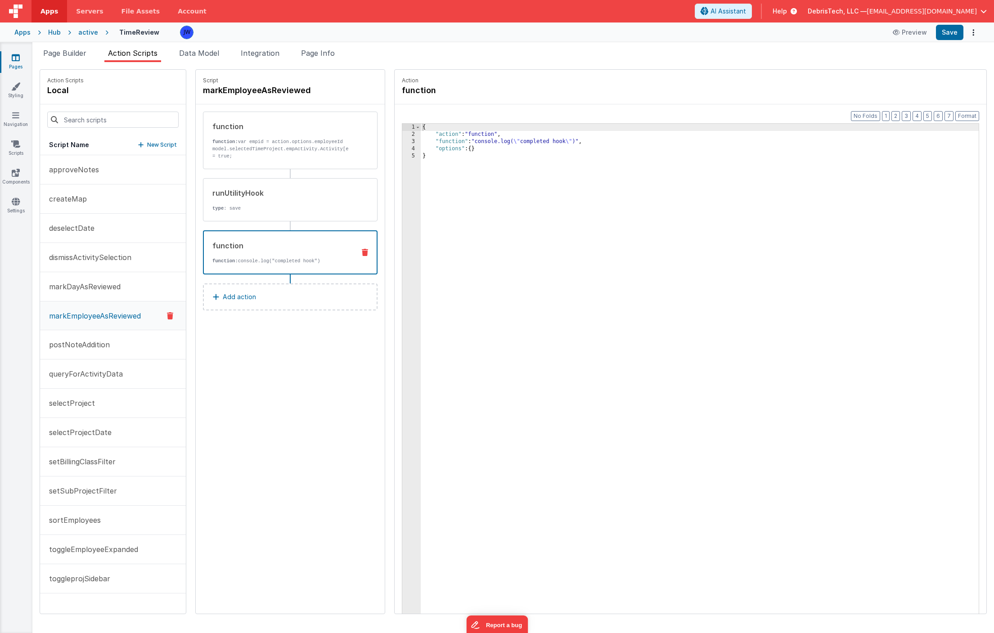
click at [235, 271] on div "function function: console.log("completed hook")" at bounding box center [290, 252] width 175 height 44
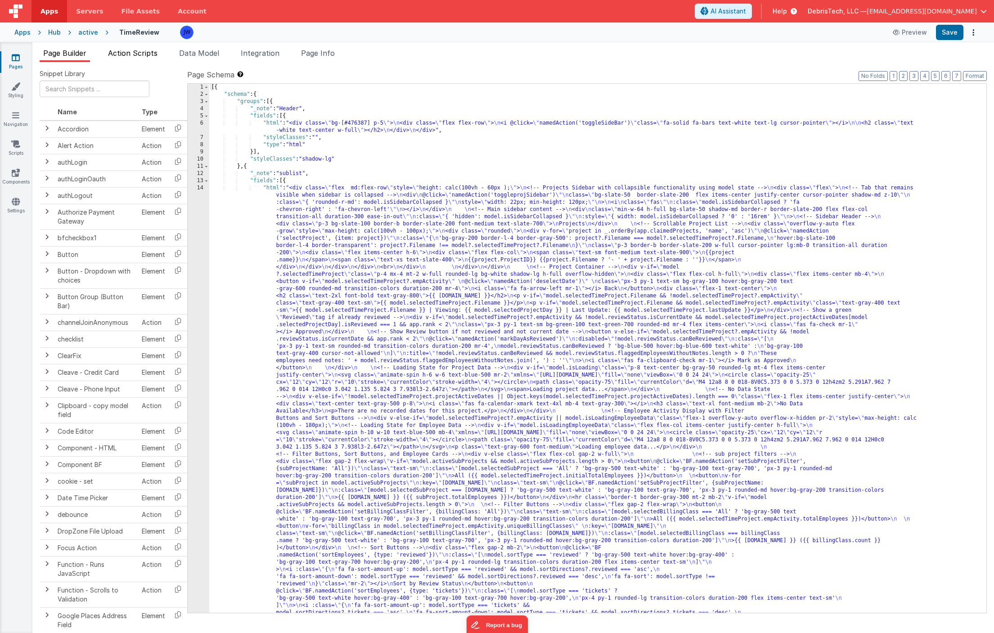
click at [144, 52] on span "Action Scripts" at bounding box center [132, 53] width 49 height 9
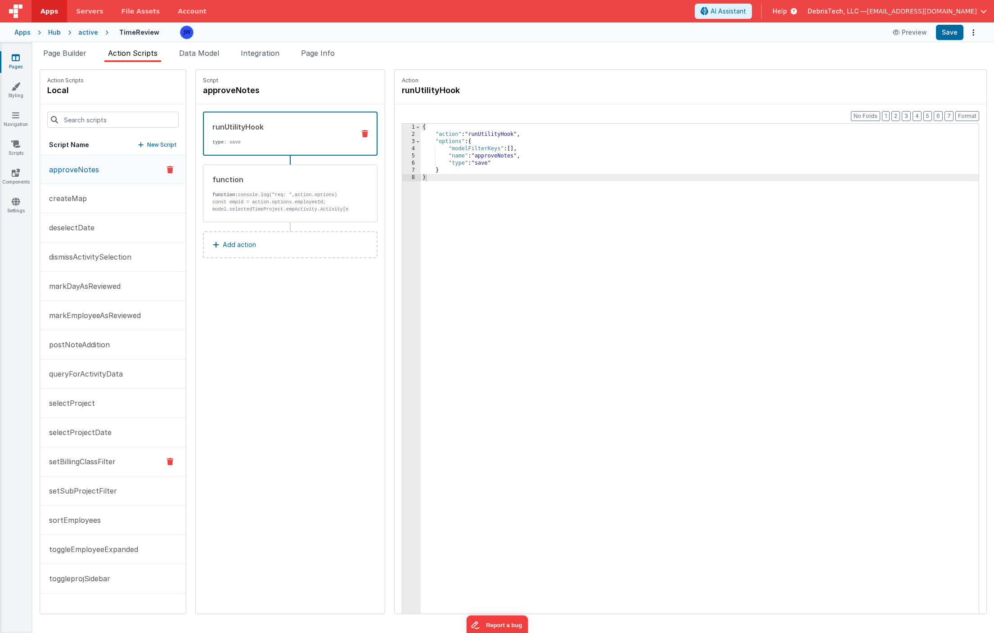
click at [101, 469] on button "setBillingClassFilter" at bounding box center [113, 461] width 146 height 29
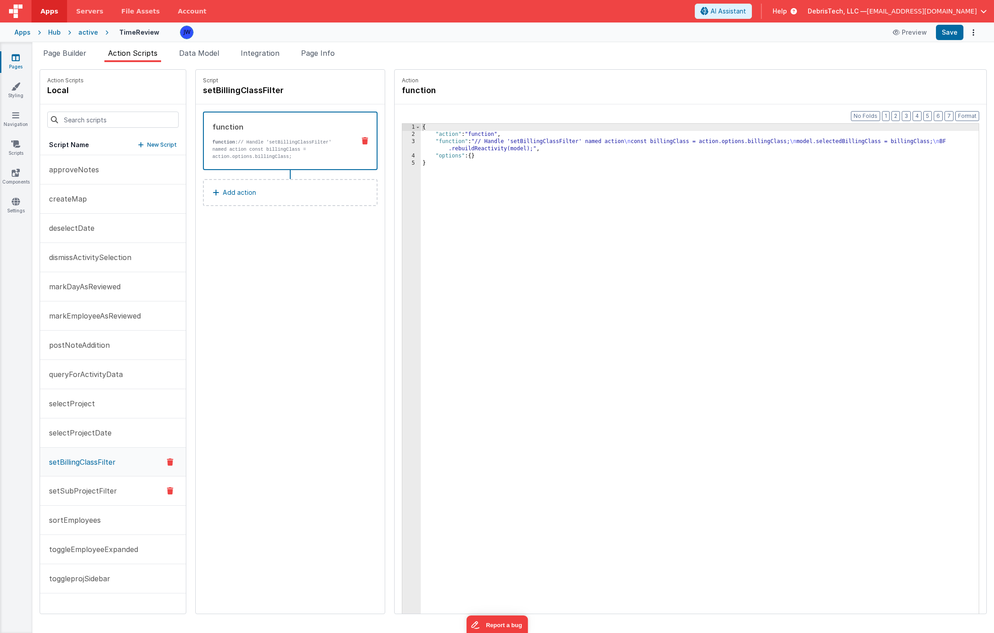
click at [100, 491] on p "setSubProjectFilter" at bounding box center [80, 491] width 73 height 11
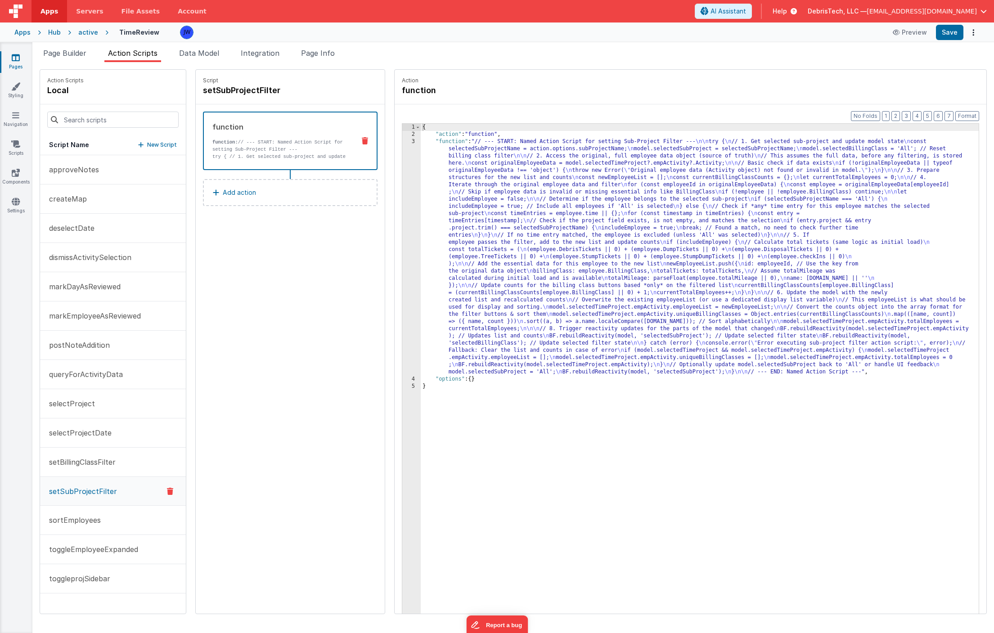
click at [91, 502] on button "setSubProjectFilter" at bounding box center [113, 491] width 146 height 29
click at [91, 526] on button "sortEmployees" at bounding box center [113, 520] width 146 height 29
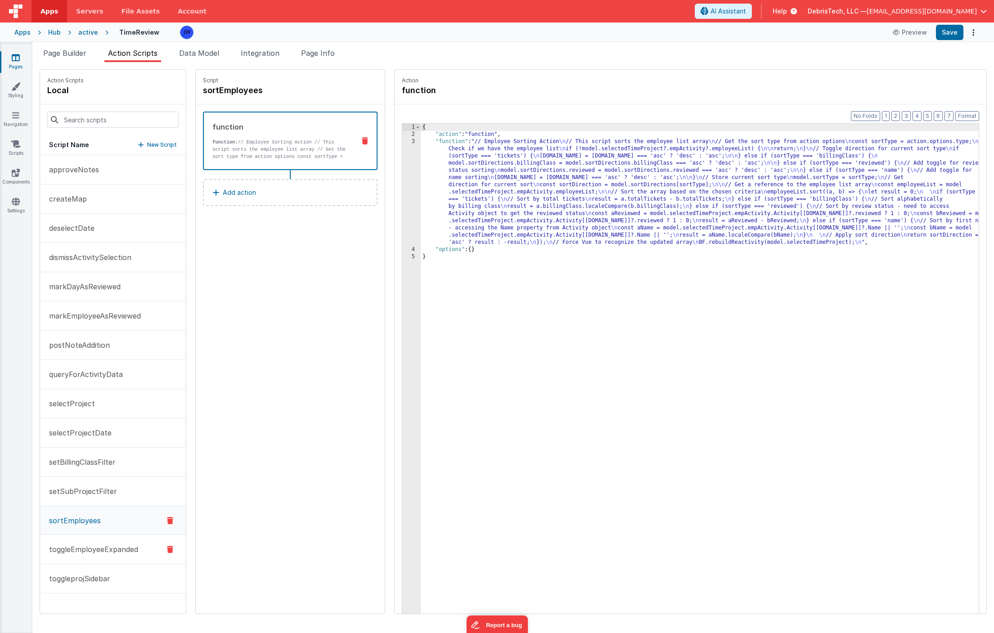
click at [95, 547] on p "toggleEmployeeExpanded" at bounding box center [91, 549] width 94 height 11
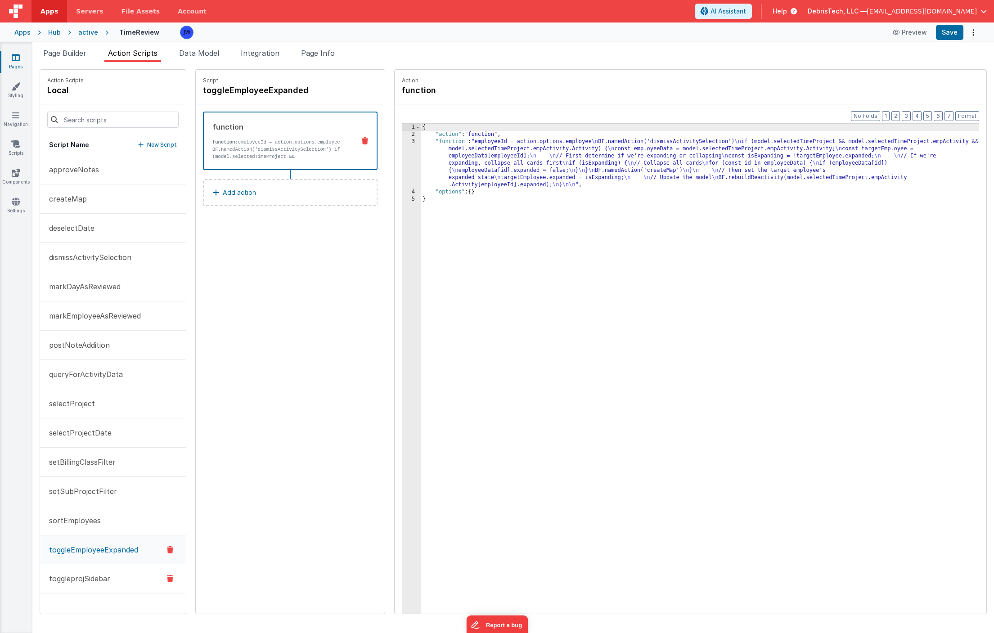
click at [92, 585] on button "toggleprojSidebar" at bounding box center [113, 578] width 146 height 29
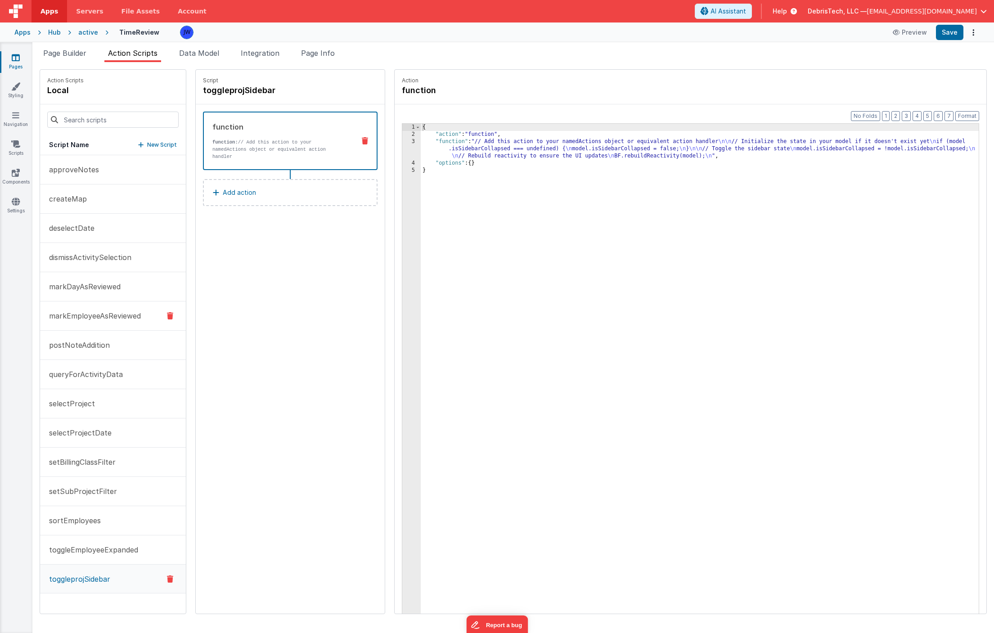
click at [90, 304] on button "markEmployeeAsReviewed" at bounding box center [113, 315] width 146 height 29
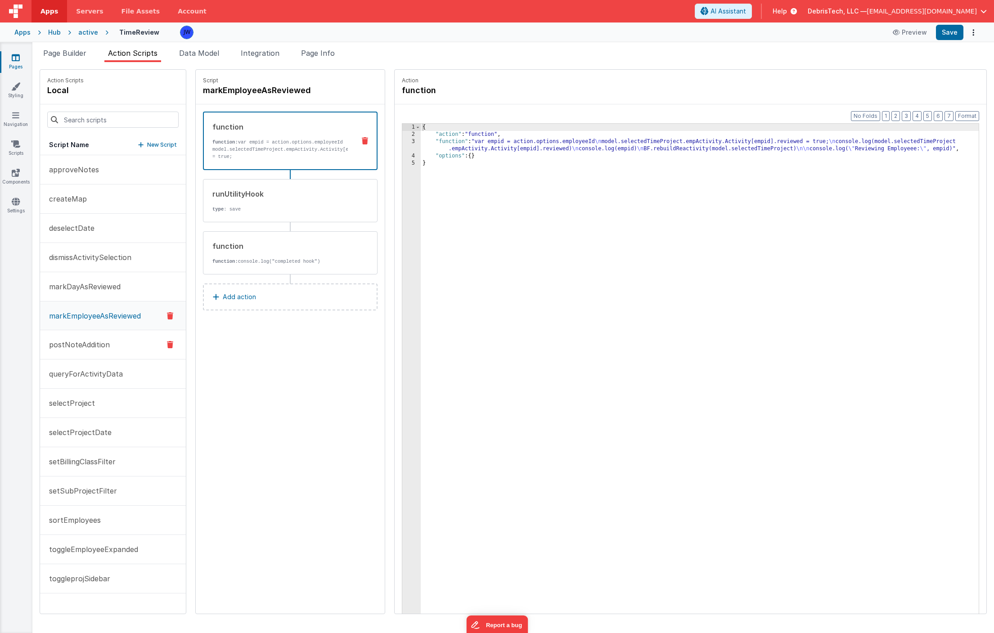
click at [79, 346] on p "postNoteAddition" at bounding box center [77, 344] width 66 height 11
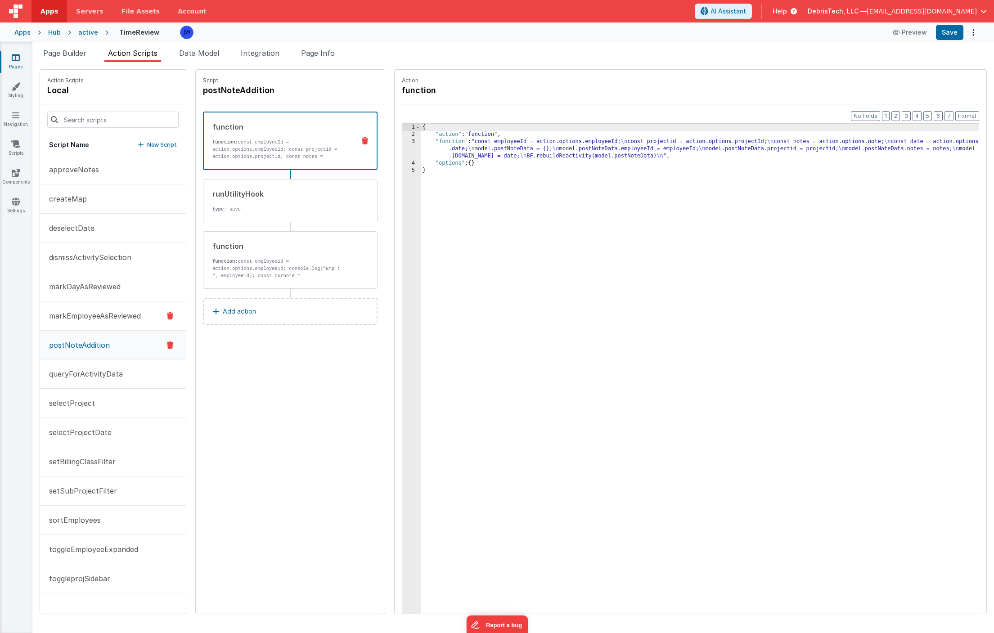
click at [87, 310] on button "markEmployeeAsReviewed" at bounding box center [113, 315] width 146 height 29
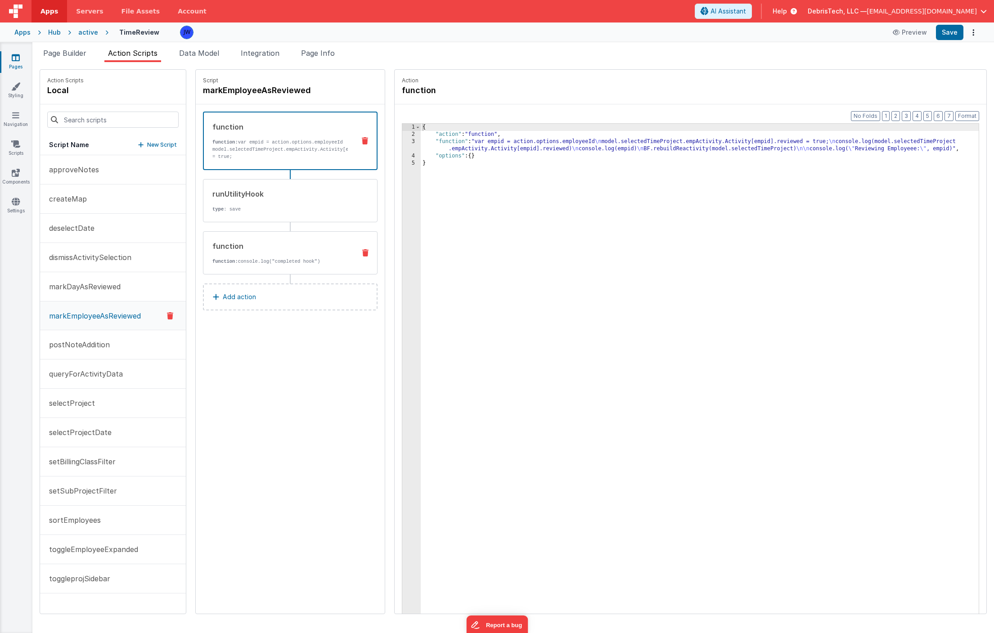
click at [238, 248] on div "function" at bounding box center [280, 246] width 136 height 11
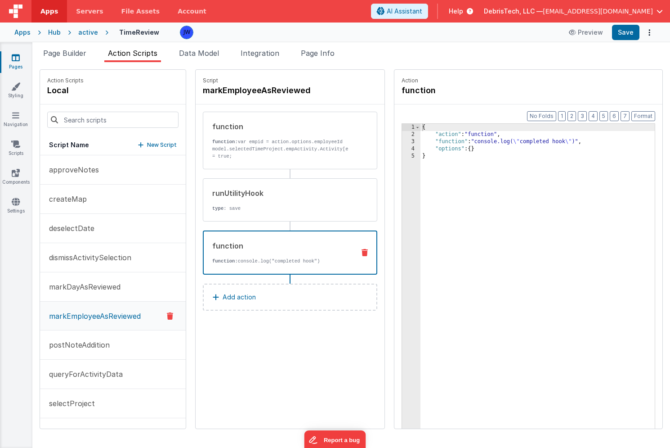
click at [22, 34] on div "Apps" at bounding box center [22, 32] width 16 height 9
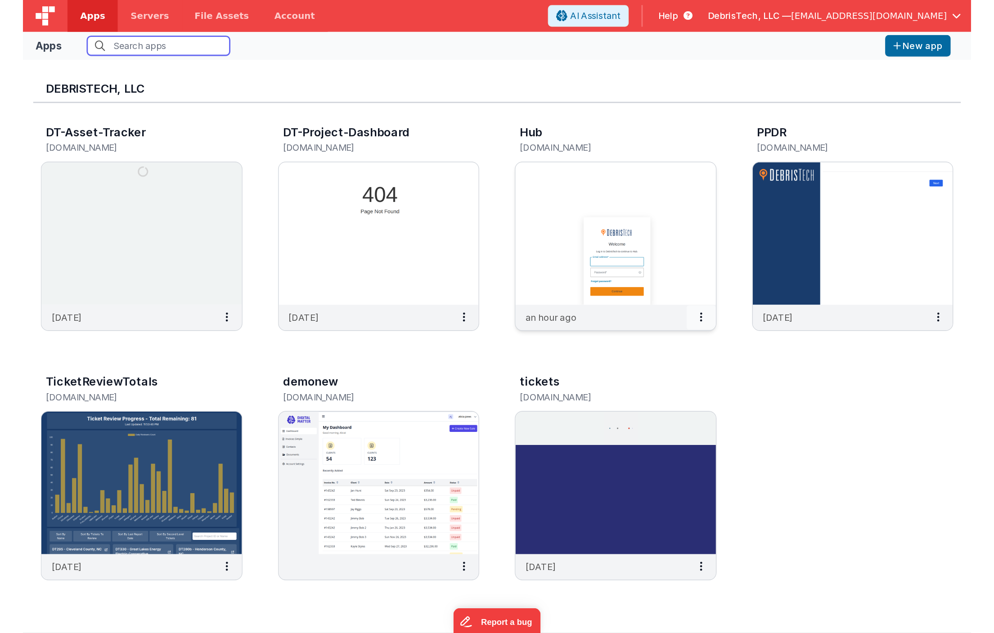
scroll to position [7, 0]
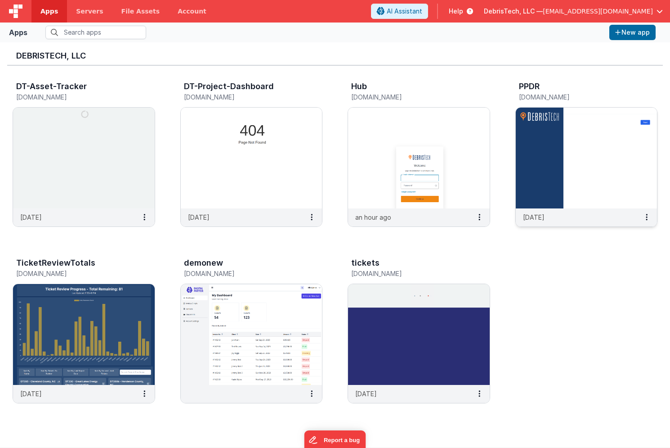
click at [554, 159] on img at bounding box center [587, 158] width 142 height 101
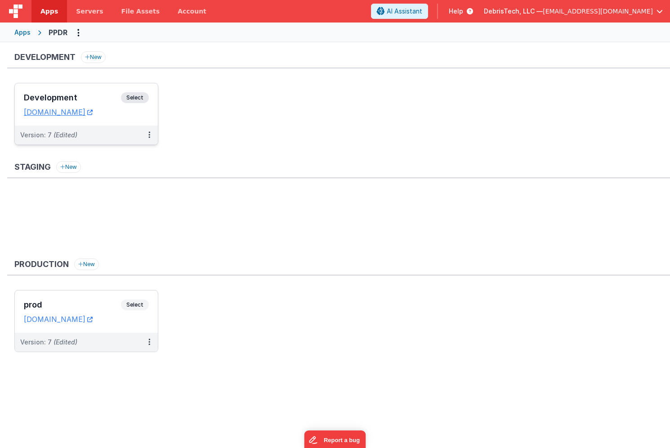
click at [63, 97] on h3 "Development" at bounding box center [72, 97] width 97 height 9
